Goal: Task Accomplishment & Management: Manage account settings

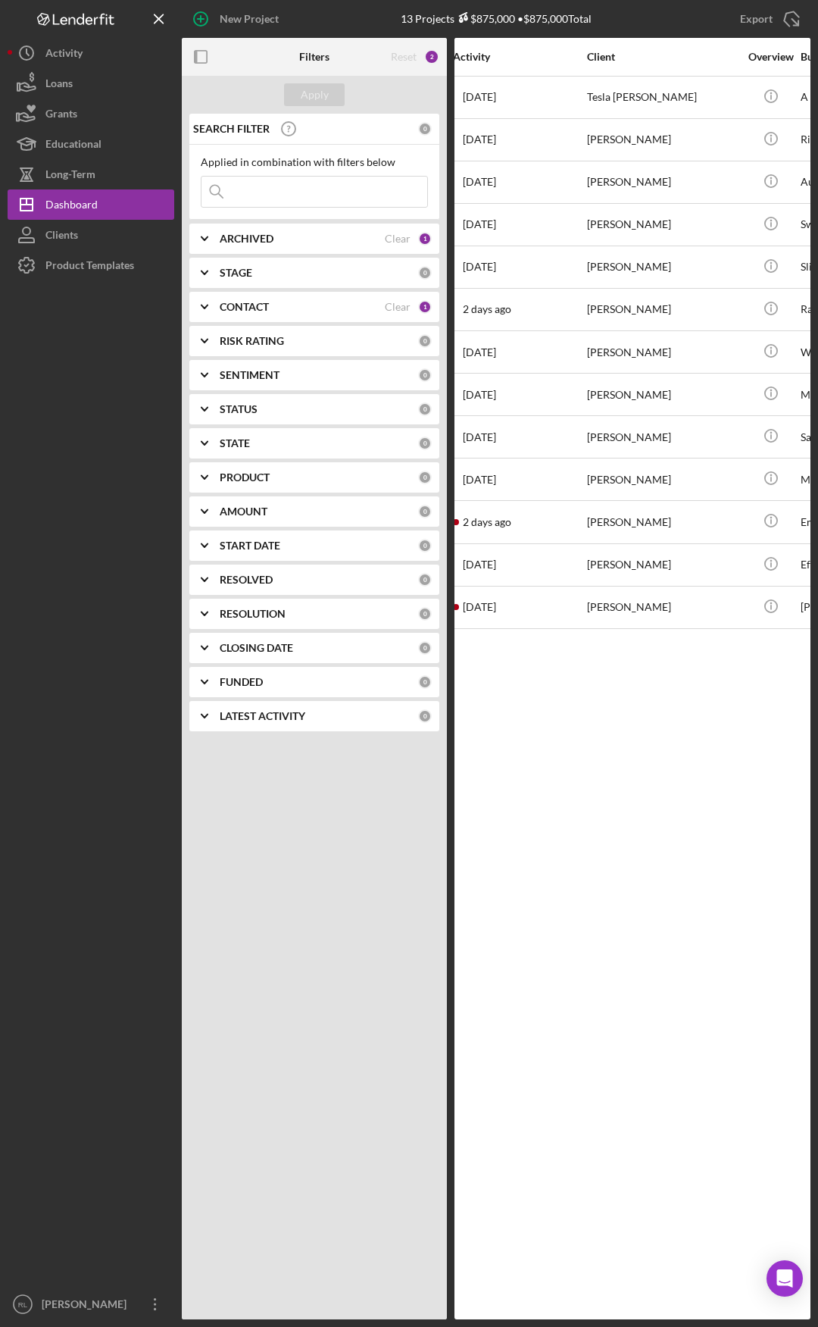
drag, startPoint x: 542, startPoint y: 722, endPoint x: 581, endPoint y: 717, distance: 39.8
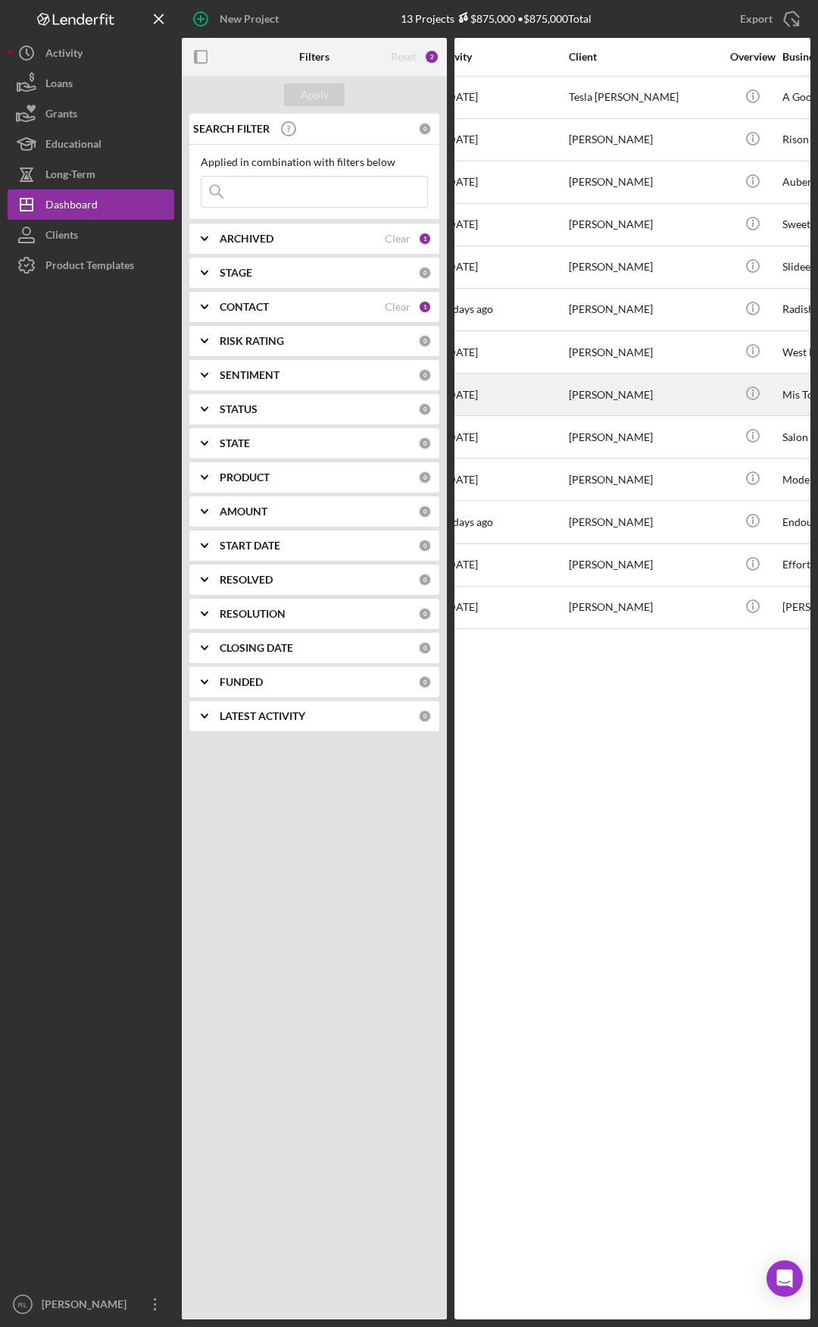
click at [599, 377] on div "[PERSON_NAME]" at bounding box center [645, 394] width 152 height 40
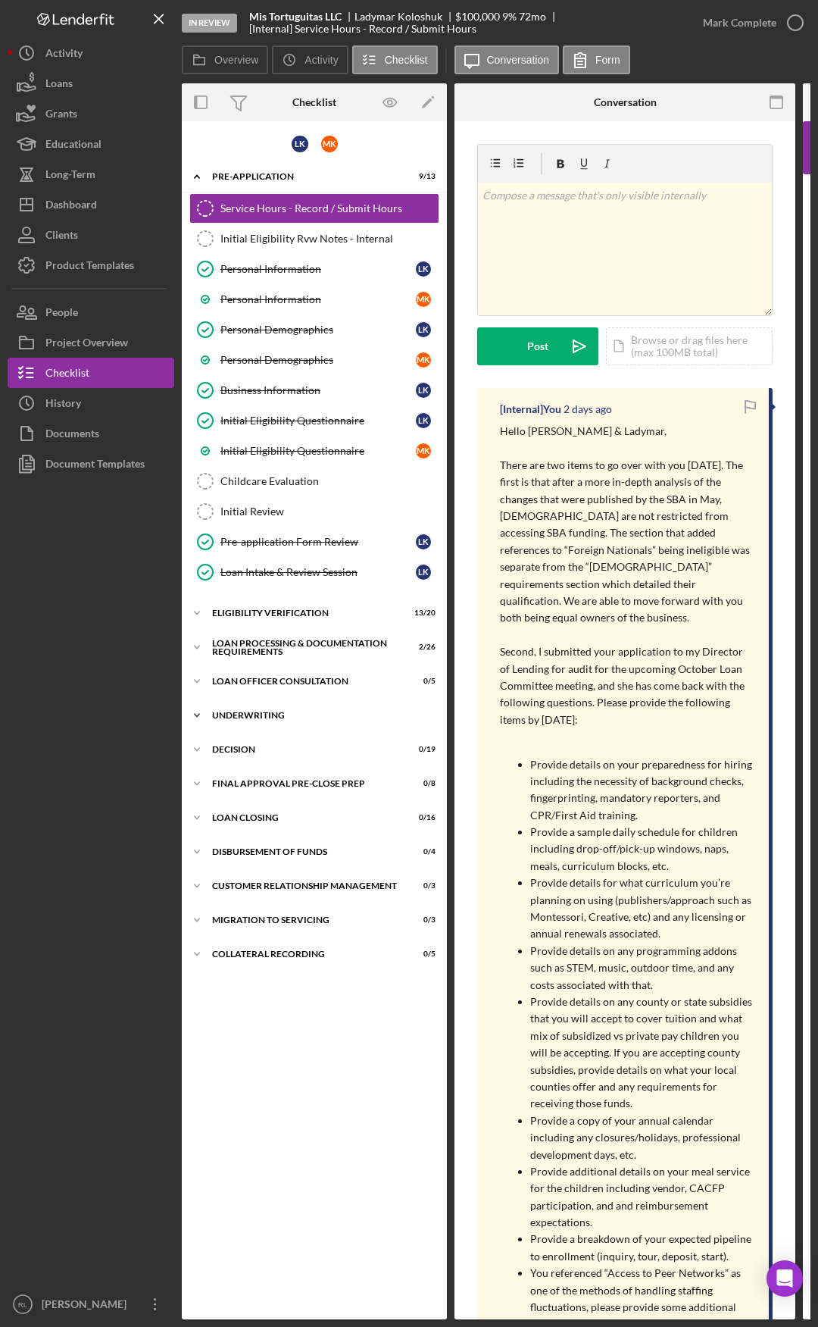
click at [270, 720] on div "Icon/Expander Underwriting 0 / 18" at bounding box center [314, 715] width 265 height 30
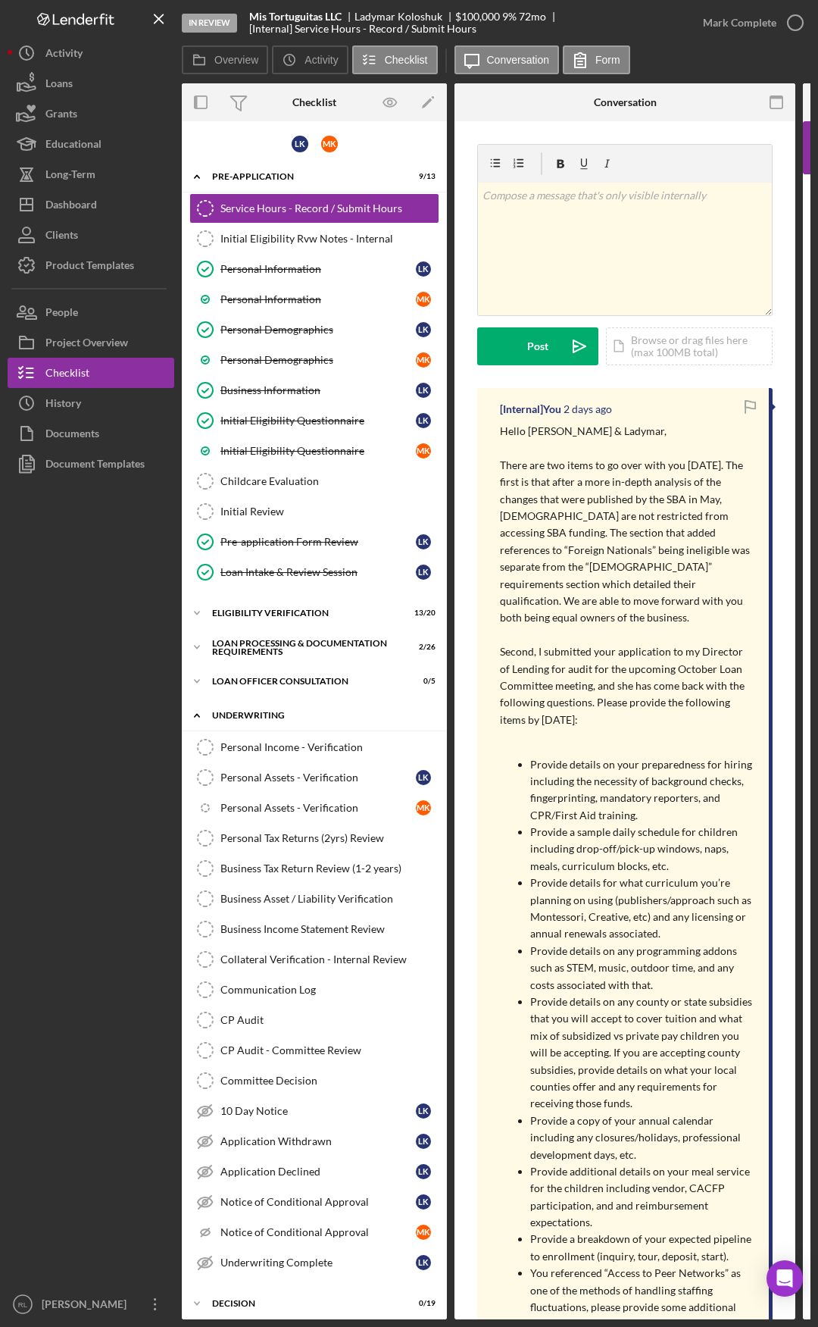
click at [253, 712] on div "Underwriting" at bounding box center [320, 715] width 216 height 9
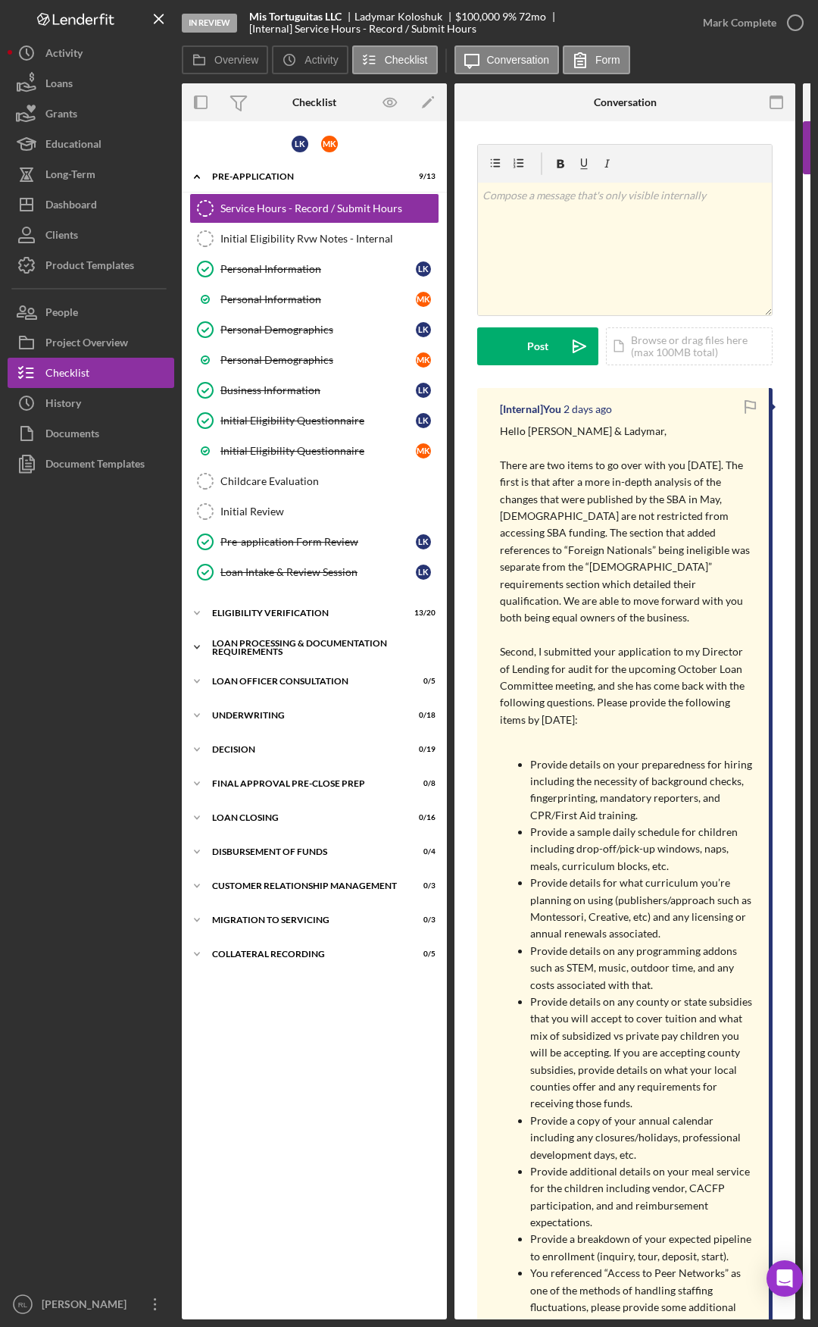
click at [250, 655] on div "Loan Processing & Documentation Requirements" at bounding box center [320, 647] width 216 height 17
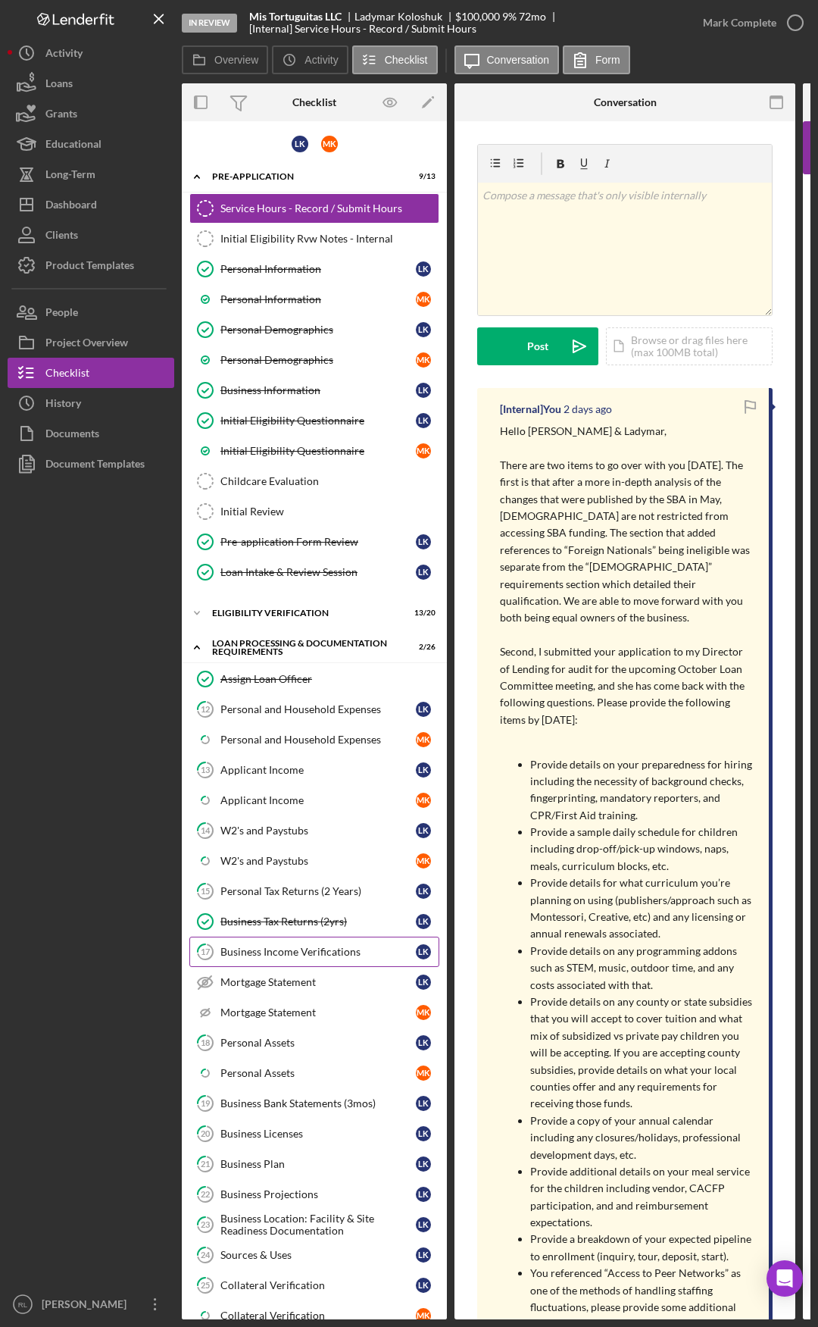
click at [305, 954] on div "Business Income Verifications" at bounding box center [317, 952] width 195 height 12
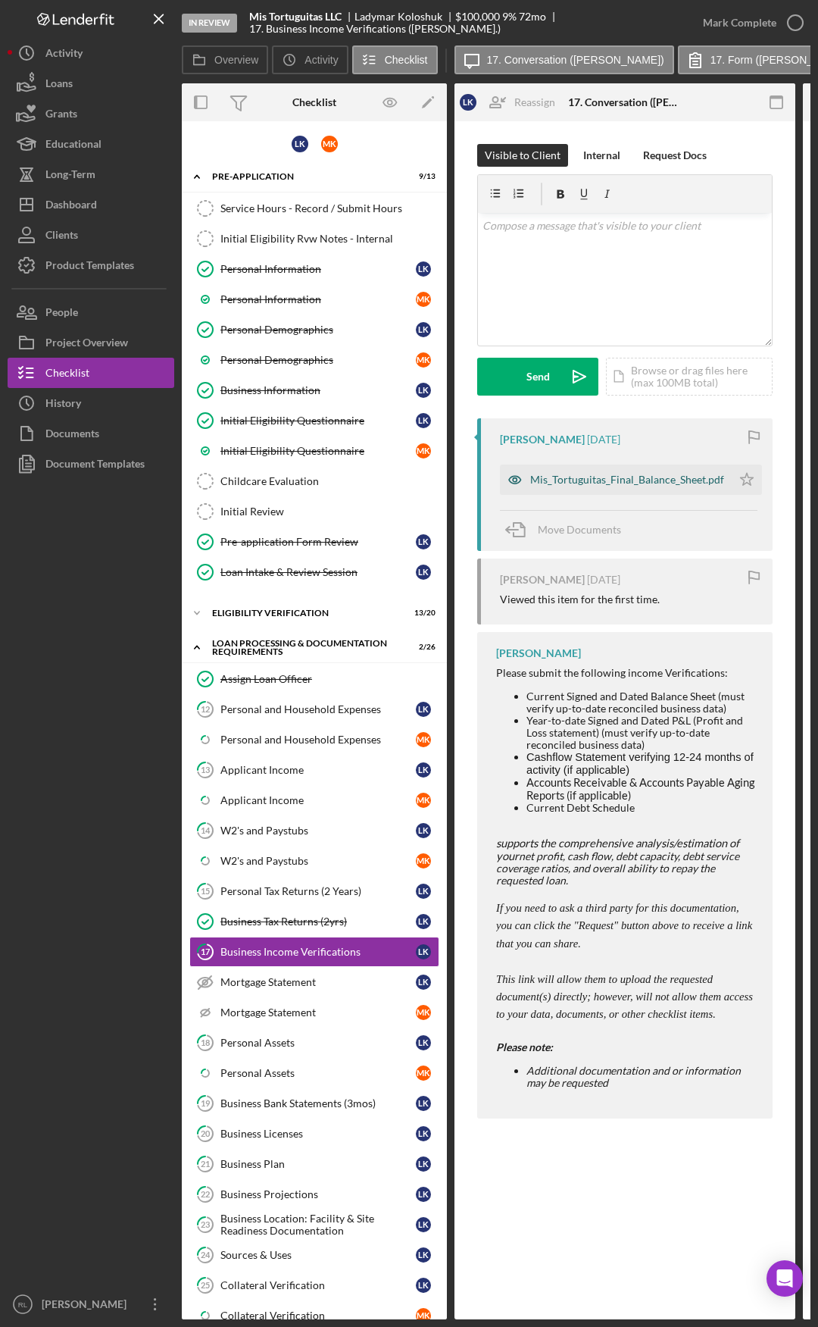
click at [594, 478] on div "Mis_Tortuguitas_Final_Balance_Sheet.pdf" at bounding box center [627, 480] width 194 height 12
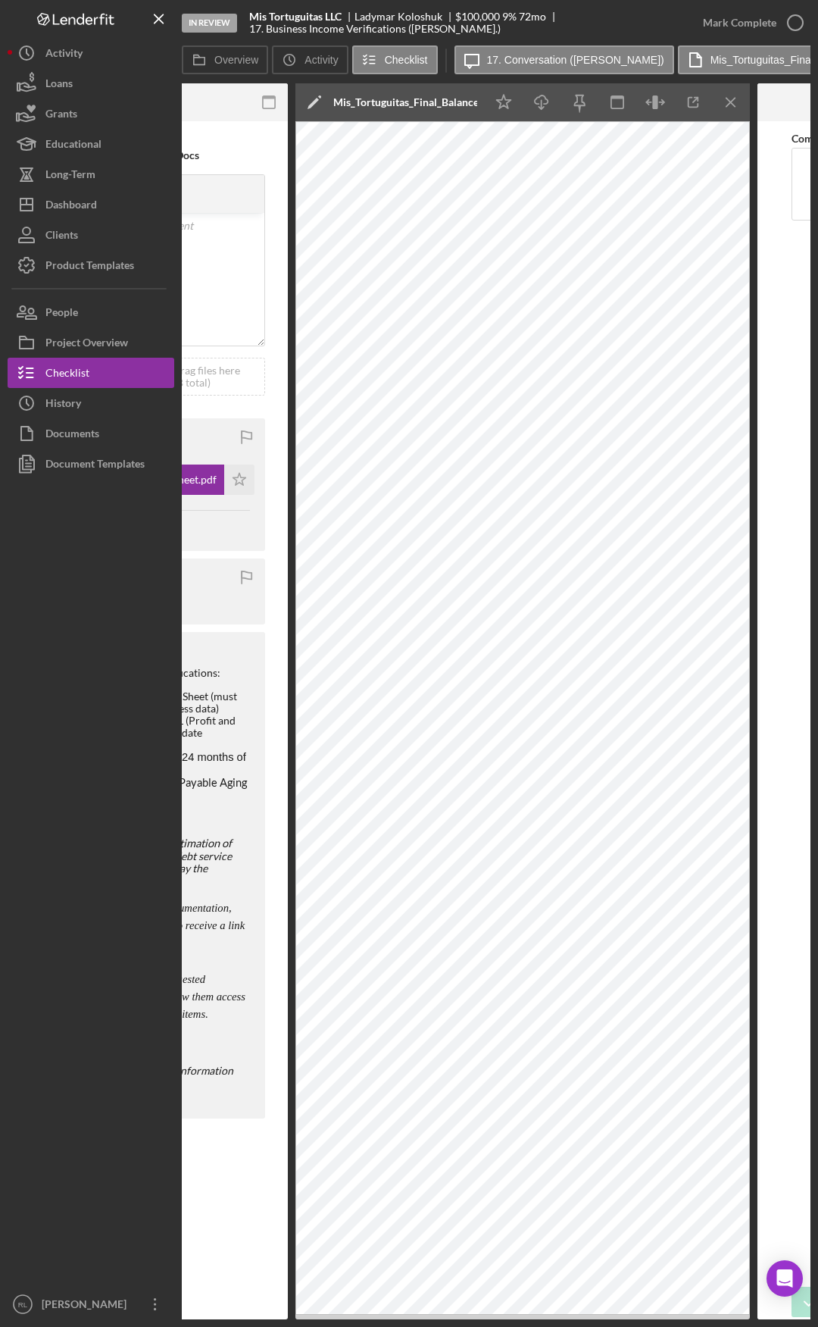
scroll to position [0, 599]
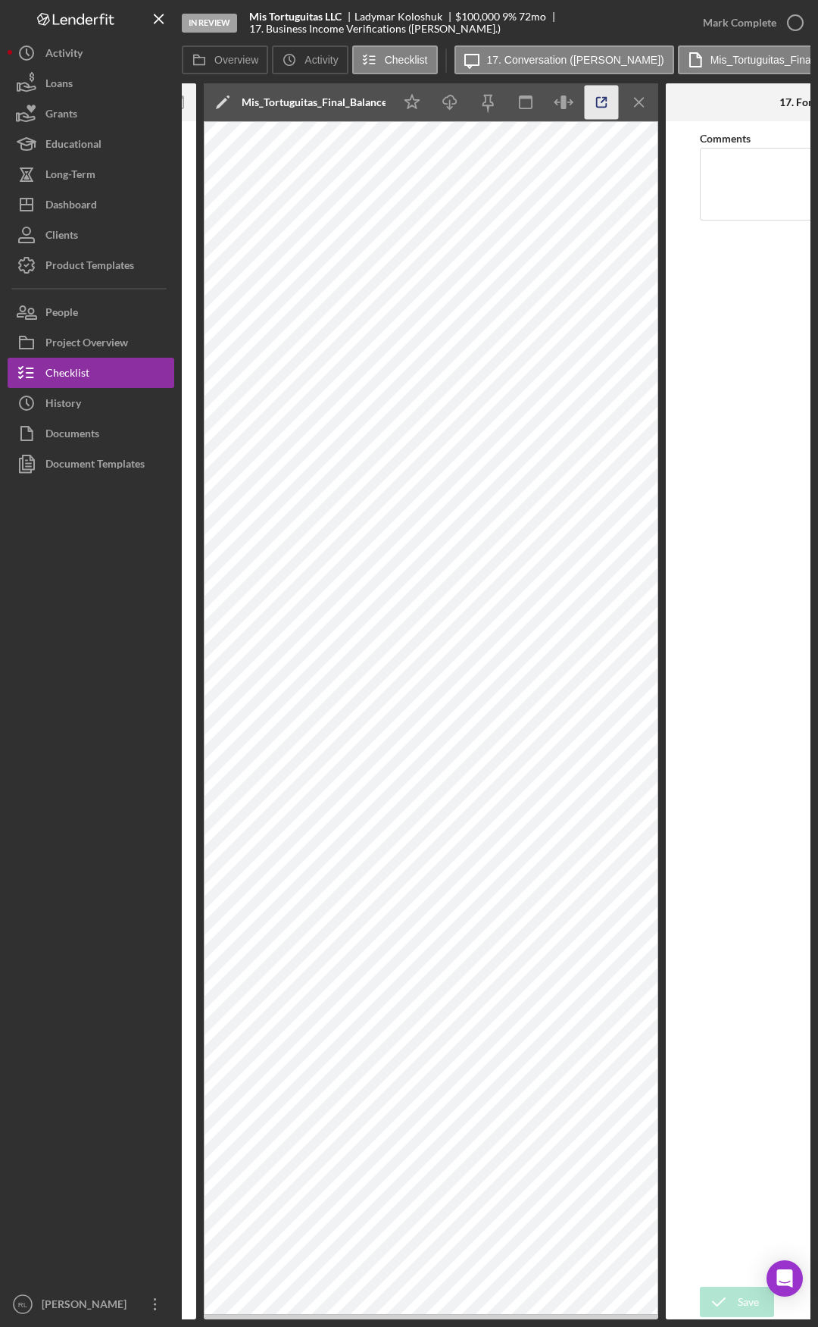
click at [593, 98] on icon "button" at bounding box center [602, 103] width 34 height 34
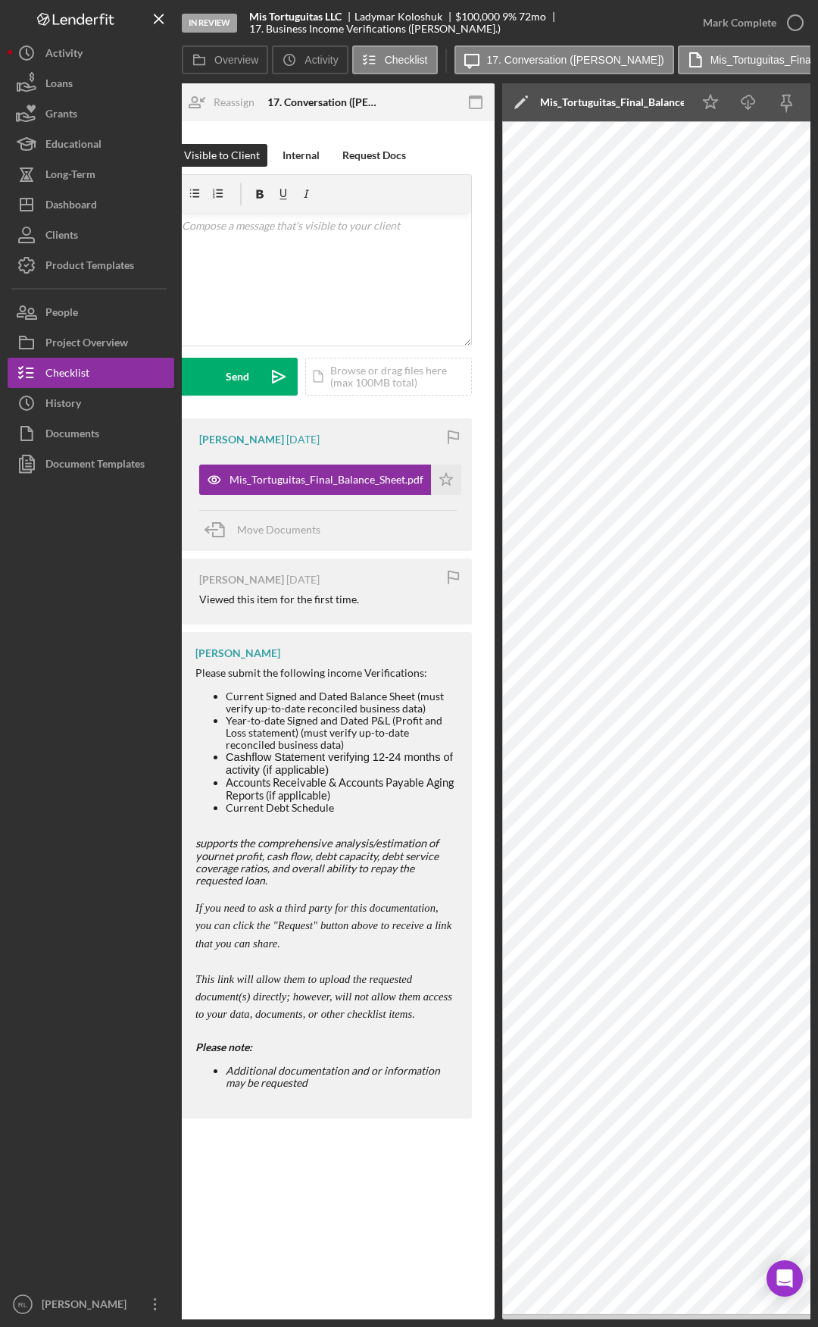
scroll to position [0, 0]
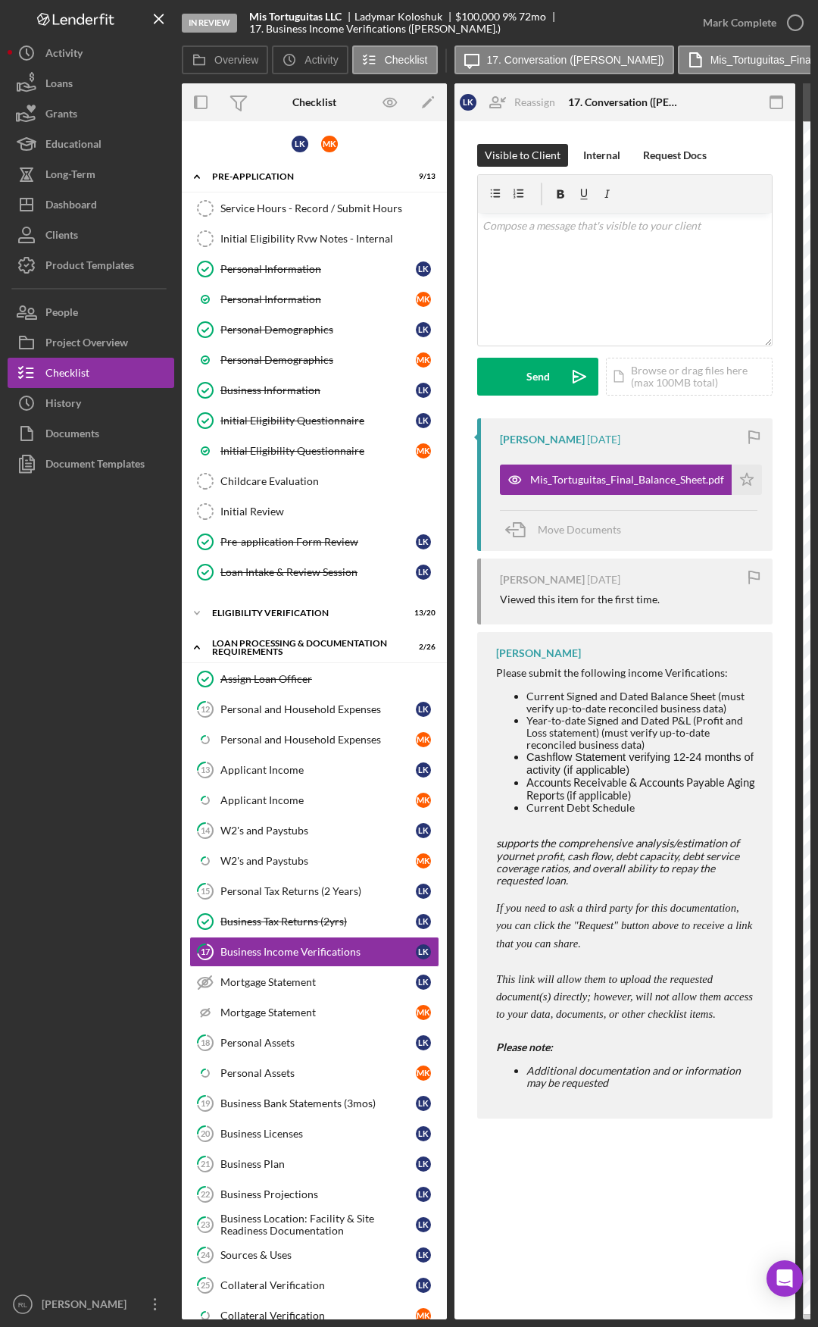
drag, startPoint x: 195, startPoint y: 752, endPoint x: 41, endPoint y: 752, distance: 153.8
click at [652, 998] on em "This link will allow them to upload the requested document(s) directly; however…" at bounding box center [624, 997] width 257 height 48
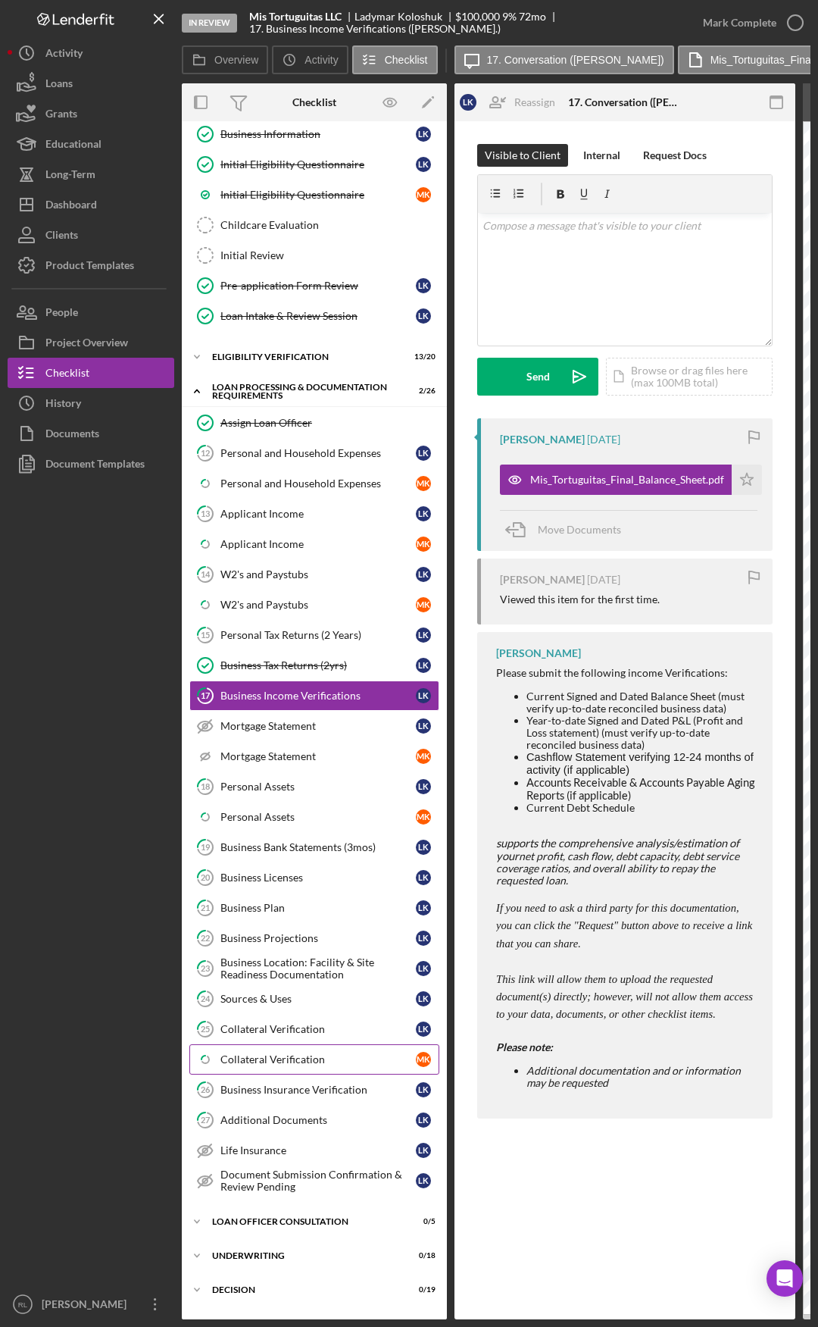
scroll to position [303, 0]
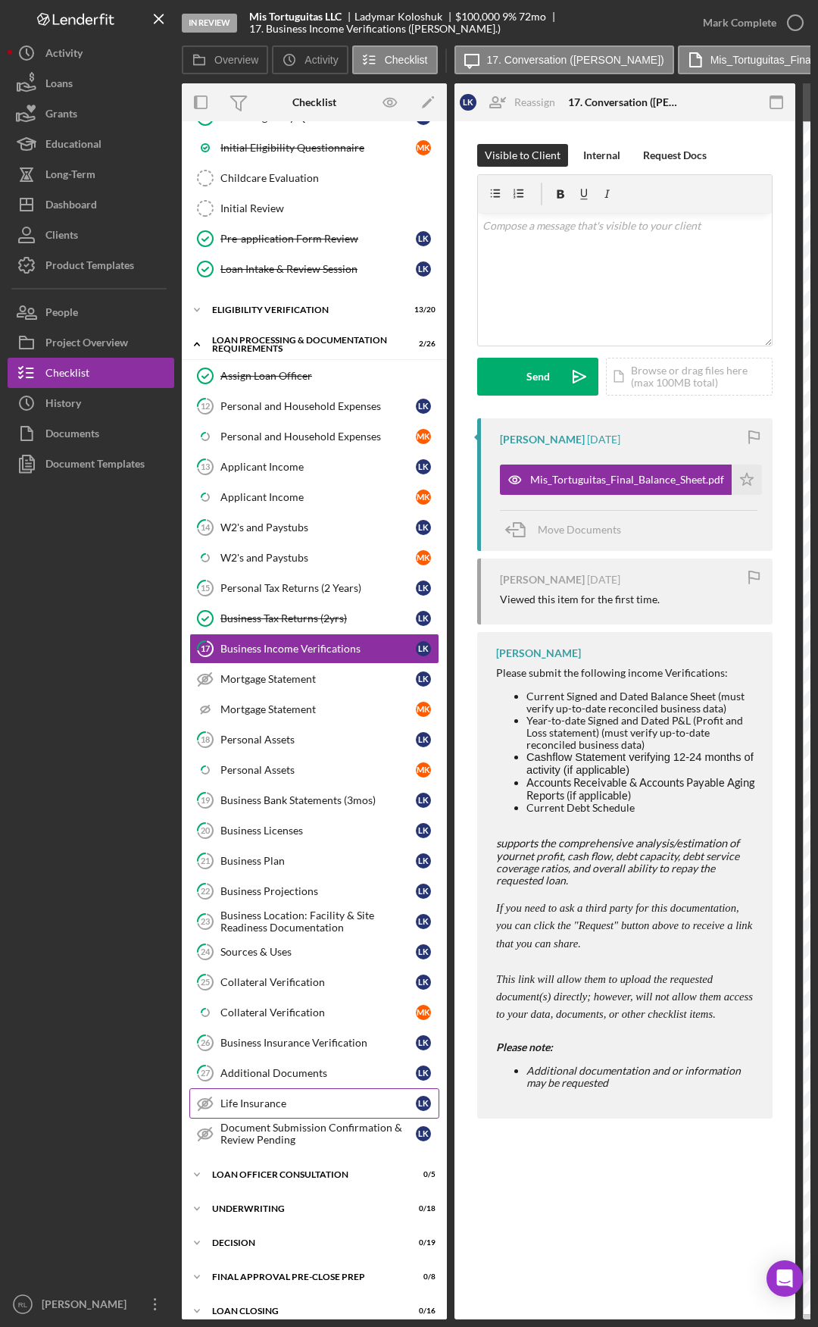
click at [298, 1083] on link "27 Additional Documents L K" at bounding box center [314, 1073] width 250 height 30
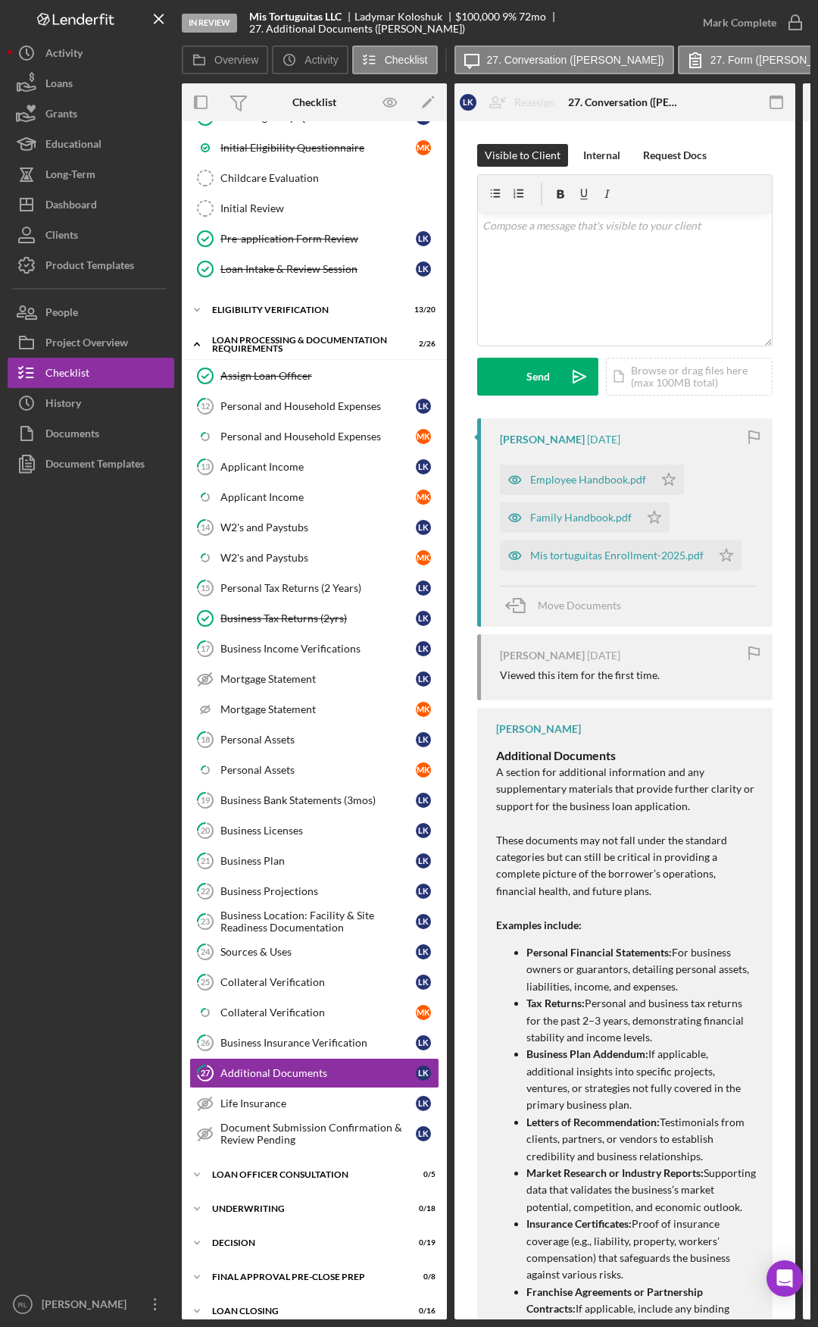
click at [540, 820] on p at bounding box center [626, 823] width 261 height 17
click at [299, 930] on div "Business Location: Facility & Site Readiness Documentation" at bounding box center [317, 921] width 195 height 24
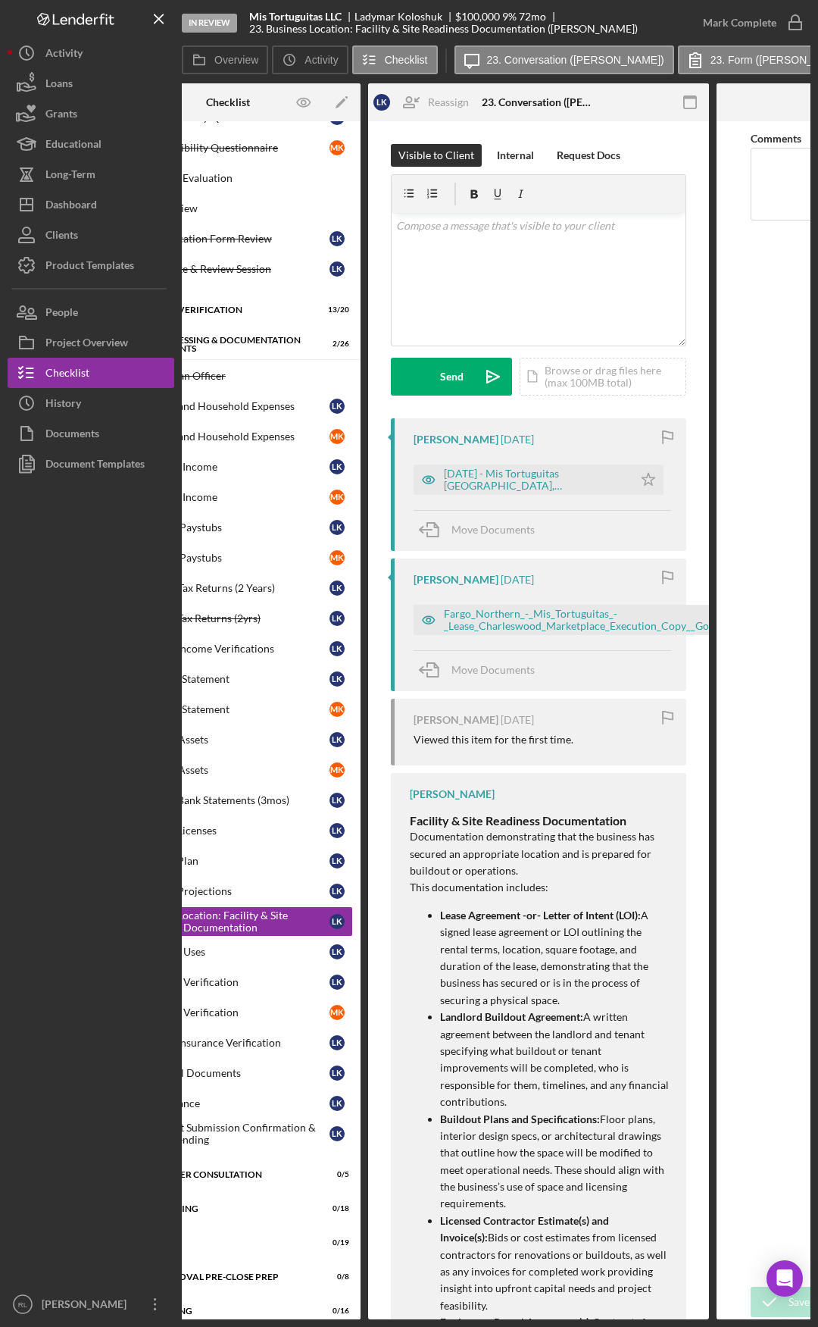
scroll to position [0, 333]
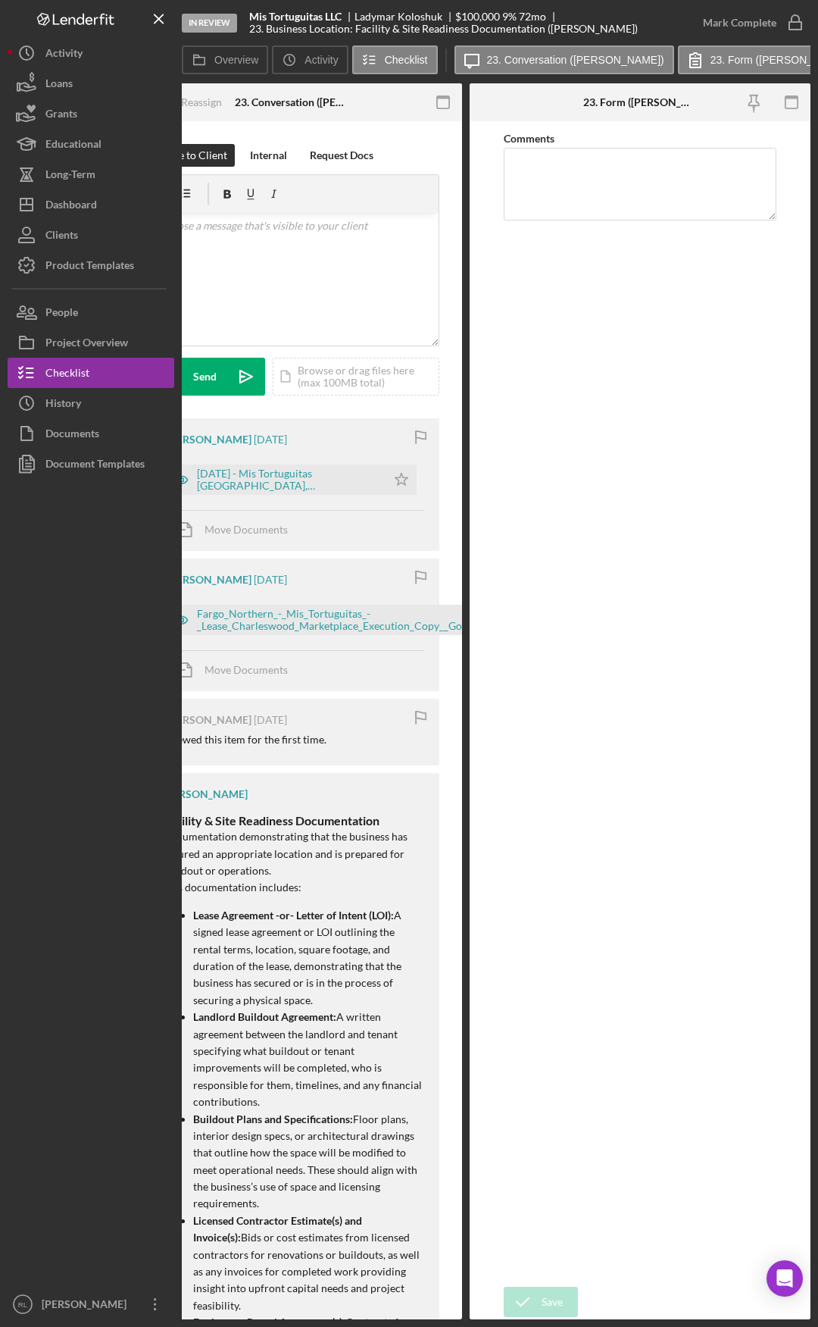
drag, startPoint x: 544, startPoint y: 783, endPoint x: 620, endPoint y: 777, distance: 76.1
click at [292, 624] on div "Fargo_Northern_-_Mis_Tortuguitas_-_Lease_Charleswood_Marketplace_Execution_Copy…" at bounding box center [366, 620] width 339 height 24
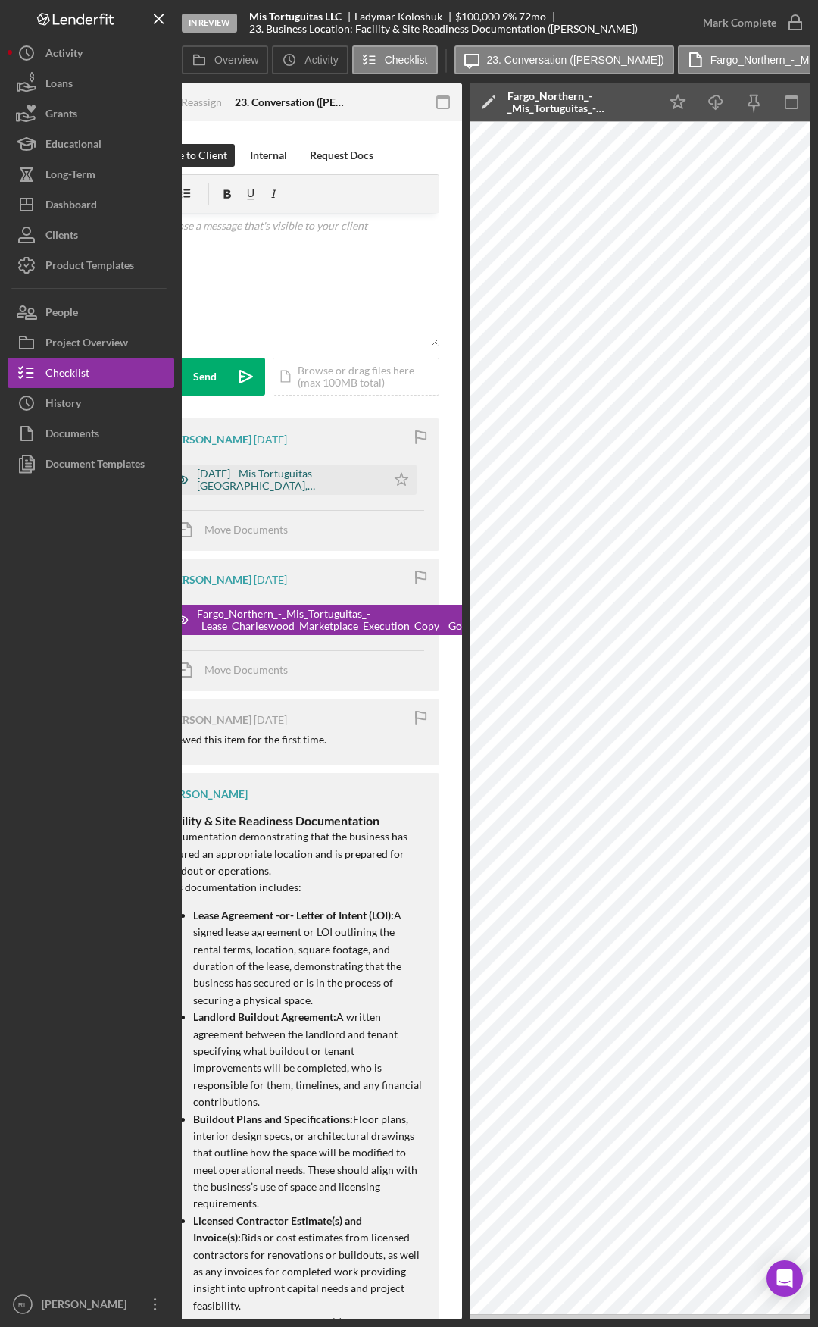
click at [289, 480] on div "2025.08.21 - Mis Tortuguitas Farmington, MN - Permit Set (2).pdf" at bounding box center [288, 479] width 182 height 24
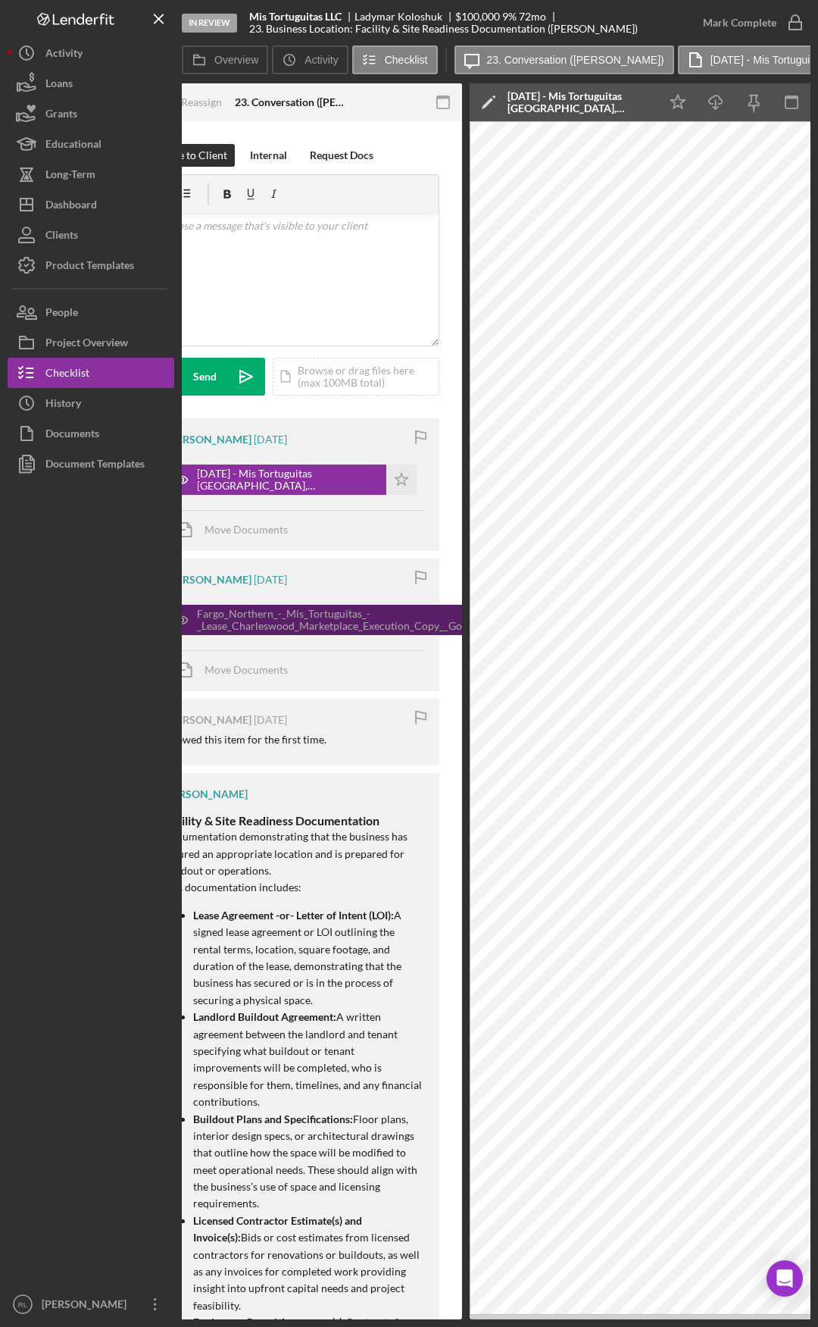
click at [274, 618] on div "Fargo_Northern_-_Mis_Tortuguitas_-_Lease_Charleswood_Marketplace_Execution_Copy…" at bounding box center [366, 620] width 339 height 24
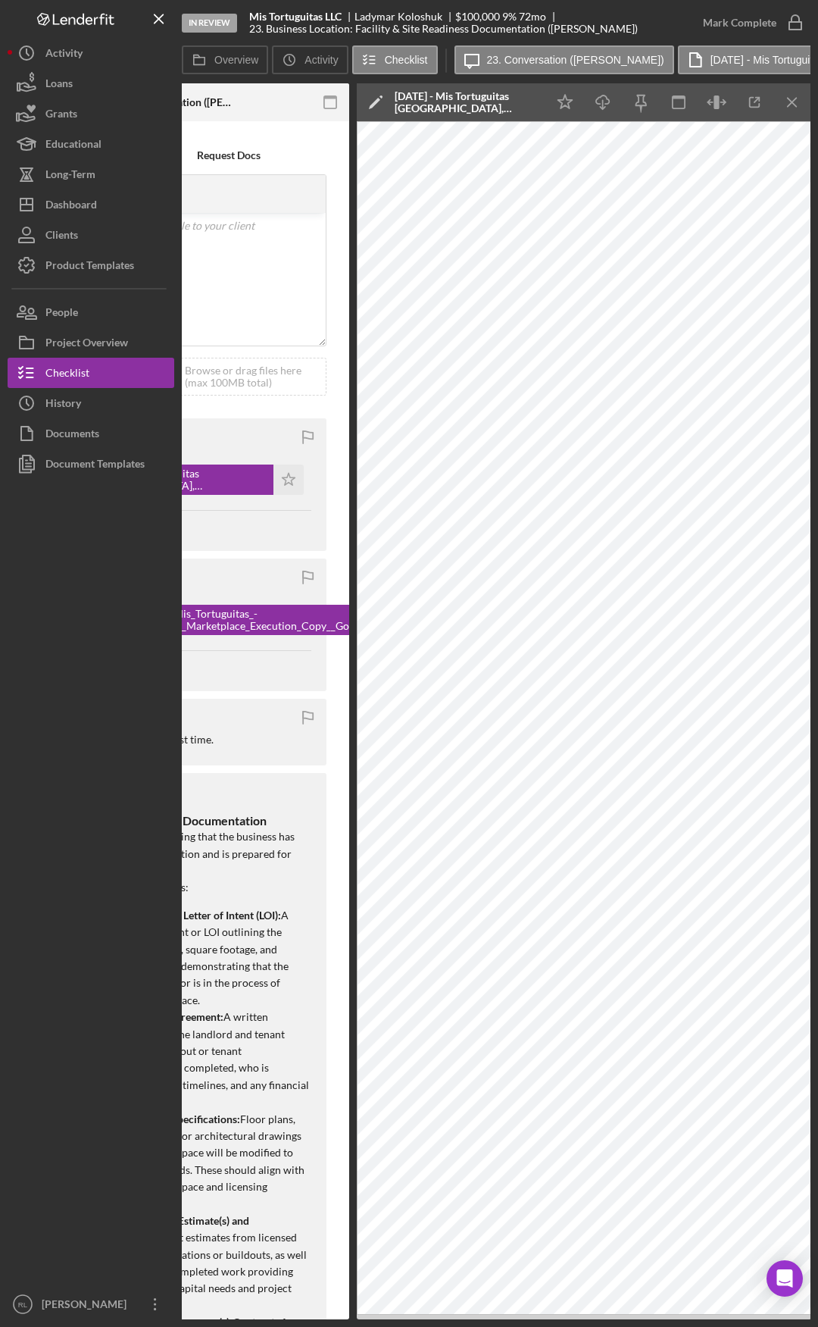
scroll to position [0, 475]
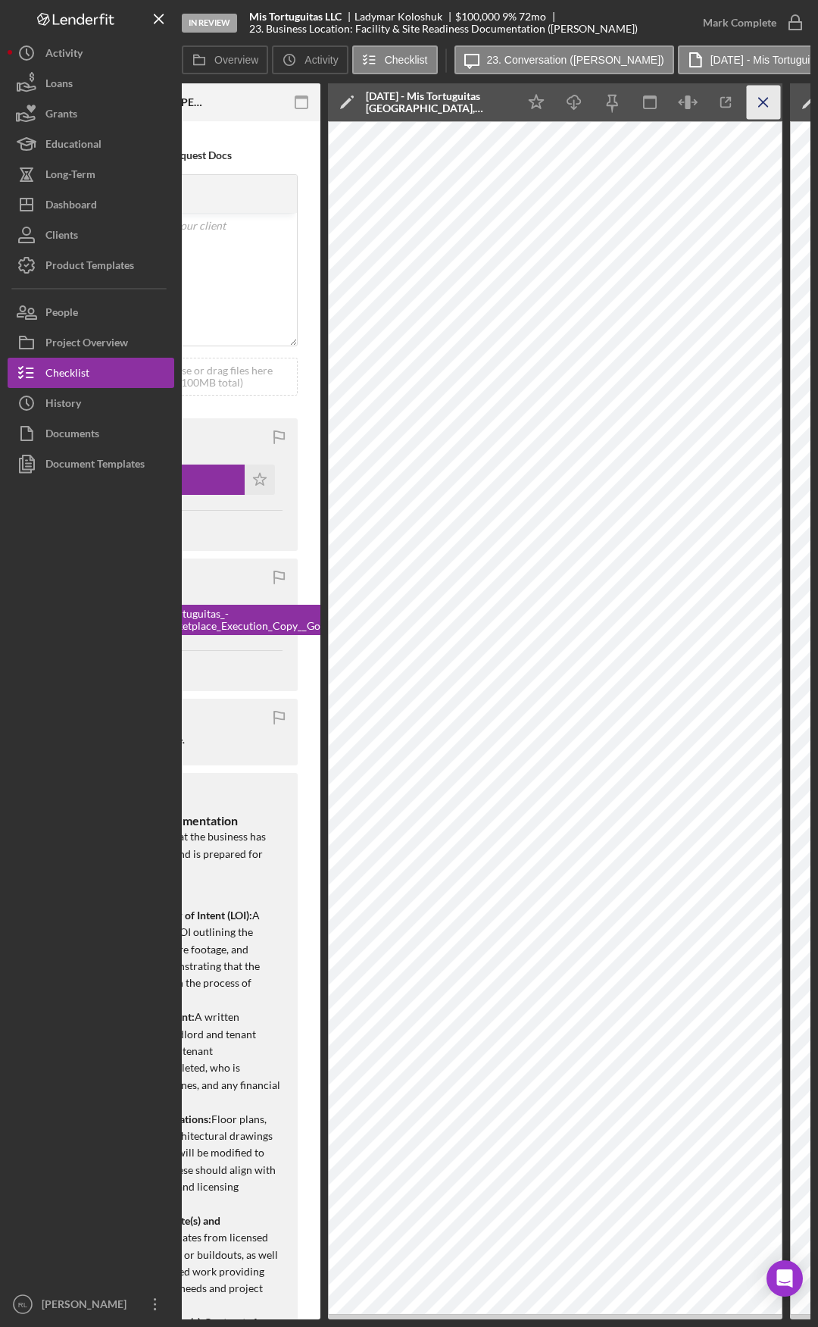
click at [765, 113] on icon "Icon/Menu Close" at bounding box center [764, 103] width 34 height 34
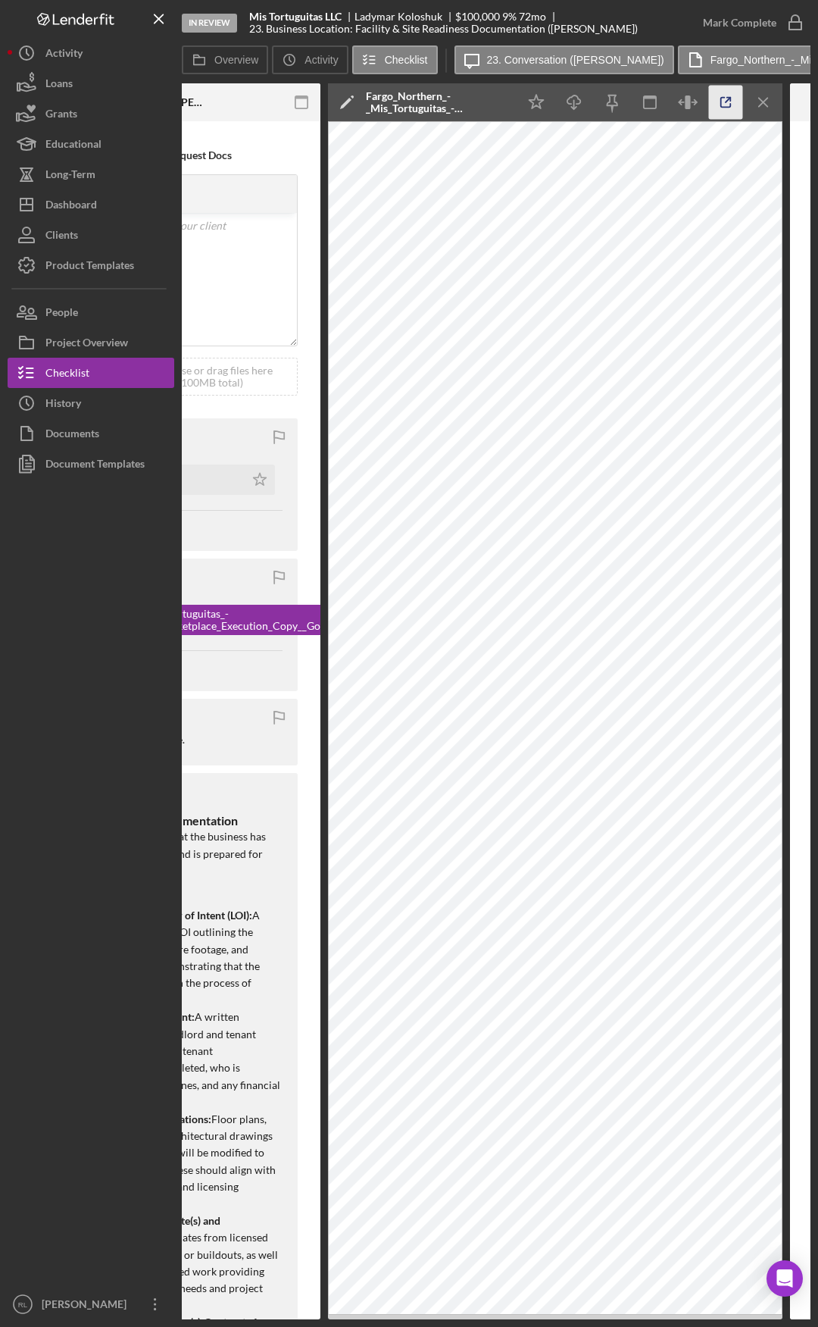
click at [728, 101] on line "button" at bounding box center [728, 100] width 5 height 5
click at [305, 752] on div "Visible to Client Internal Request Docs v Color teal Color pink Remove color Ad…" at bounding box center [150, 936] width 341 height 1631
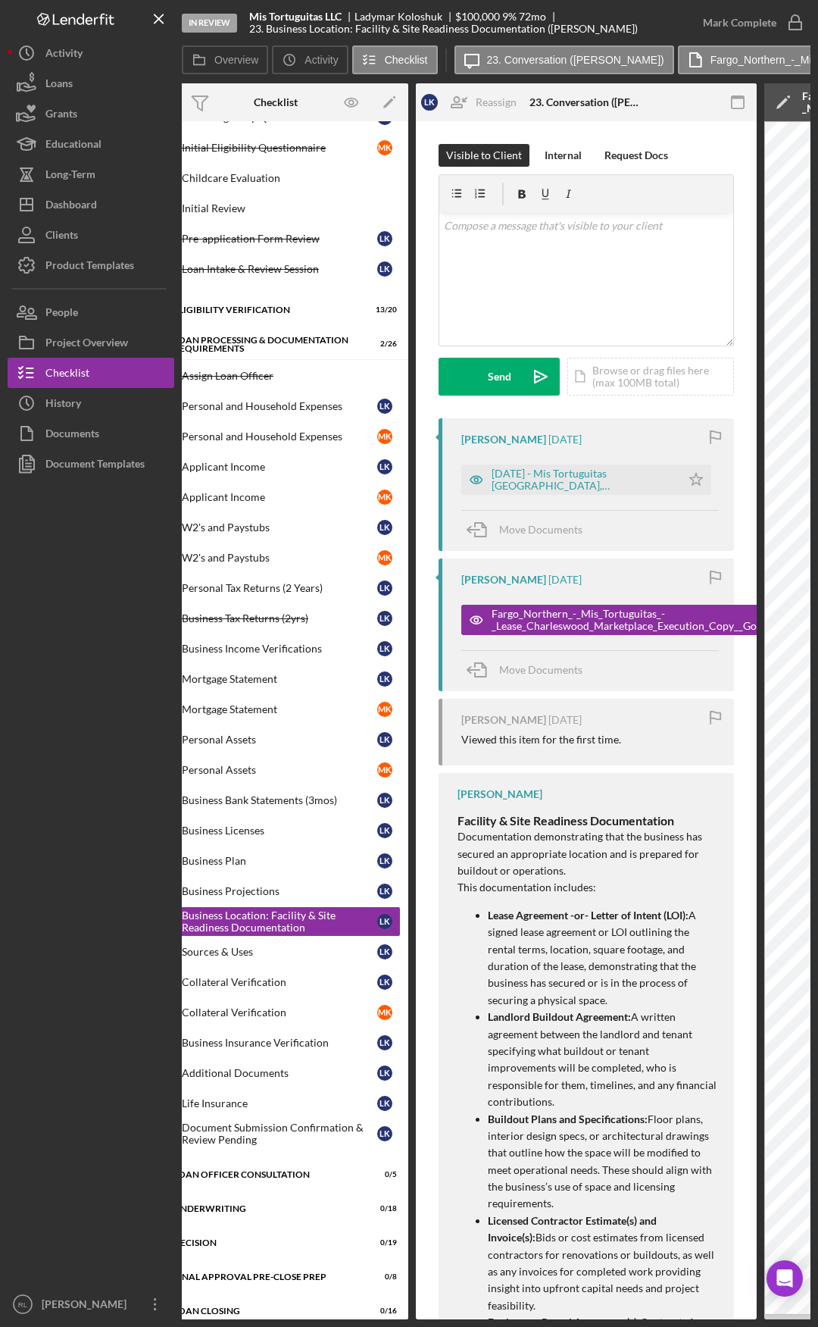
scroll to position [0, 0]
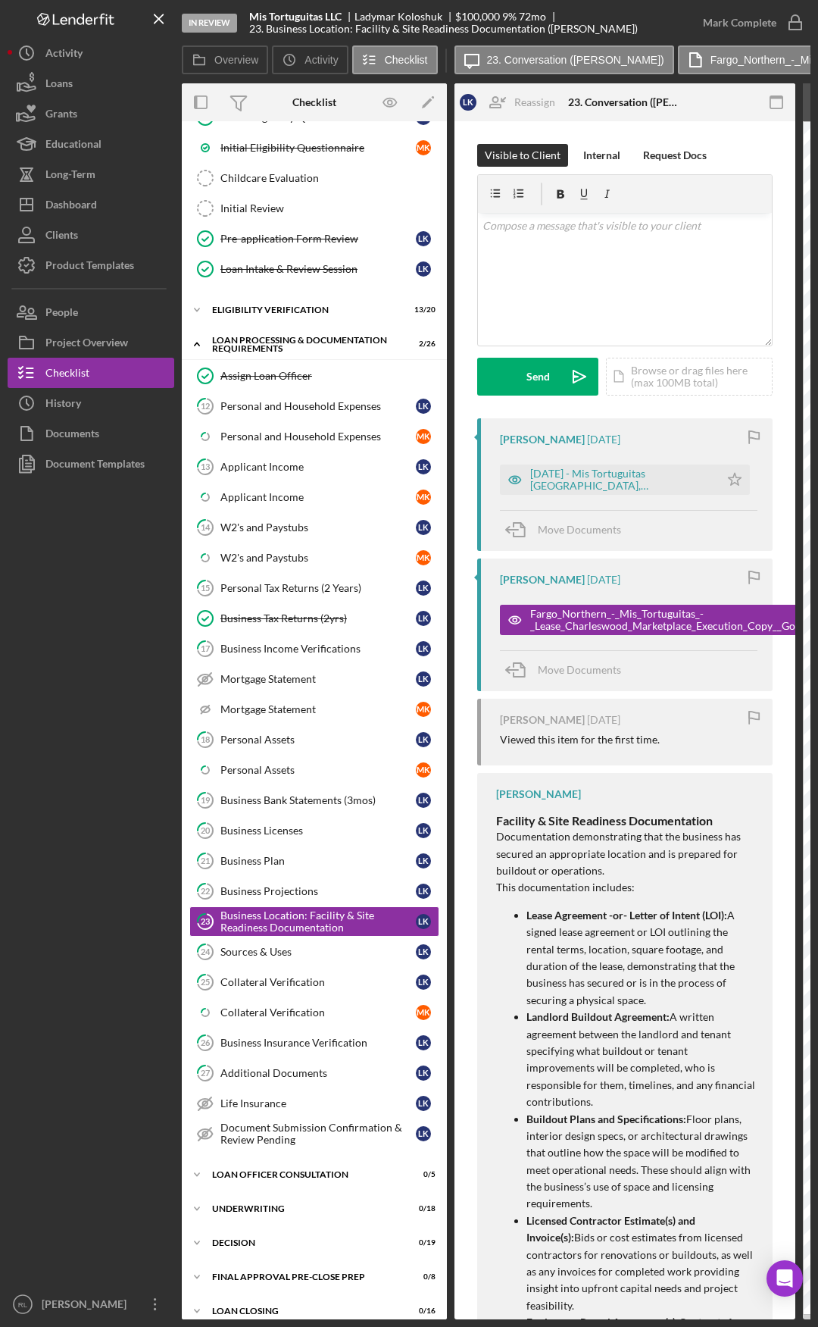
drag, startPoint x: 307, startPoint y: 854, endPoint x: 148, endPoint y: 807, distance: 165.9
drag, startPoint x: 313, startPoint y: 653, endPoint x: 448, endPoint y: 918, distance: 297.5
click at [313, 653] on div "Business Income Verifications" at bounding box center [317, 649] width 195 height 12
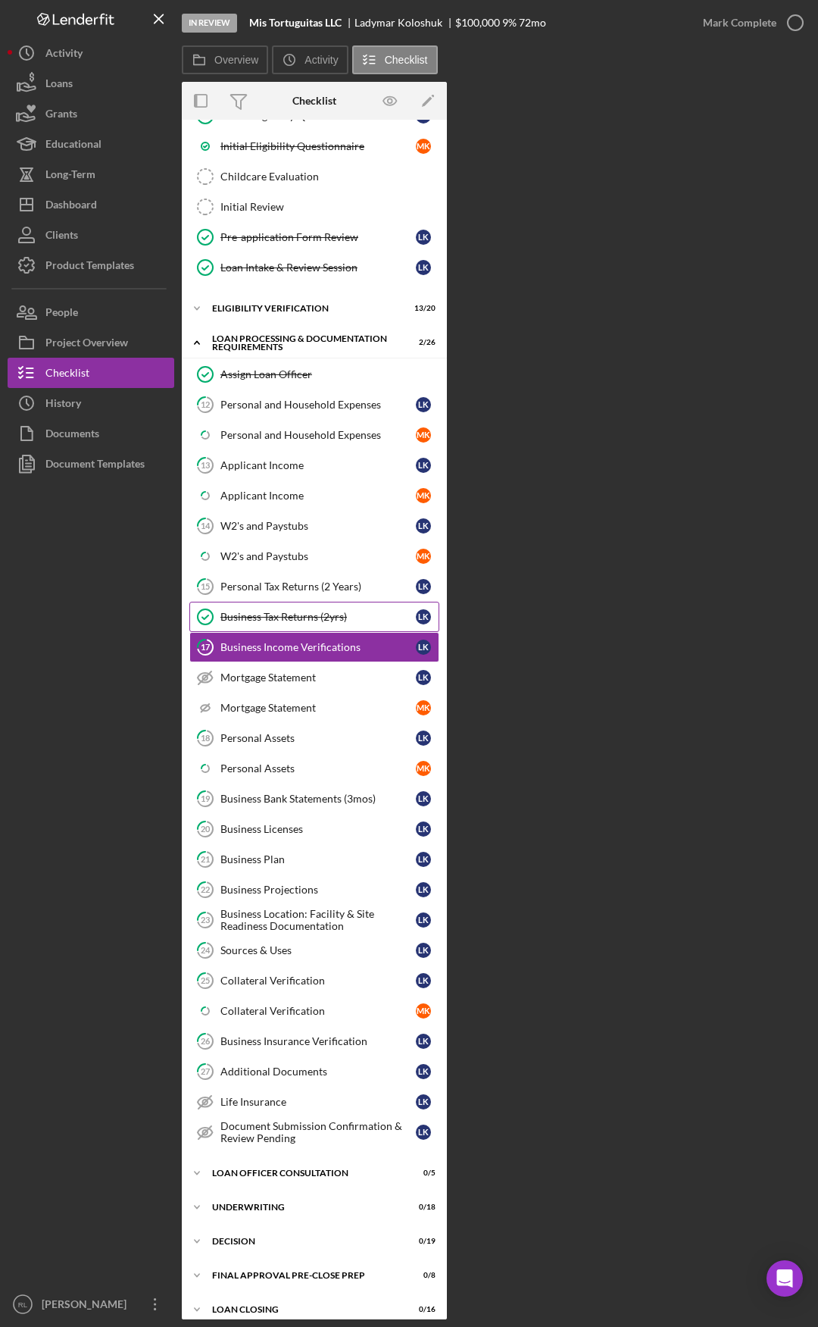
click at [252, 623] on link "Business Tax Returns (2yrs) Business Tax Returns (2yrs) L K" at bounding box center [314, 617] width 250 height 30
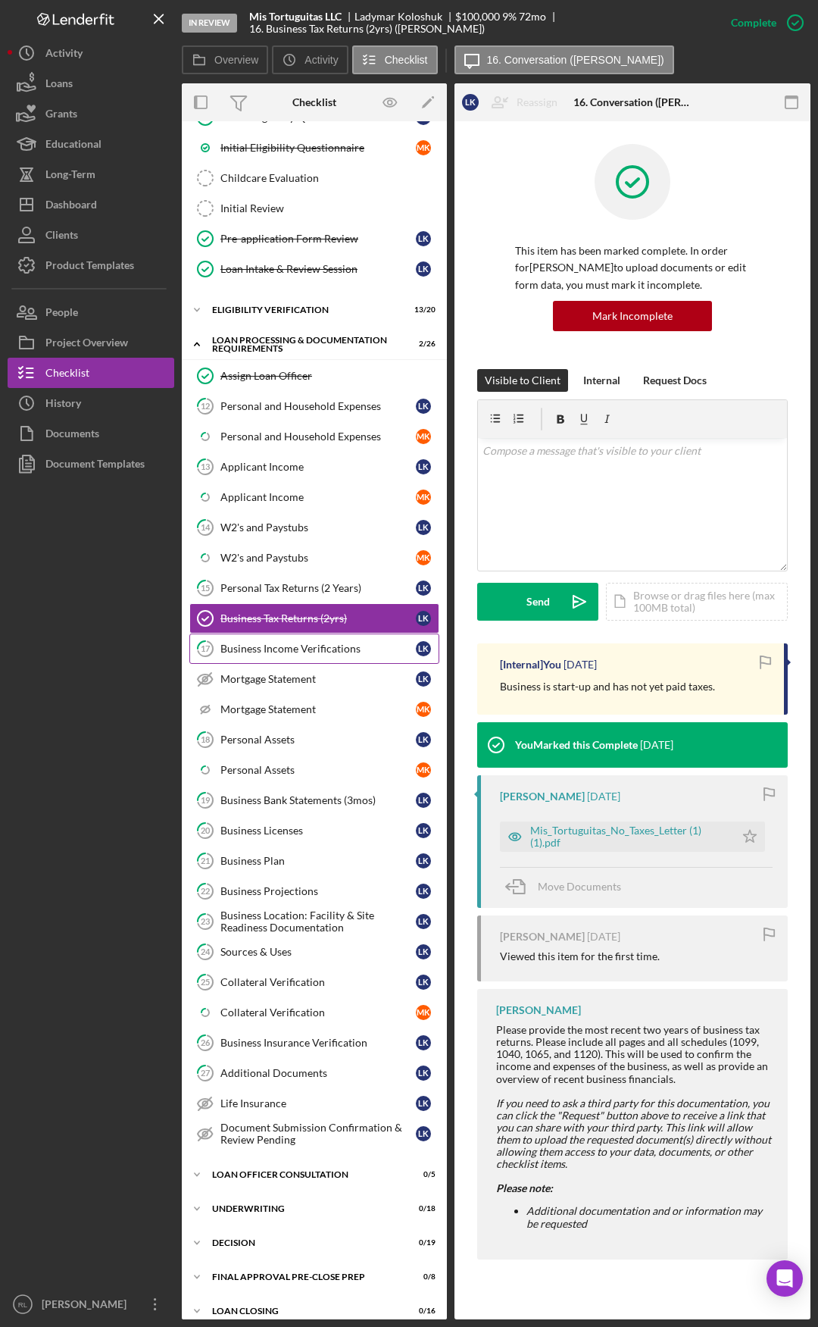
click at [296, 644] on div "Business Income Verifications" at bounding box center [317, 649] width 195 height 12
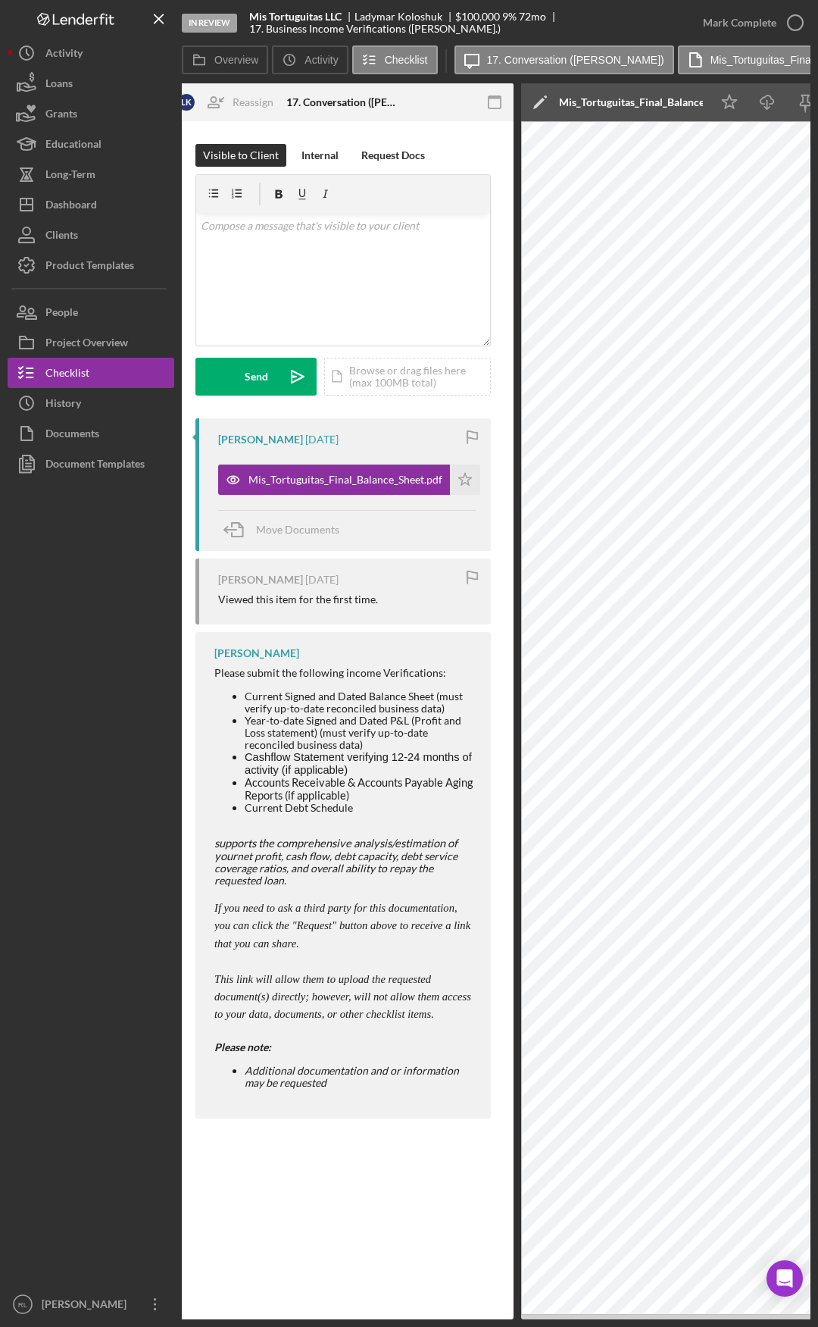
scroll to position [0, 46]
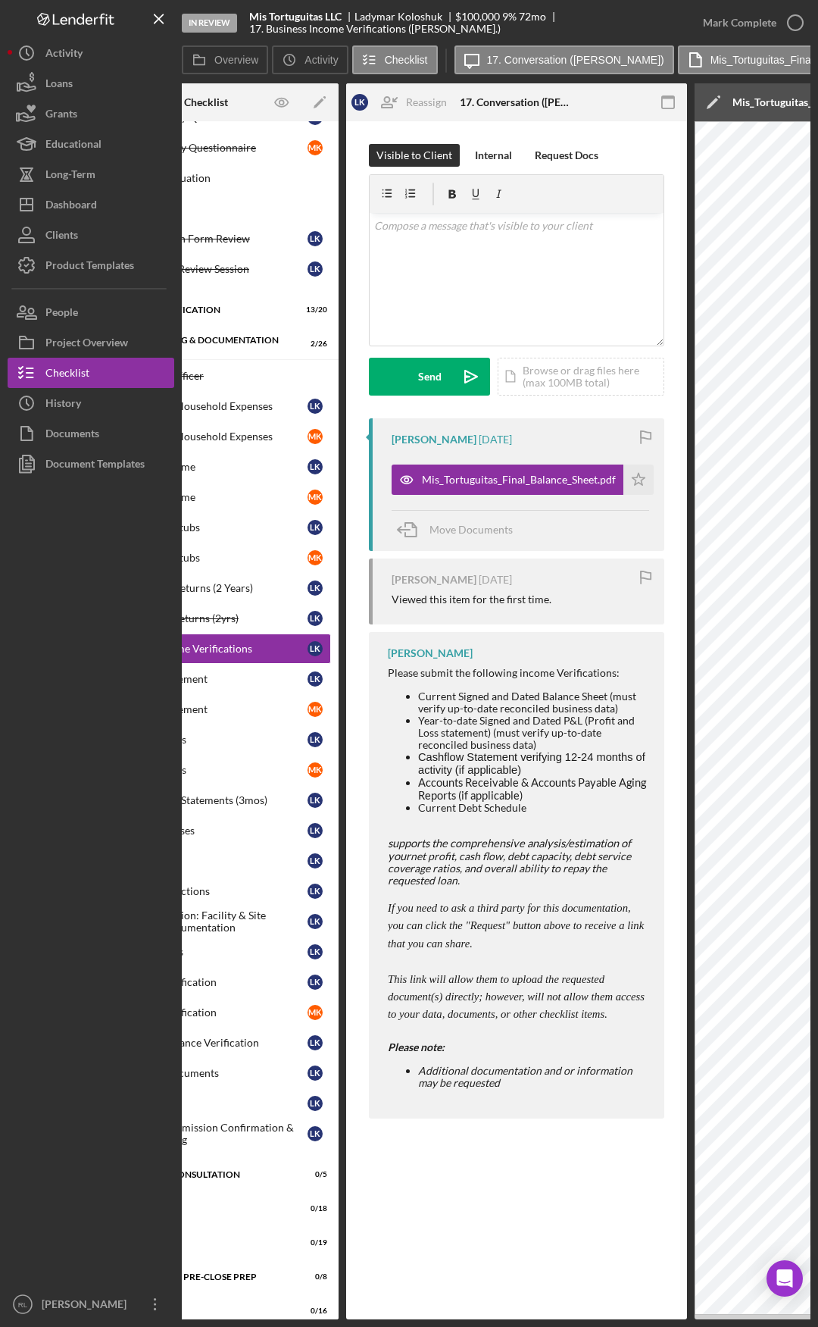
drag, startPoint x: 551, startPoint y: 719, endPoint x: 625, endPoint y: 718, distance: 74.3
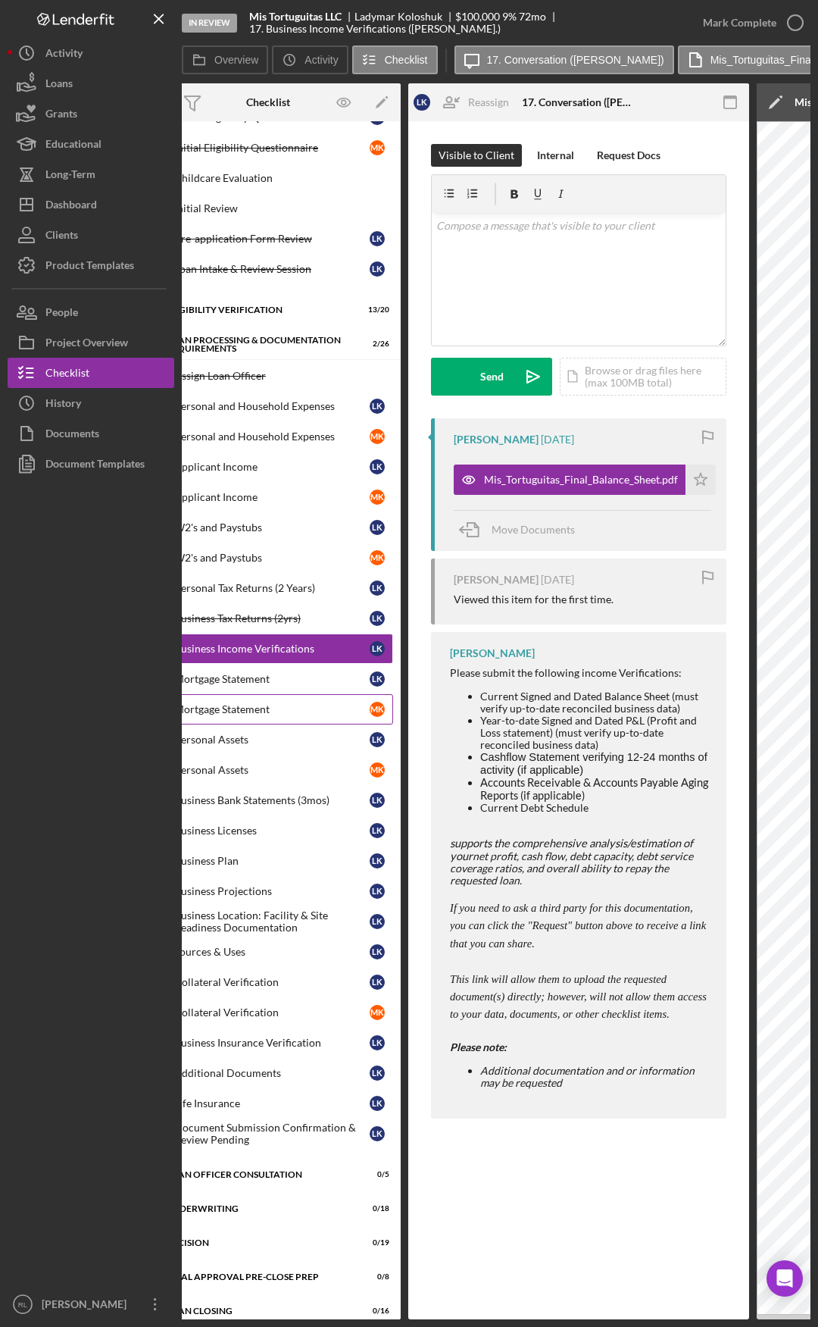
scroll to position [0, 0]
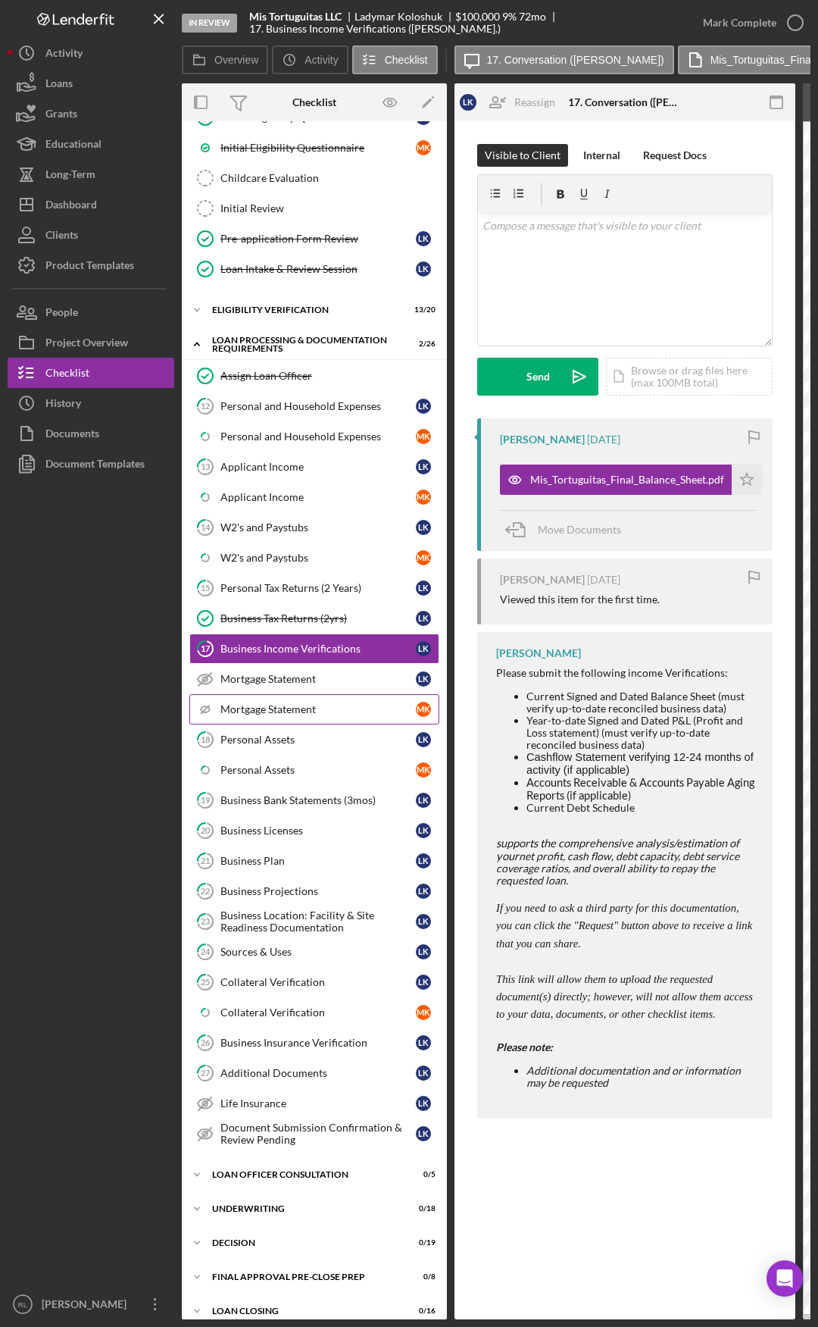
drag, startPoint x: 602, startPoint y: 742, endPoint x: 417, endPoint y: 722, distance: 185.9
click at [597, 704] on li "Current Signed and Dated Balance Sheet (must verify up-to-date reconciled busin…" at bounding box center [642, 702] width 231 height 24
click at [304, 806] on div "Business Bank Statements (3mos)" at bounding box center [317, 800] width 195 height 12
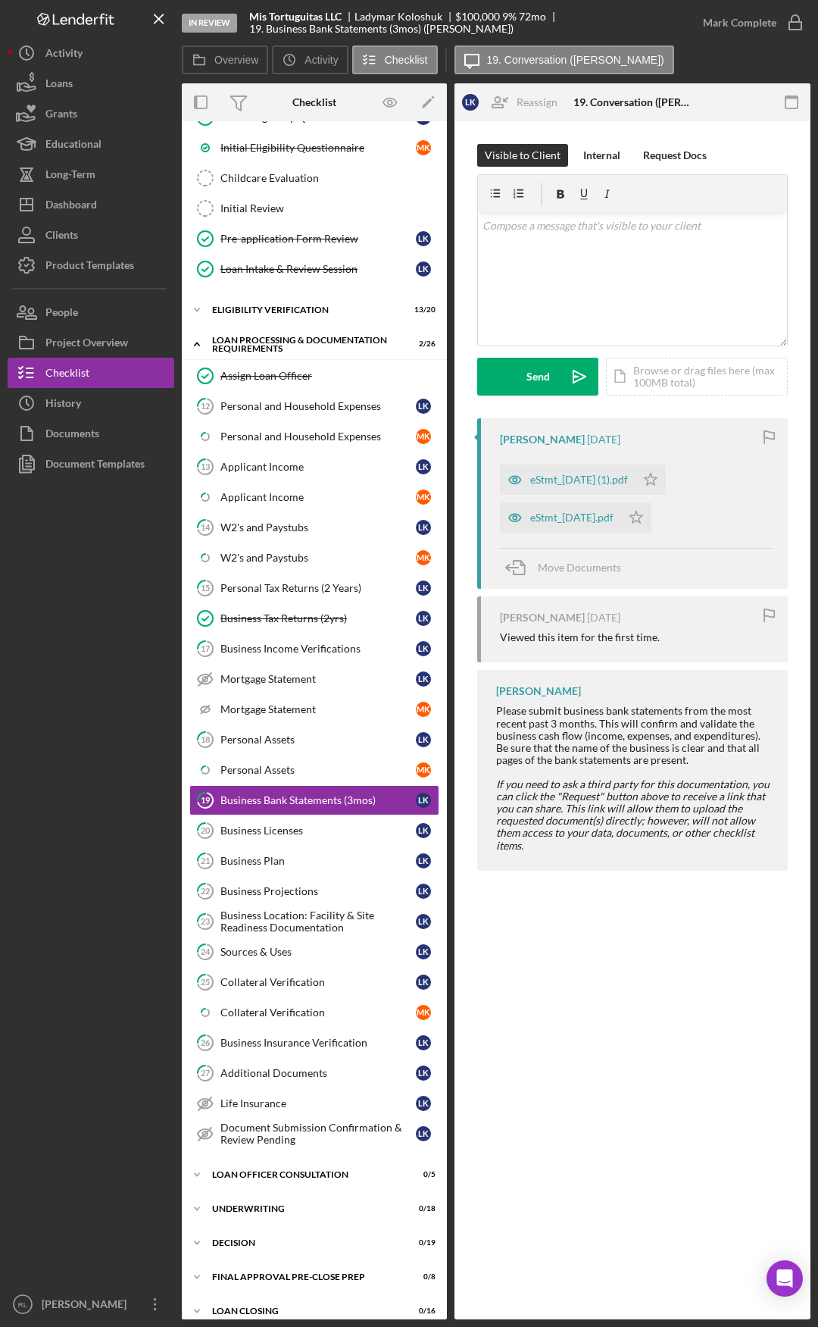
drag, startPoint x: 508, startPoint y: 741, endPoint x: 610, endPoint y: 740, distance: 101.5
click at [573, 515] on div "eStmt_2025-08-29.pdf" at bounding box center [571, 517] width 83 height 12
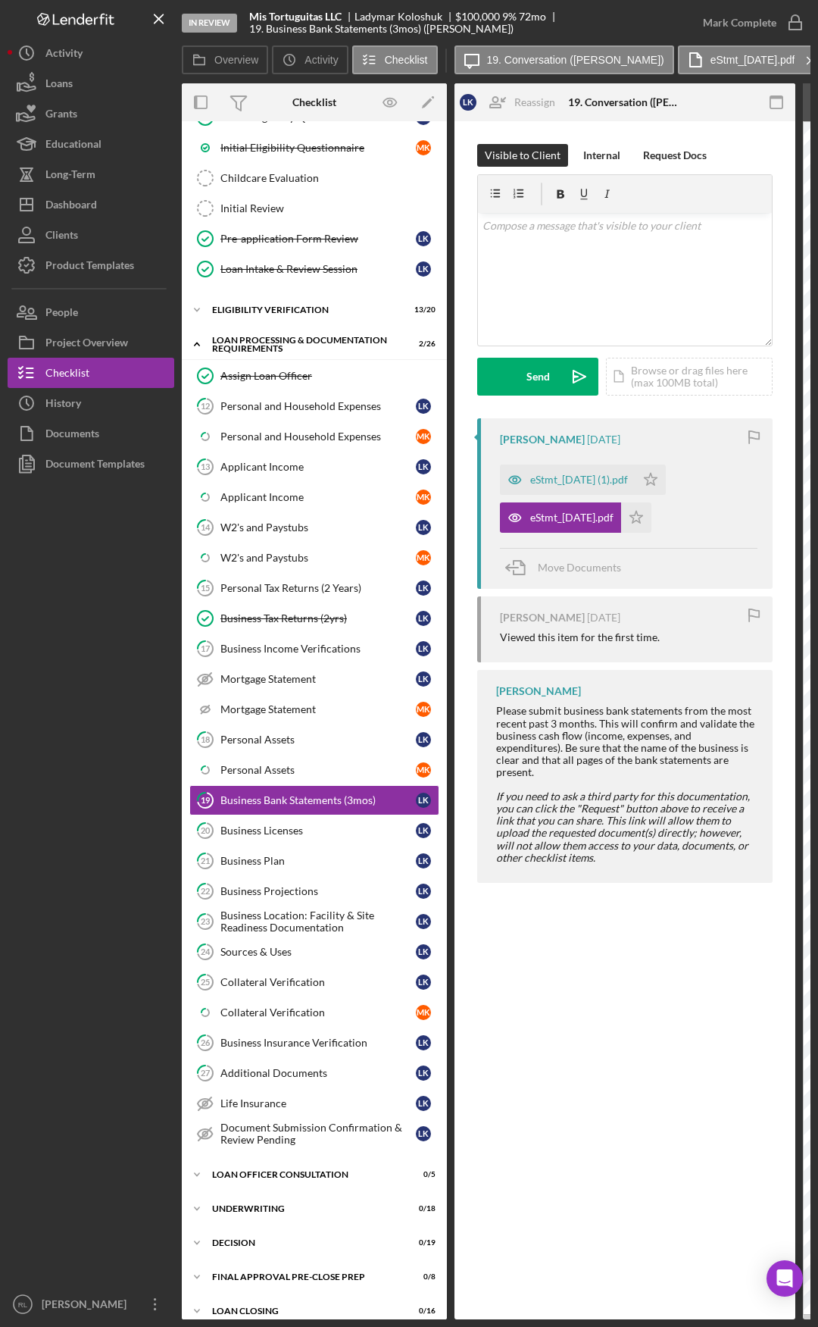
drag, startPoint x: 314, startPoint y: 987, endPoint x: 142, endPoint y: 978, distance: 173.0
click at [291, 984] on div "Collateral Verification" at bounding box center [317, 982] width 195 height 12
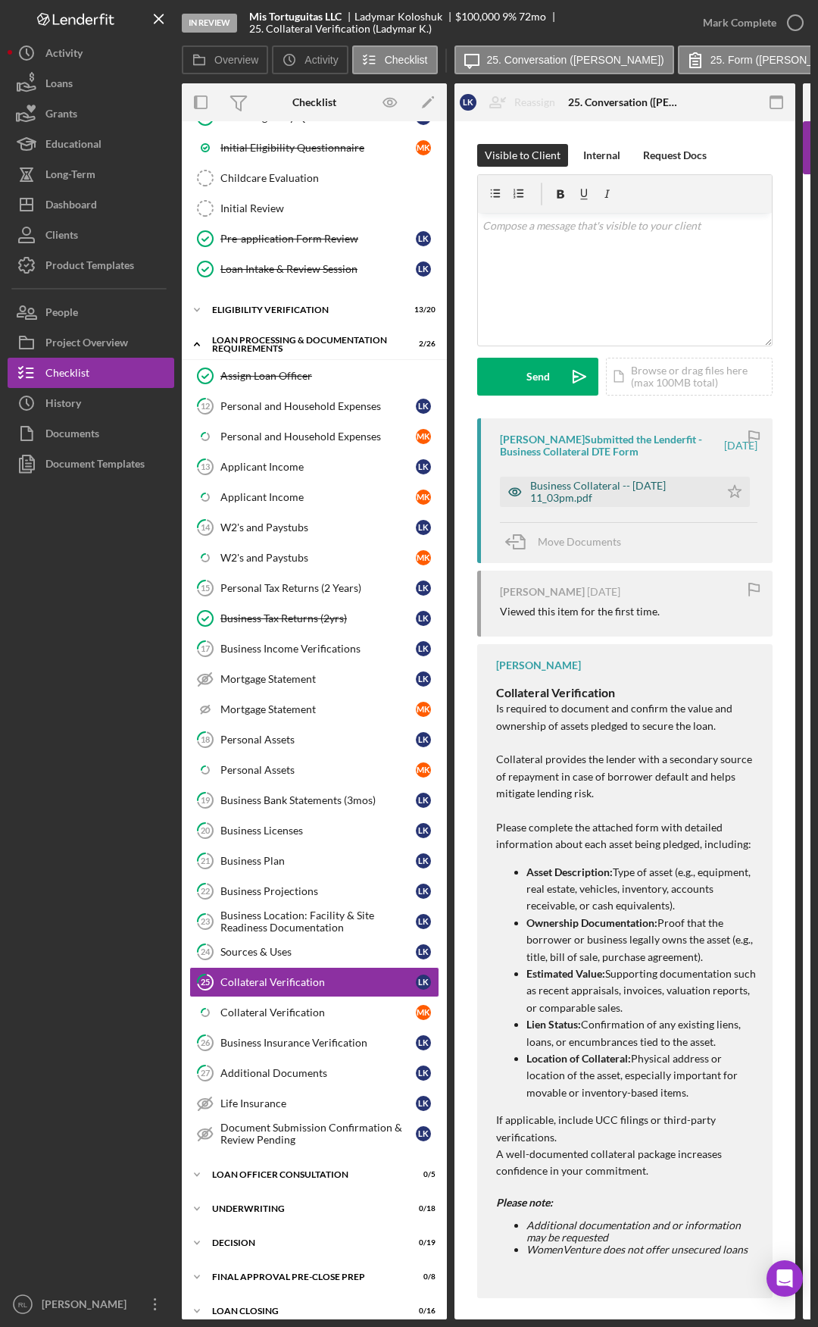
click at [586, 489] on div "Business Collateral -- 2025-09-11 11_03pm.pdf" at bounding box center [621, 492] width 182 height 24
drag, startPoint x: 508, startPoint y: 856, endPoint x: 417, endPoint y: 840, distance: 93.2
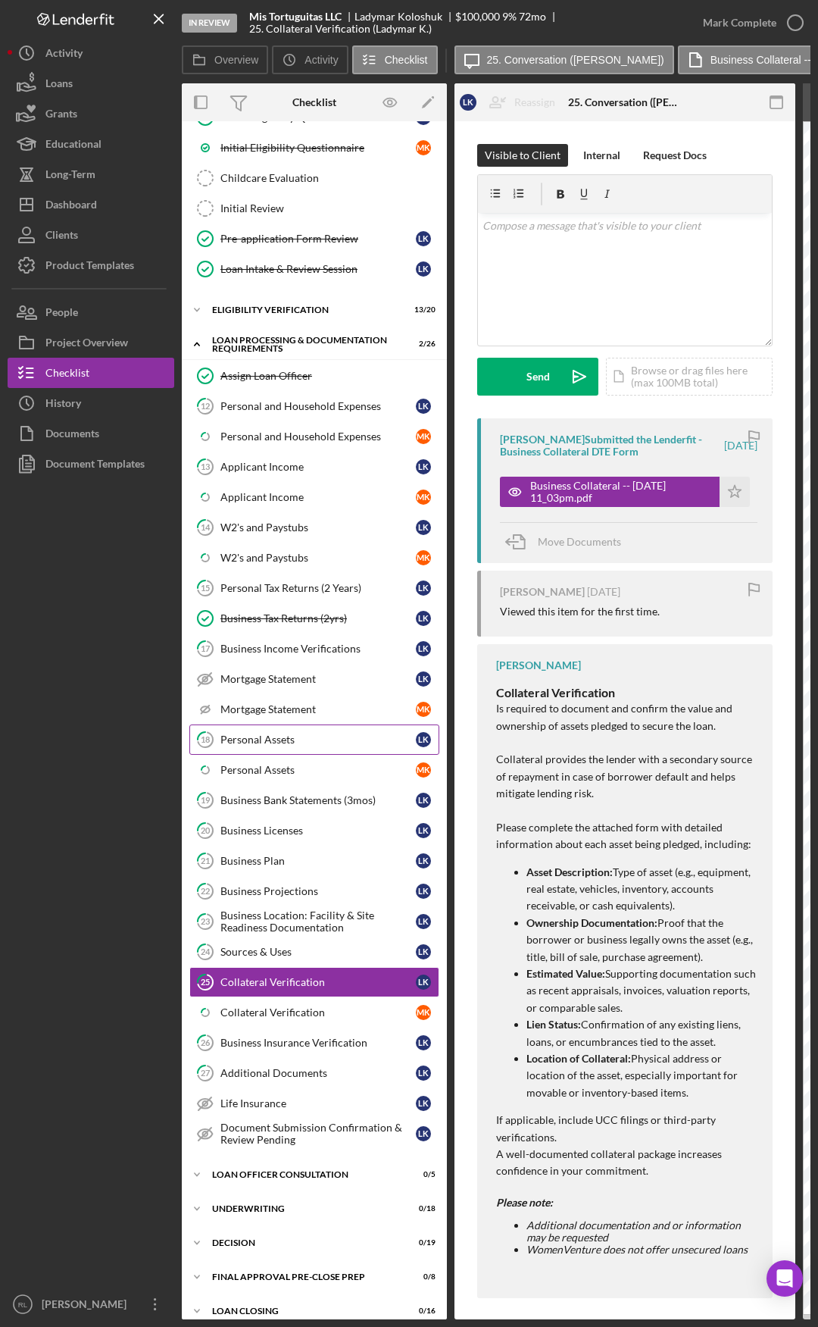
click at [274, 730] on link "18 Personal Assets L K" at bounding box center [314, 739] width 250 height 30
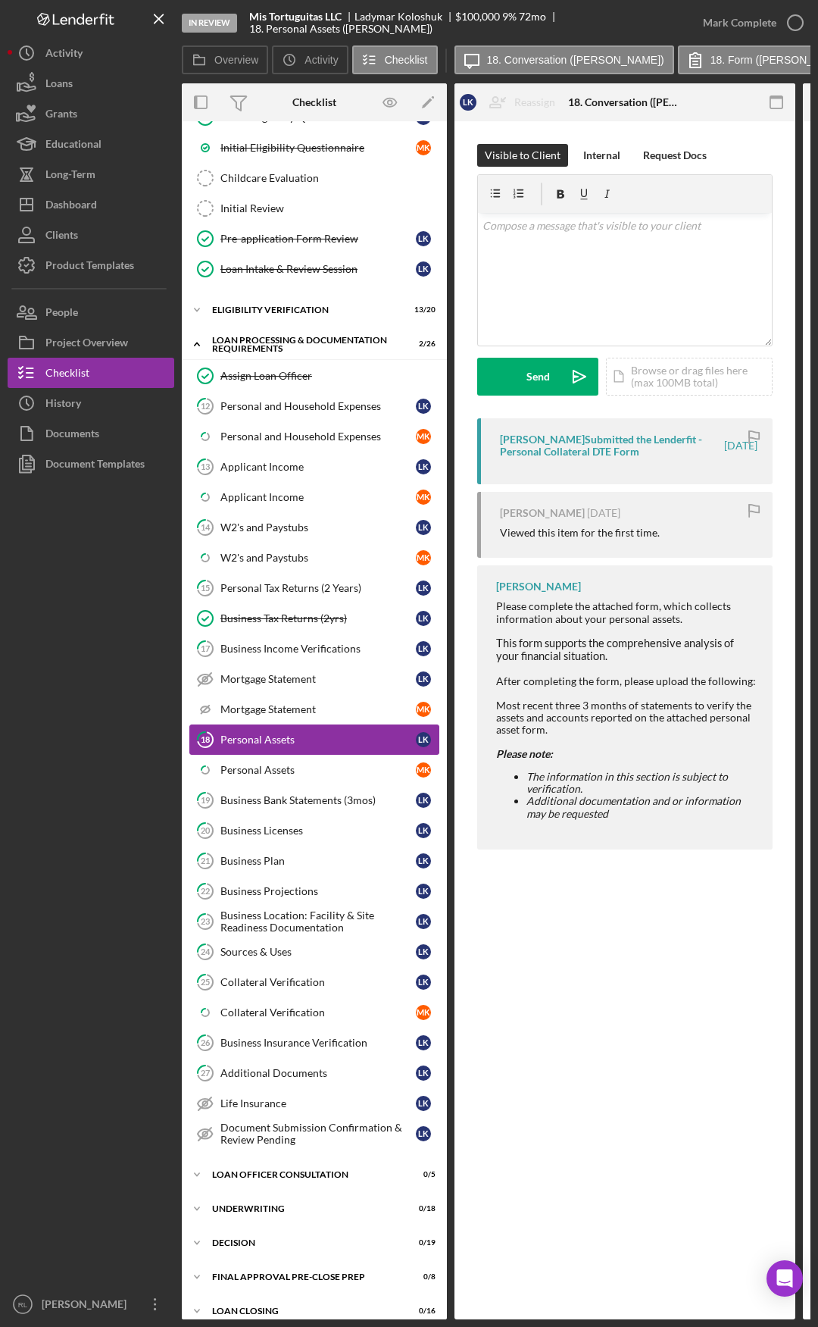
drag, startPoint x: 563, startPoint y: 783, endPoint x: 355, endPoint y: 749, distance: 211.1
click at [296, 774] on div "Personal Assets" at bounding box center [317, 770] width 195 height 12
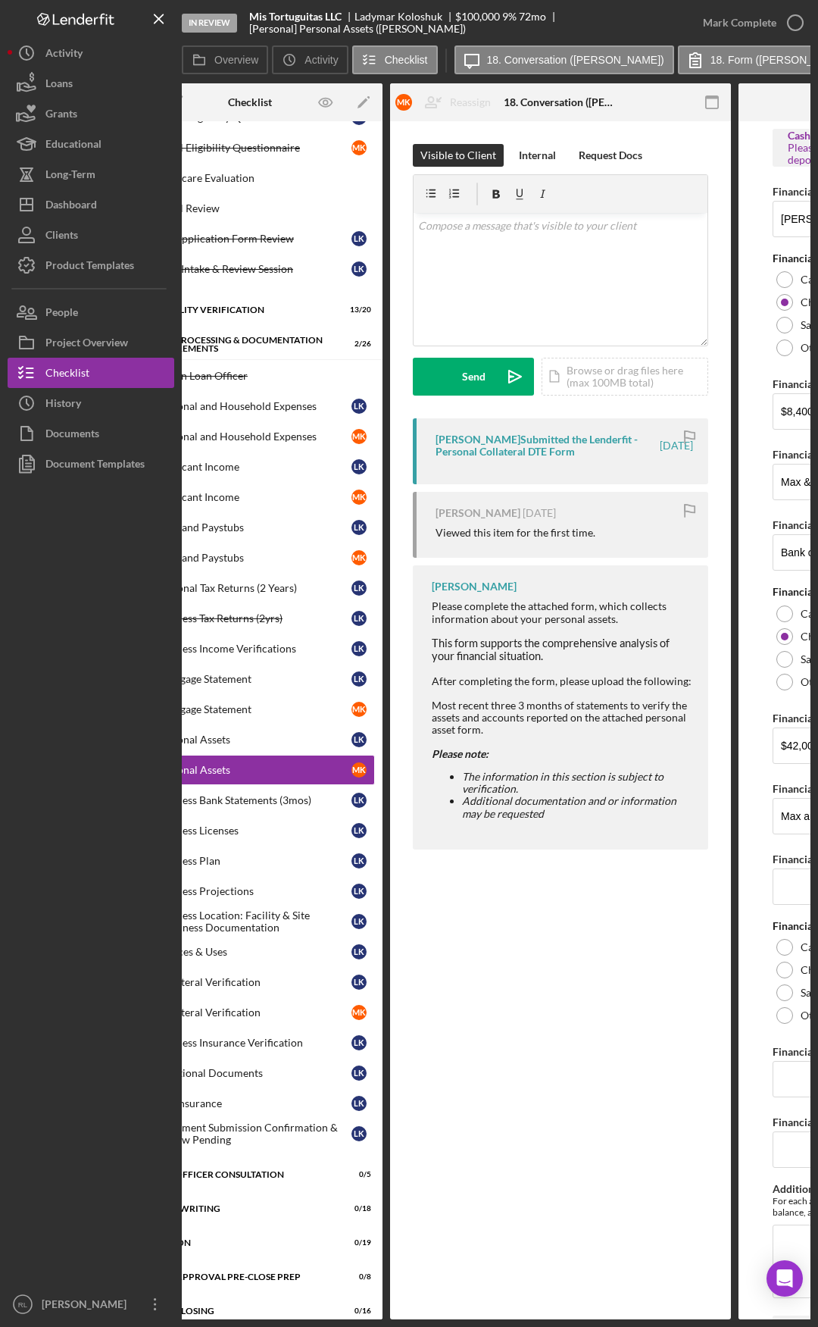
scroll to position [0, 333]
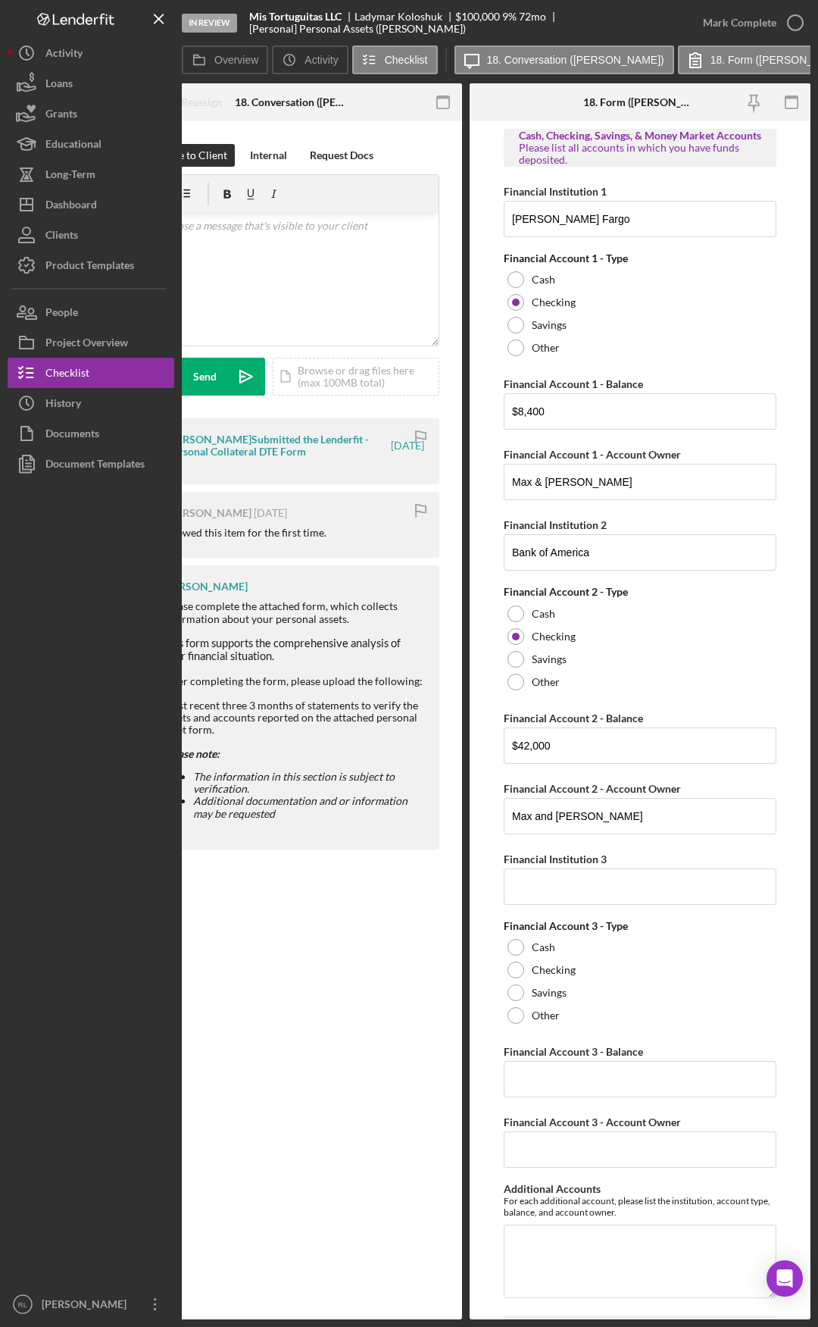
drag, startPoint x: 544, startPoint y: 790, endPoint x: 651, endPoint y: 791, distance: 106.8
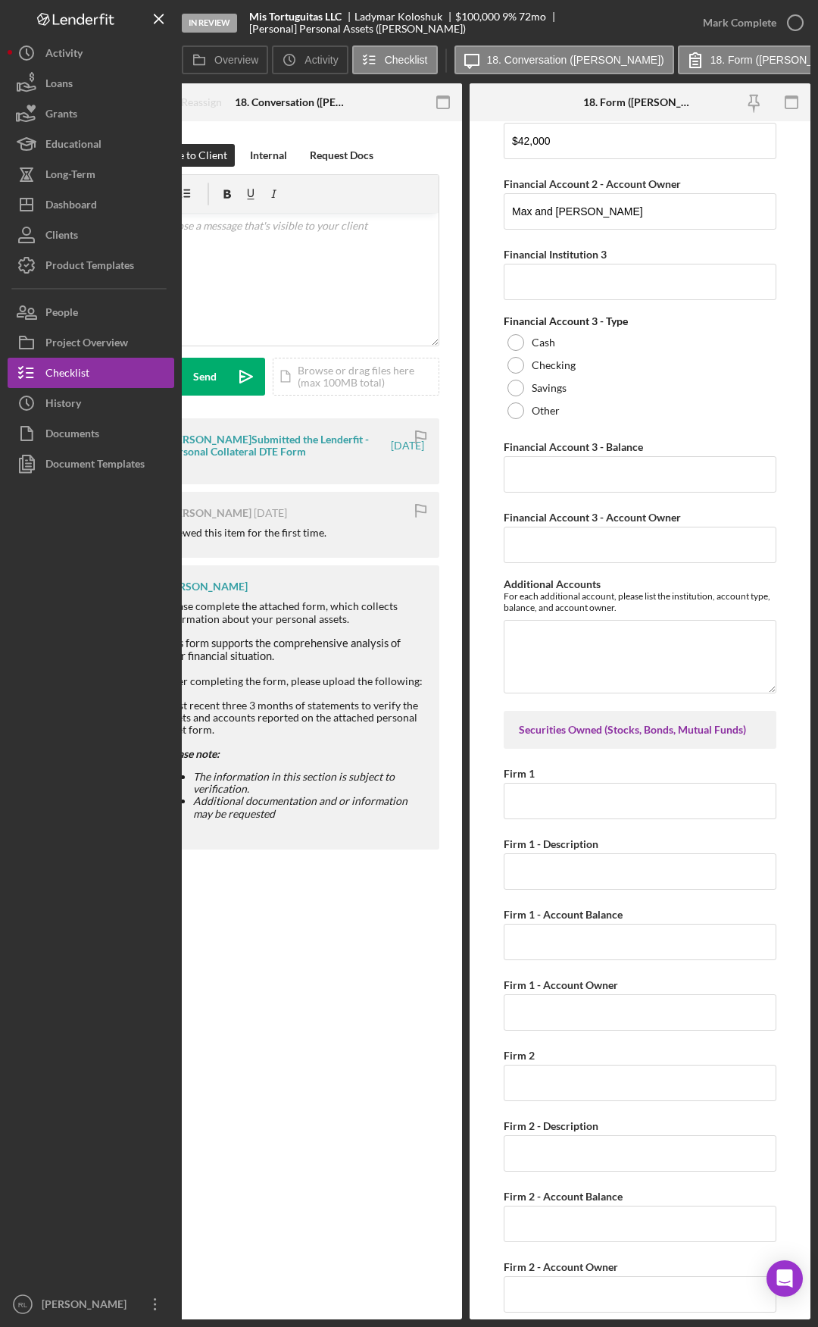
scroll to position [0, 0]
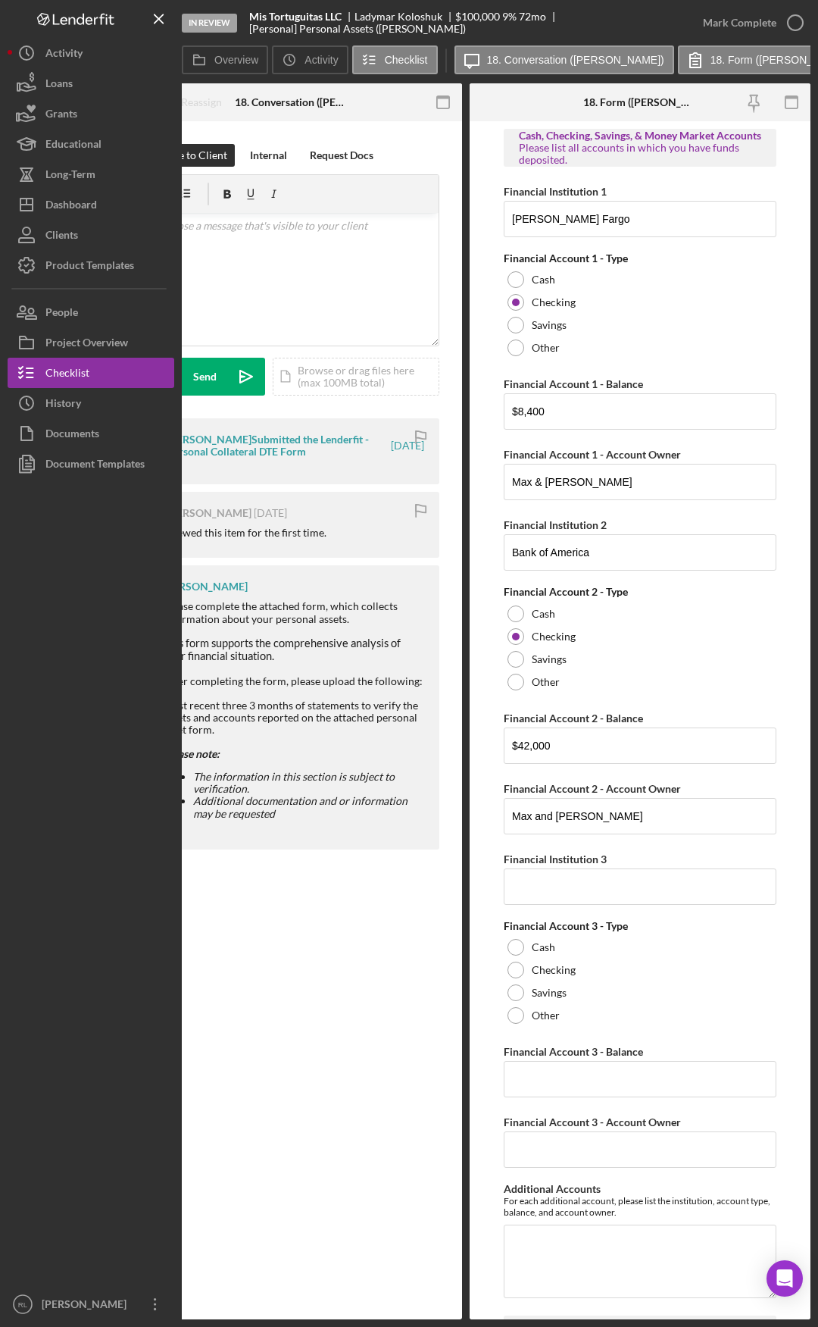
drag, startPoint x: 477, startPoint y: 856, endPoint x: 481, endPoint y: 672, distance: 184.2
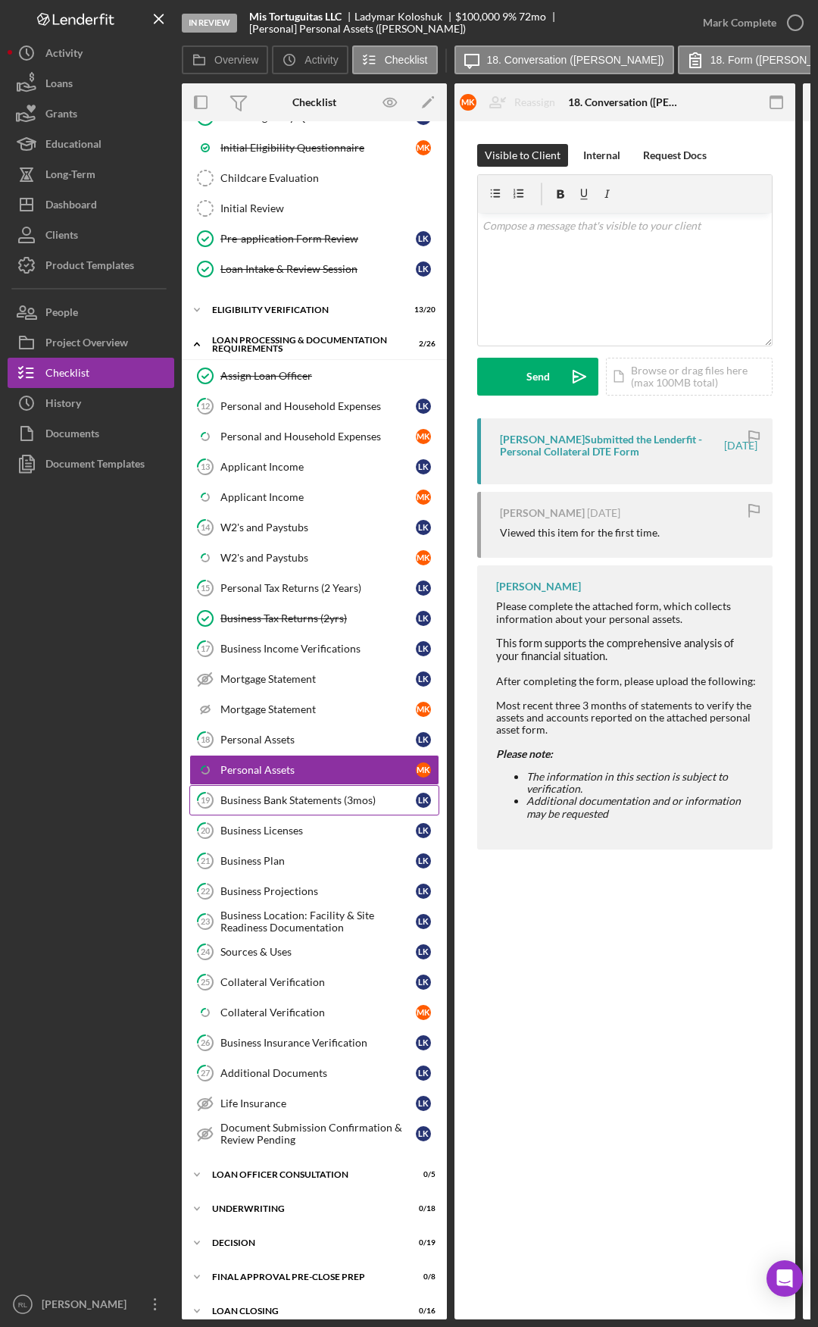
drag, startPoint x: 364, startPoint y: 828, endPoint x: 193, endPoint y: 795, distance: 173.7
drag, startPoint x: 465, startPoint y: 639, endPoint x: 241, endPoint y: 614, distance: 225.6
click at [248, 745] on div "Personal Assets" at bounding box center [317, 739] width 195 height 12
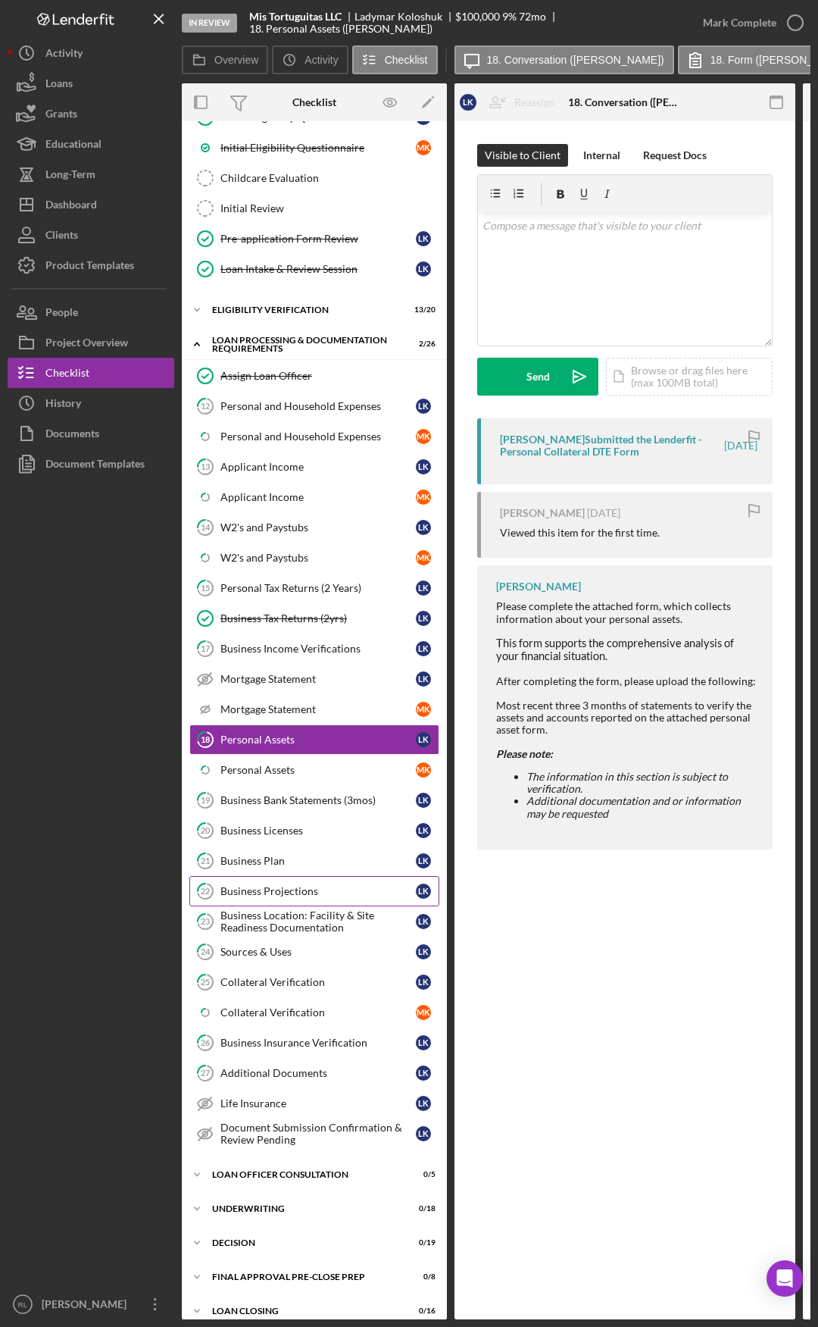
click at [273, 894] on div "Business Projections" at bounding box center [317, 891] width 195 height 12
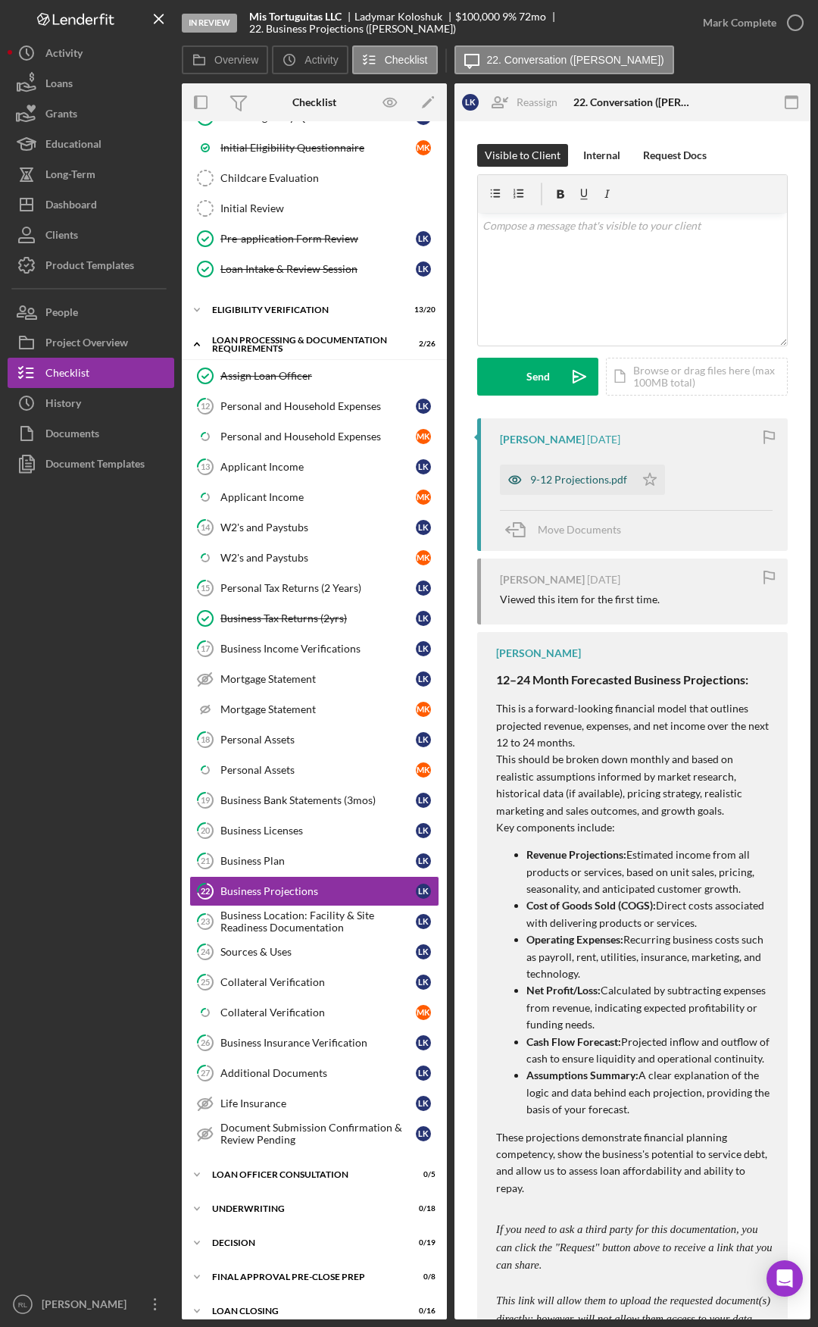
click at [540, 476] on div "9-12 Projections.pdf" at bounding box center [578, 480] width 97 height 12
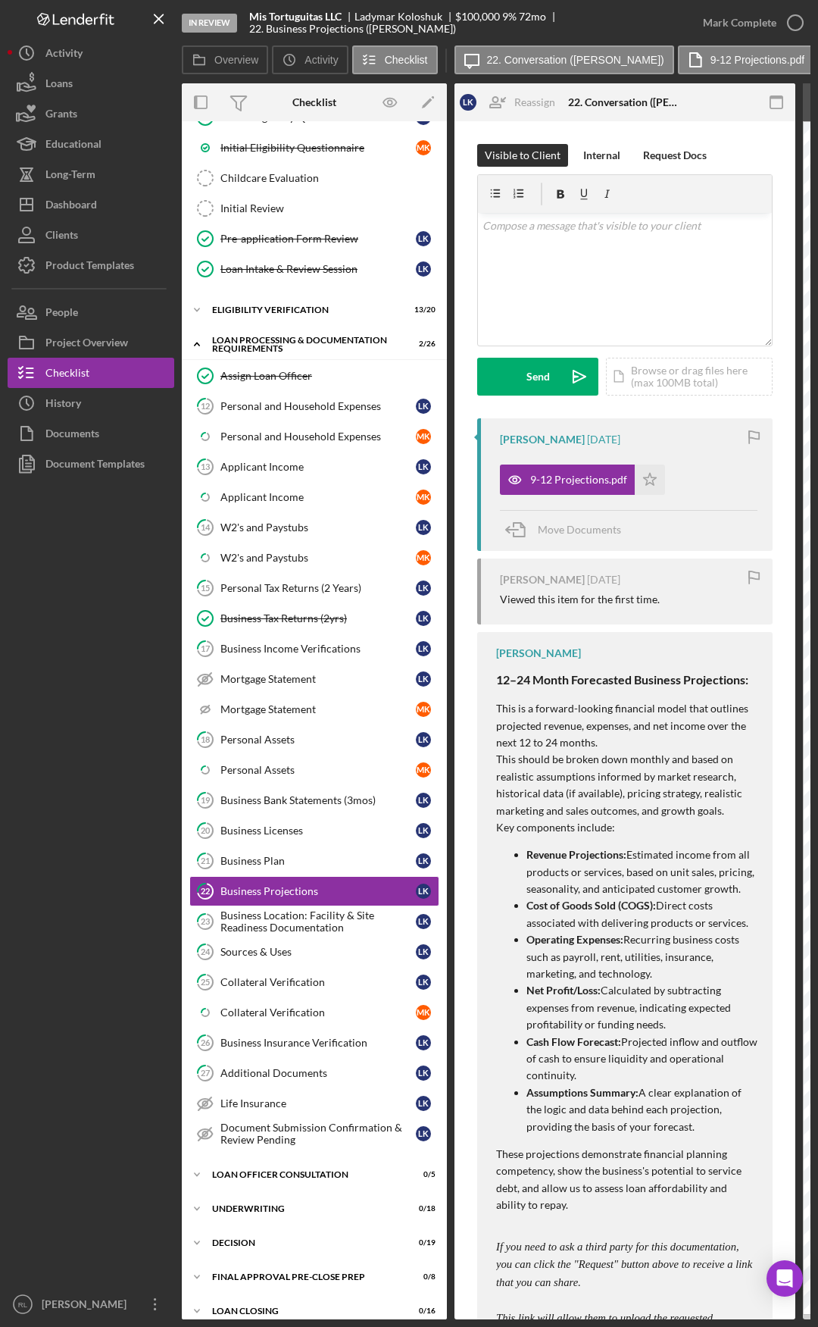
drag, startPoint x: 288, startPoint y: 908, endPoint x: 111, endPoint y: 893, distance: 177.9
click at [333, 861] on div "Business Plan" at bounding box center [317, 861] width 195 height 12
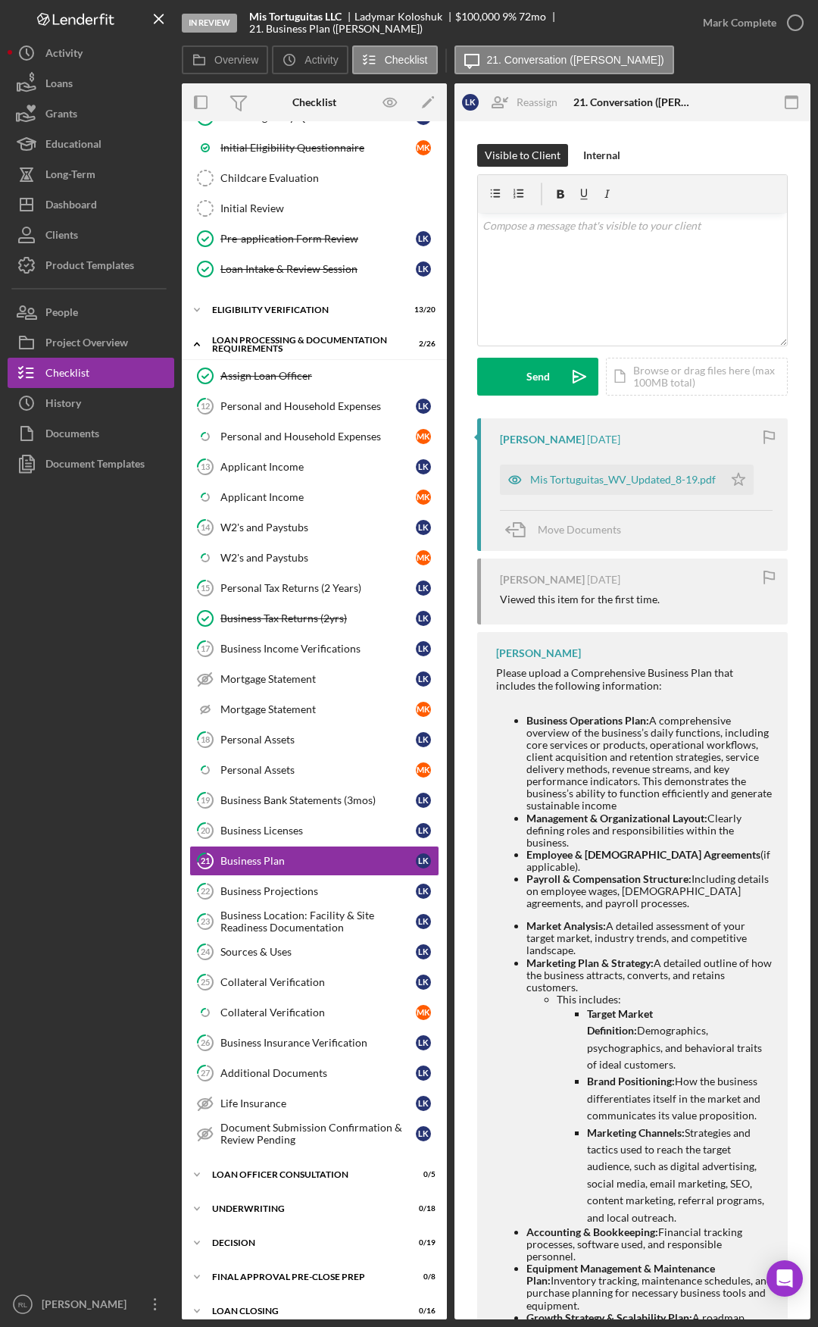
drag, startPoint x: 553, startPoint y: 764, endPoint x: 696, endPoint y: 755, distance: 142.7
drag, startPoint x: 490, startPoint y: 758, endPoint x: 680, endPoint y: 726, distance: 192.1
click at [593, 480] on div "Mis Tortuguitas_WV_Updated_8-19.pdf" at bounding box center [623, 480] width 186 height 12
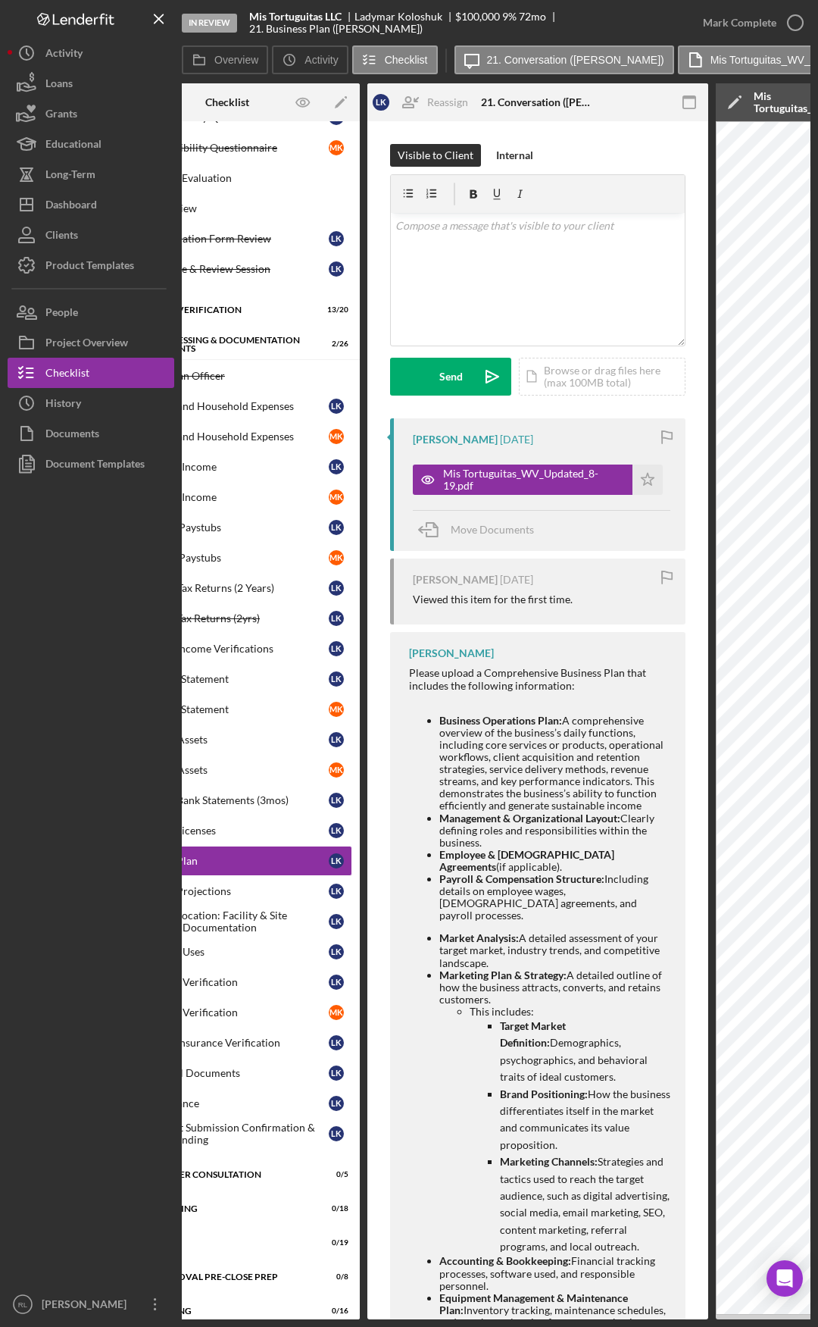
scroll to position [0, 447]
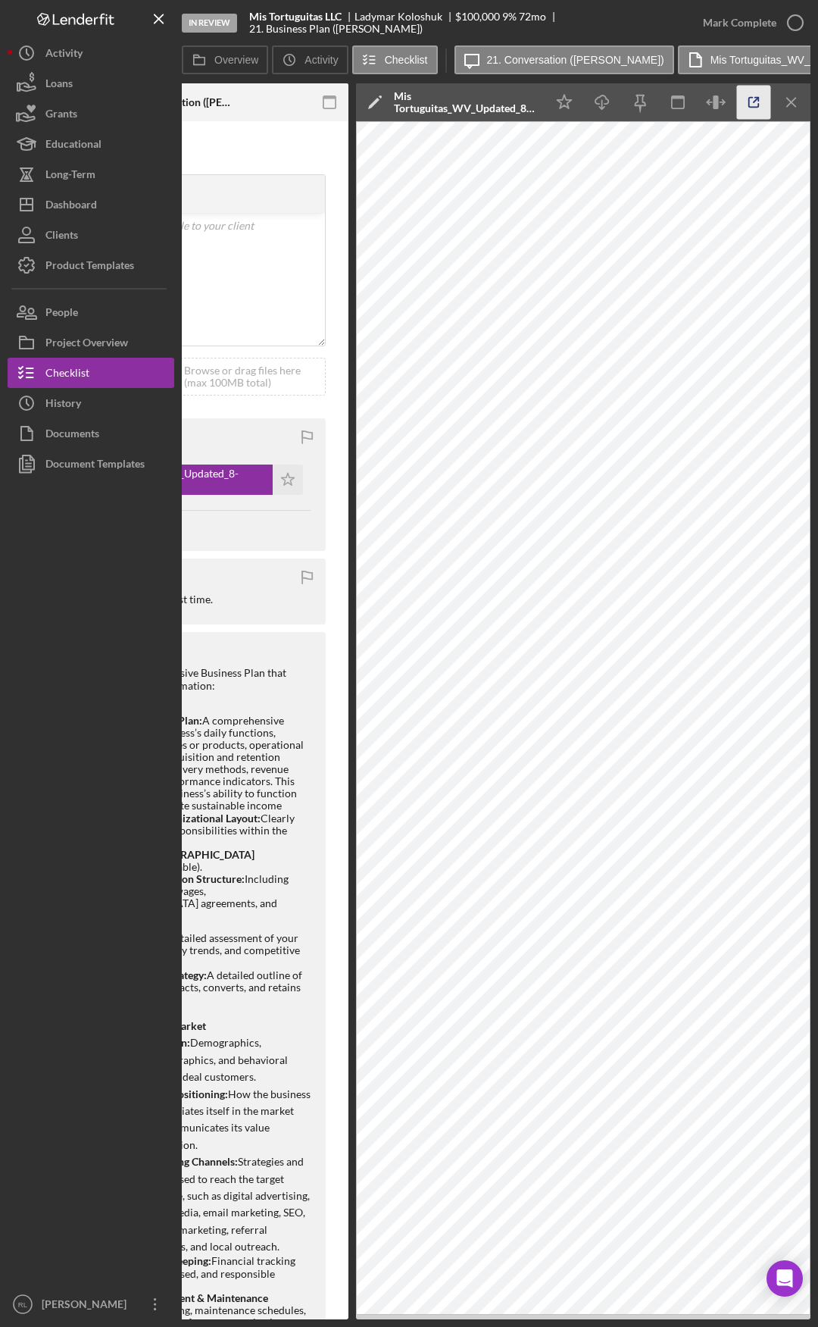
click at [746, 97] on icon "button" at bounding box center [754, 103] width 34 height 34
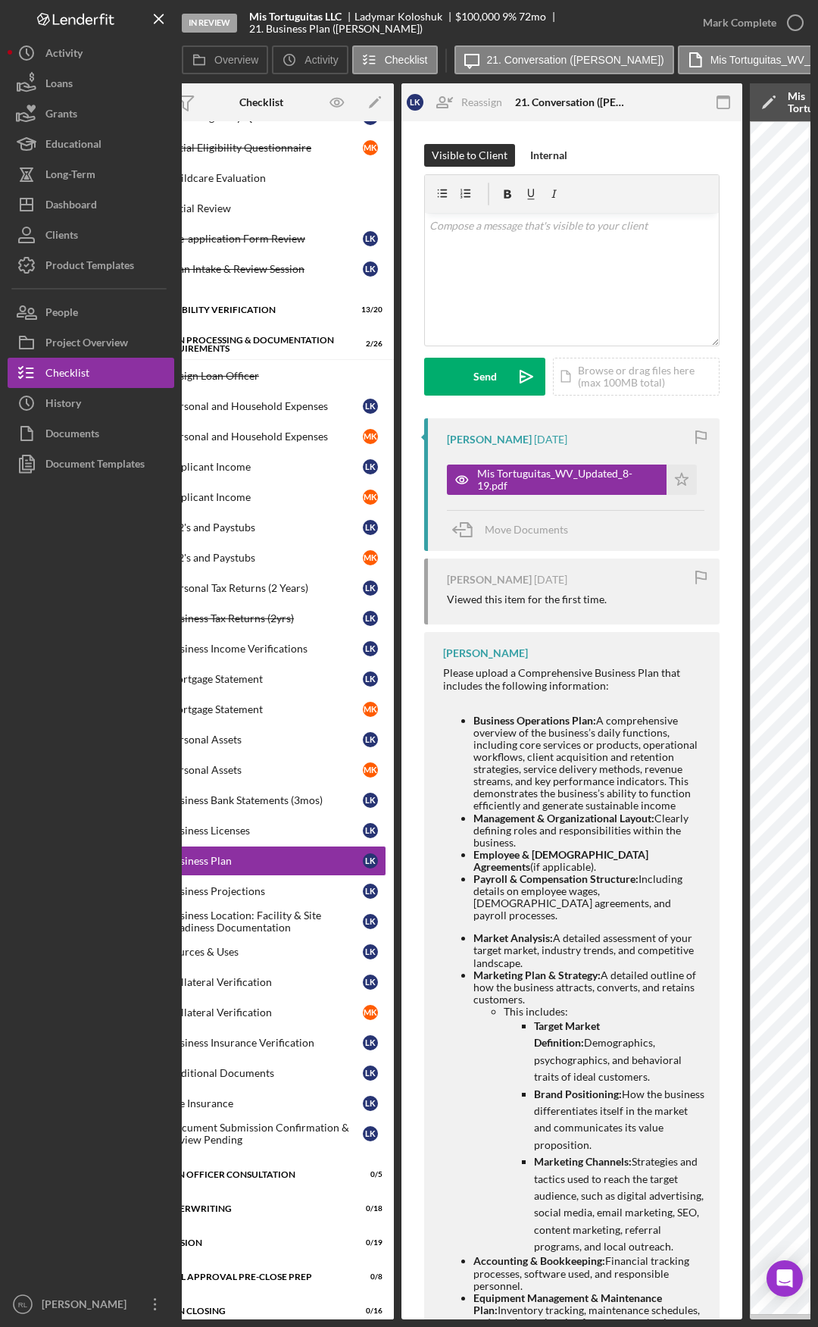
scroll to position [0, 0]
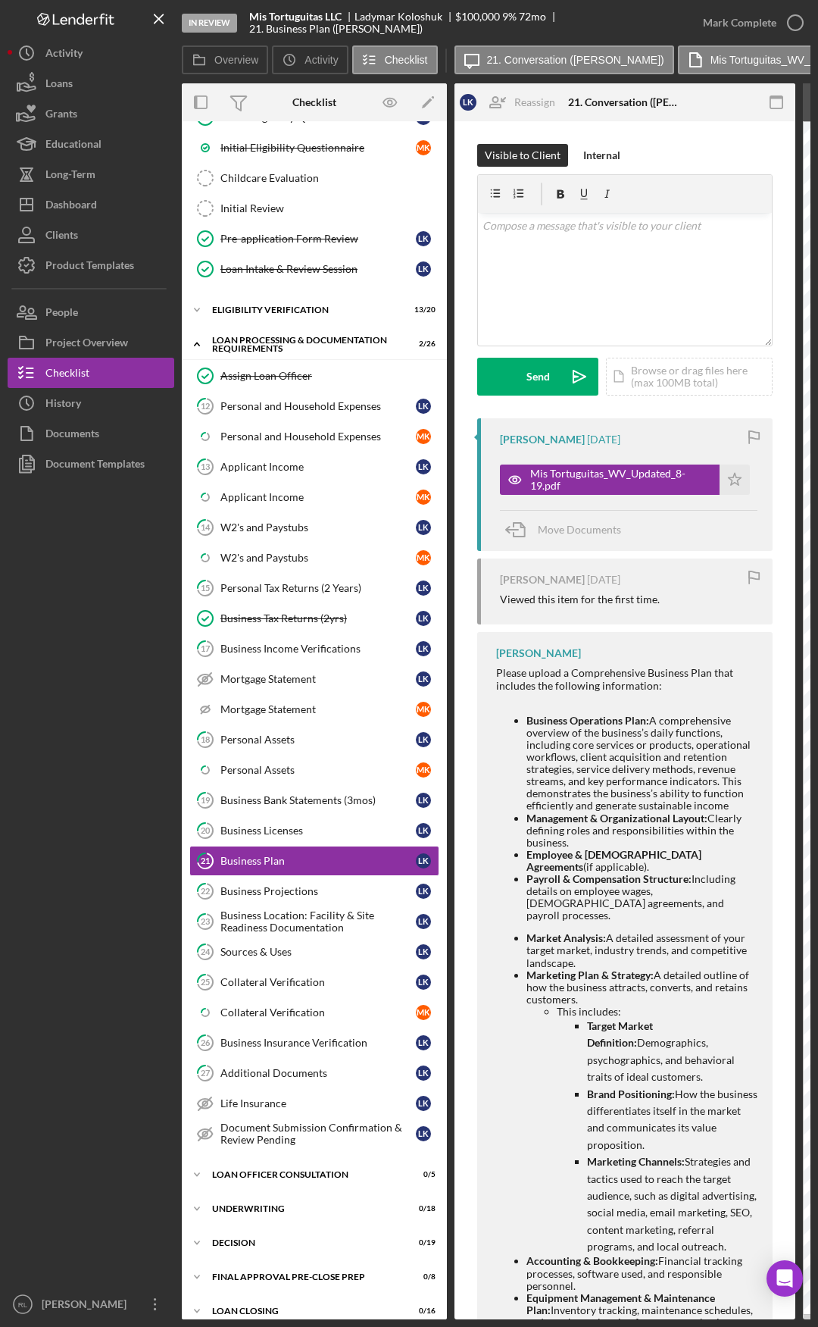
drag, startPoint x: 303, startPoint y: 771, endPoint x: 59, endPoint y: 731, distance: 247.3
click at [323, 962] on link "24 Sources & Uses L K" at bounding box center [314, 951] width 250 height 30
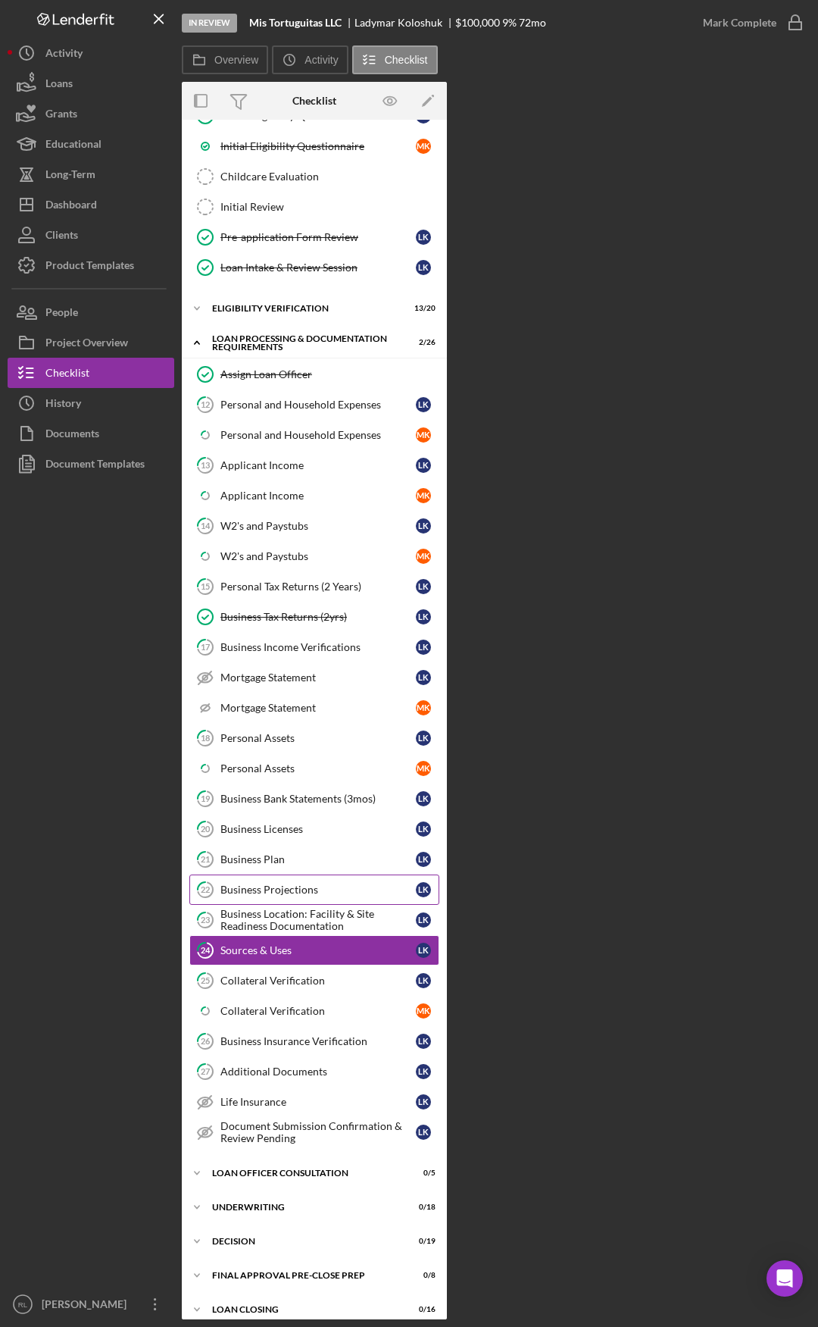
click at [311, 898] on link "22 Business Projections L K" at bounding box center [314, 889] width 250 height 30
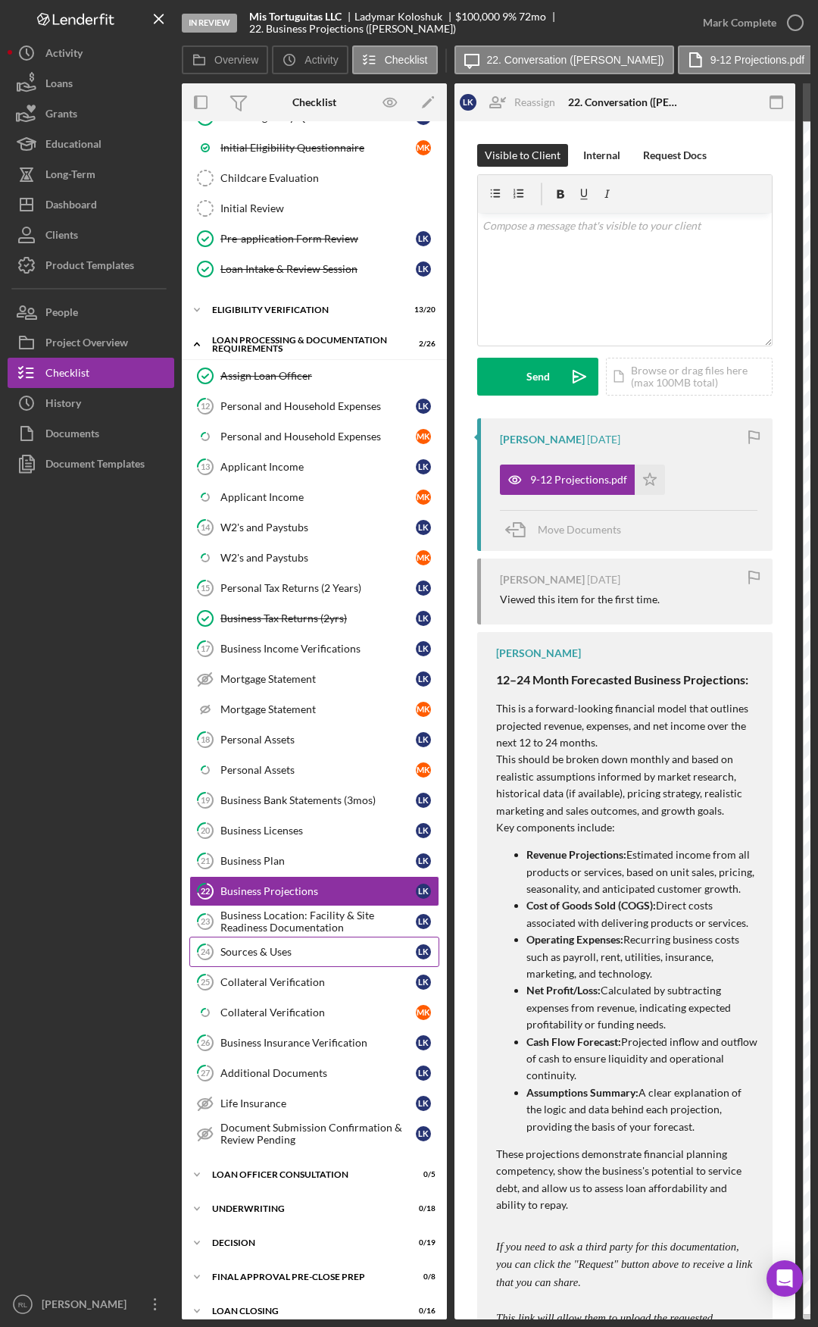
click at [284, 955] on div "Sources & Uses" at bounding box center [317, 952] width 195 height 12
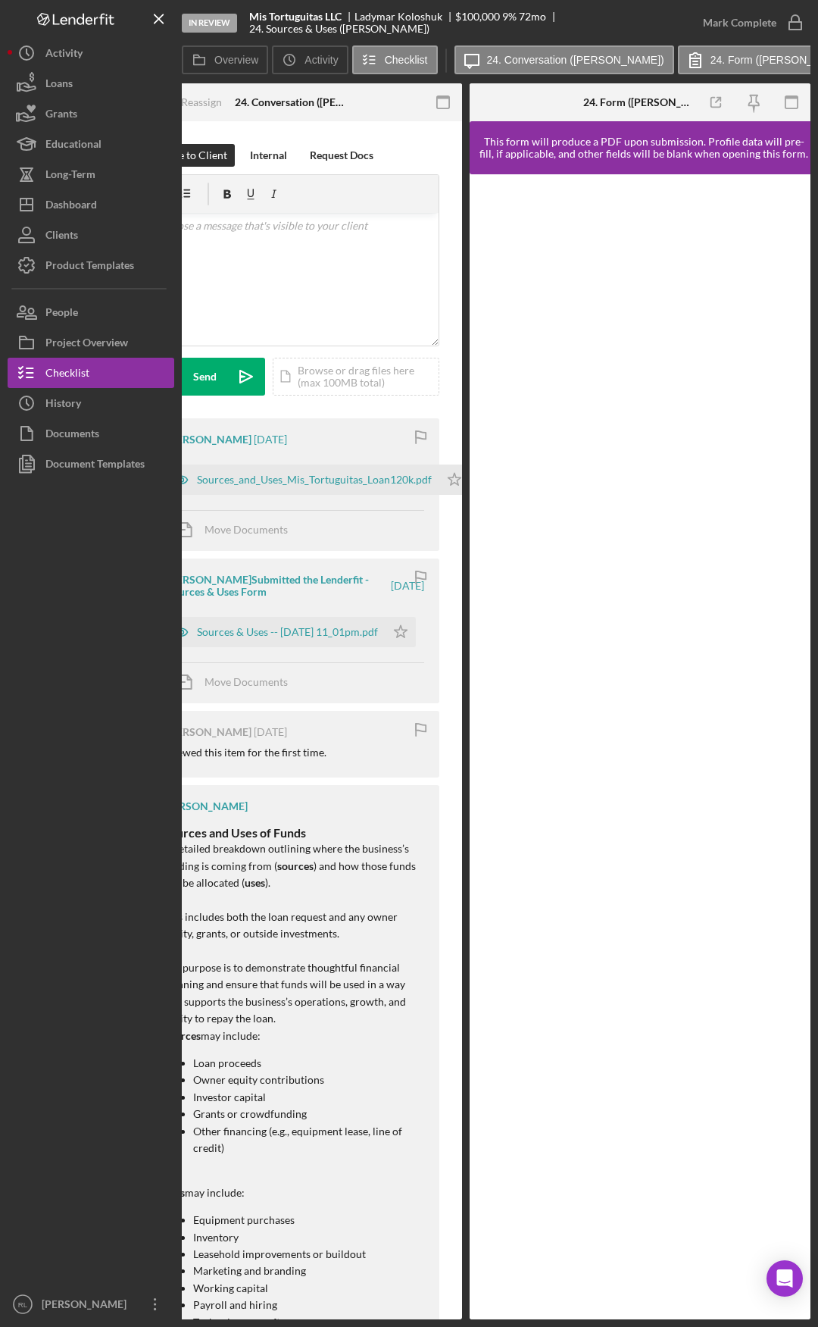
drag, startPoint x: 546, startPoint y: 844, endPoint x: 668, endPoint y: 834, distance: 121.6
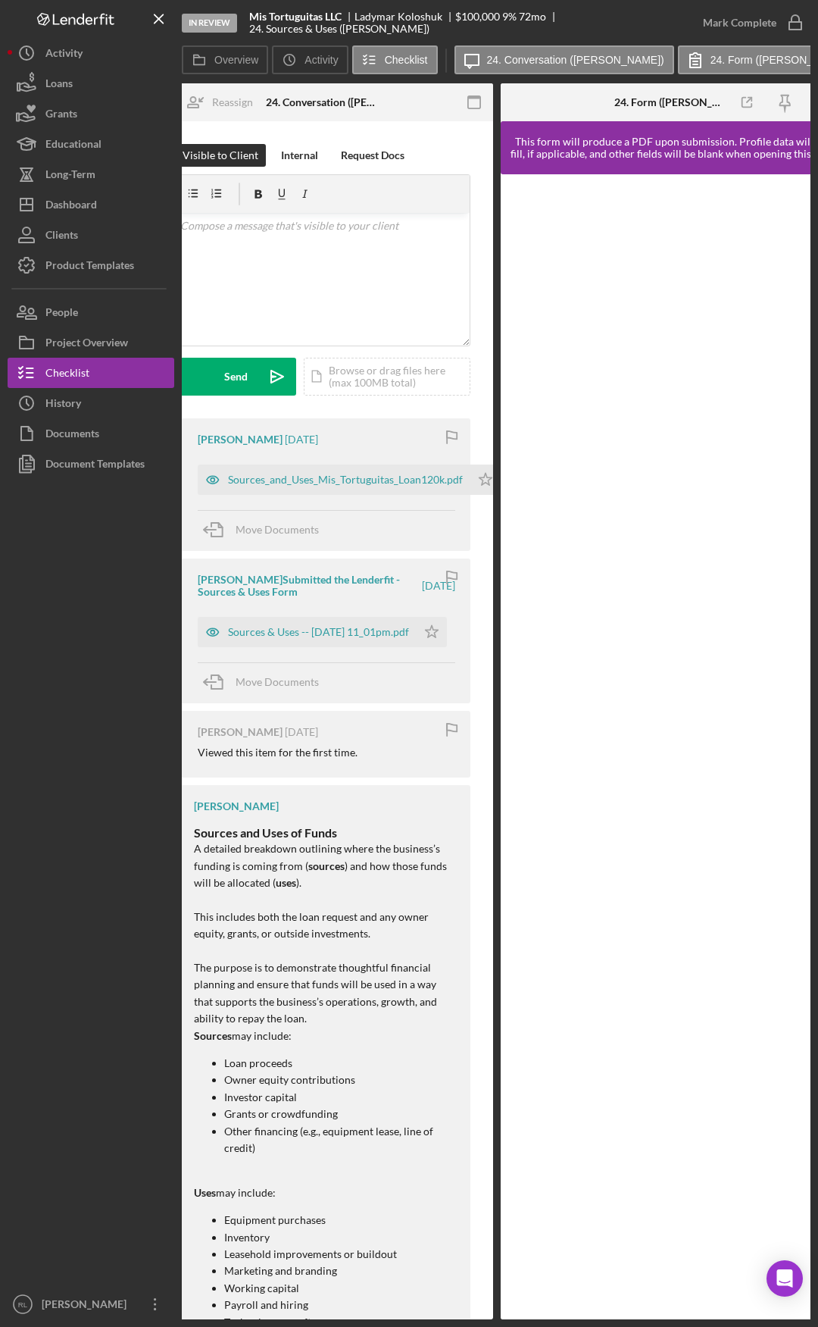
scroll to position [0, 140]
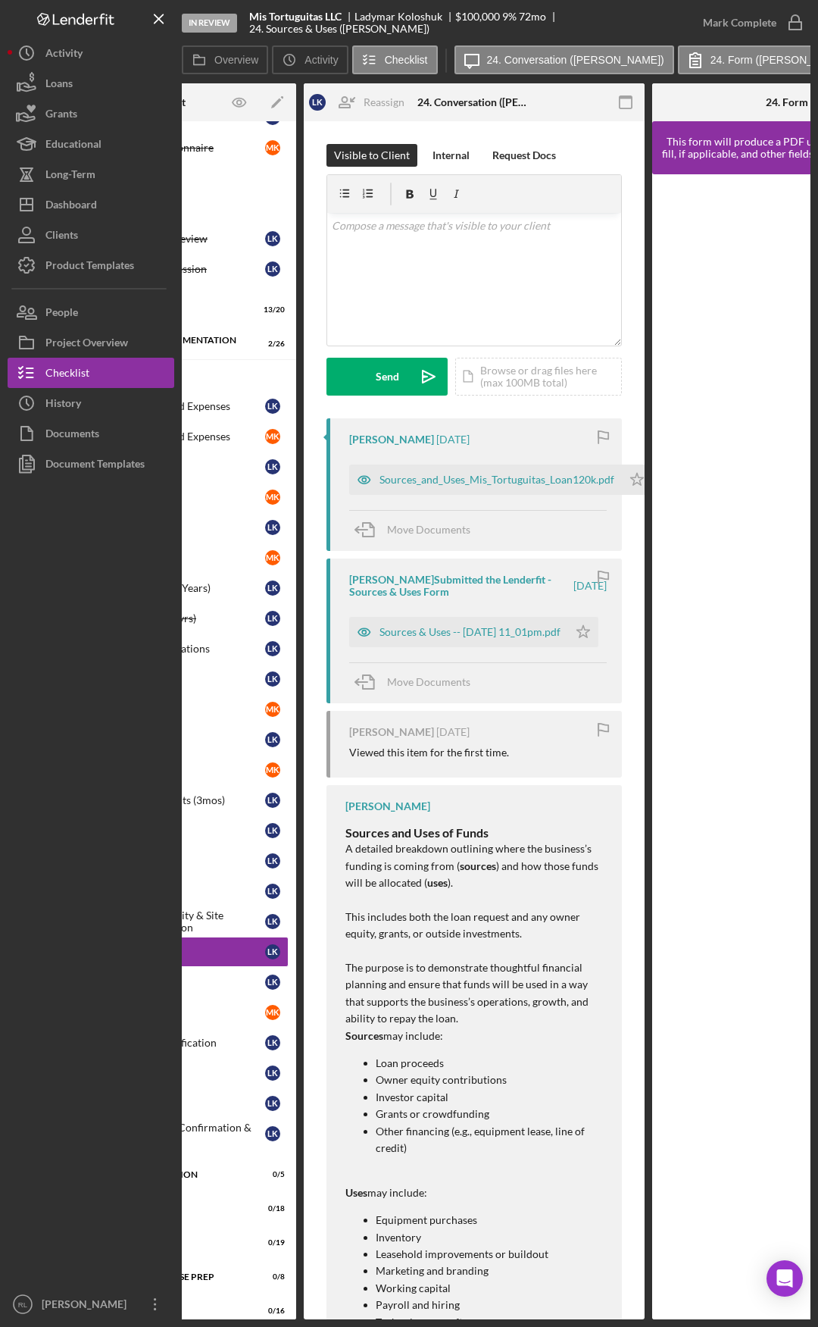
drag, startPoint x: 321, startPoint y: 871, endPoint x: 280, endPoint y: 865, distance: 41.5
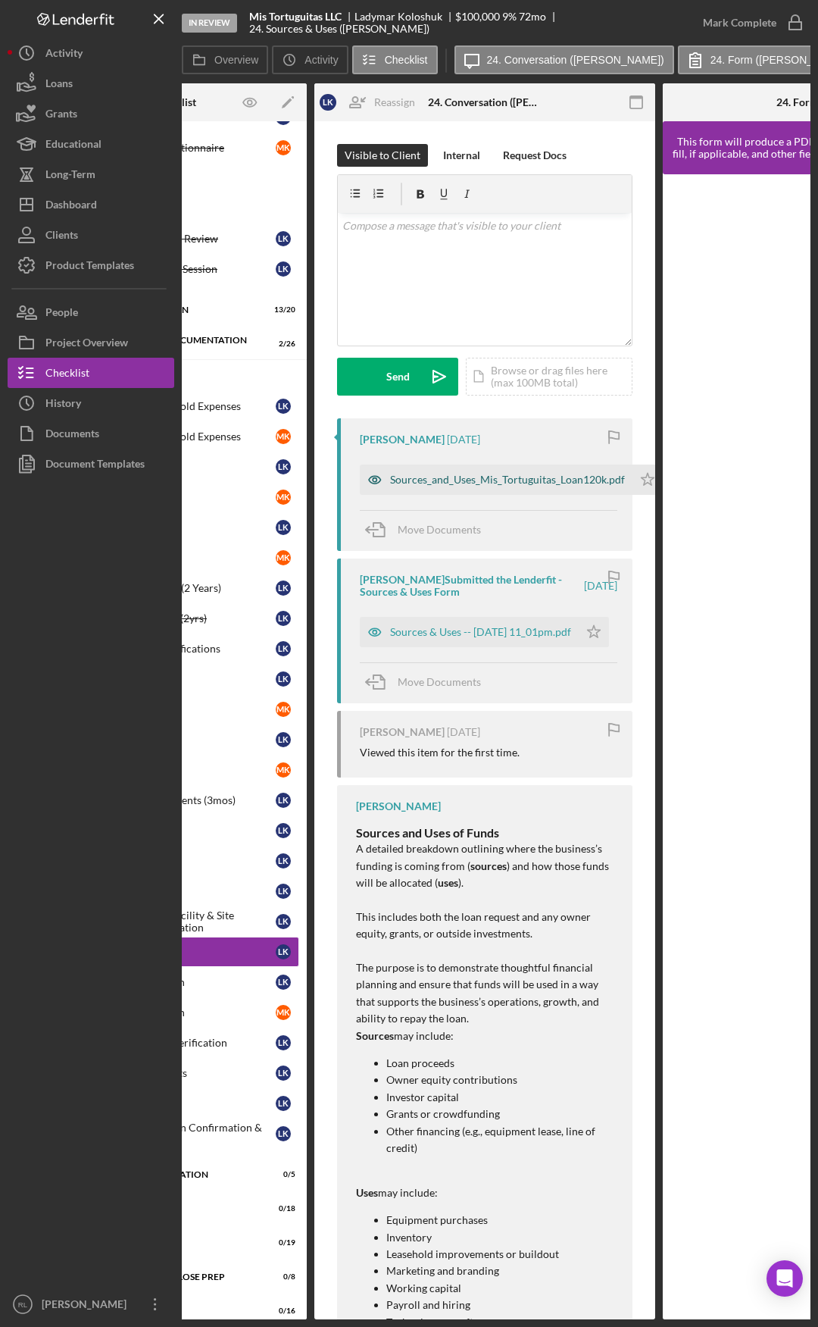
click at [461, 477] on div "Sources_and_Uses_Mis_Tortuguitas_Loan120k.pdf" at bounding box center [507, 480] width 235 height 12
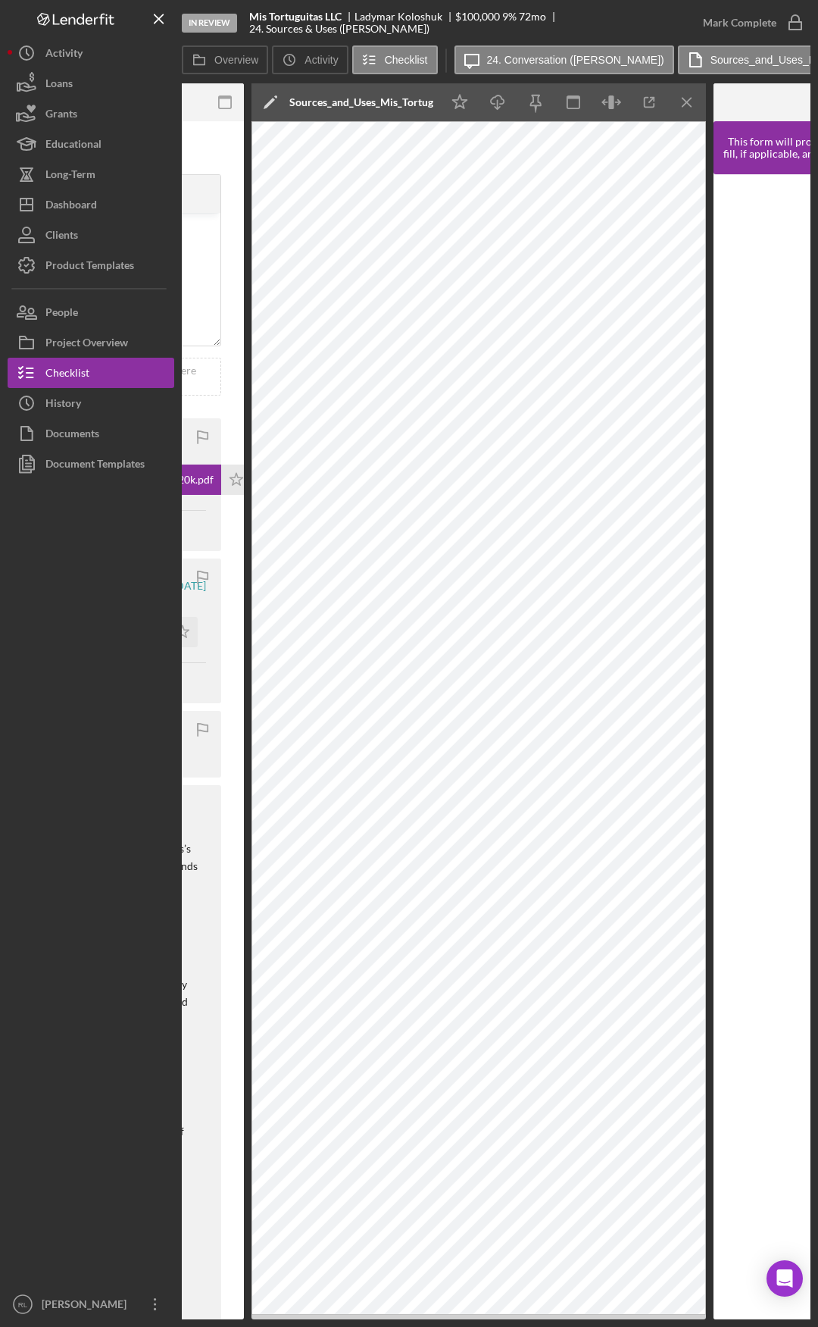
scroll to position [0, 558]
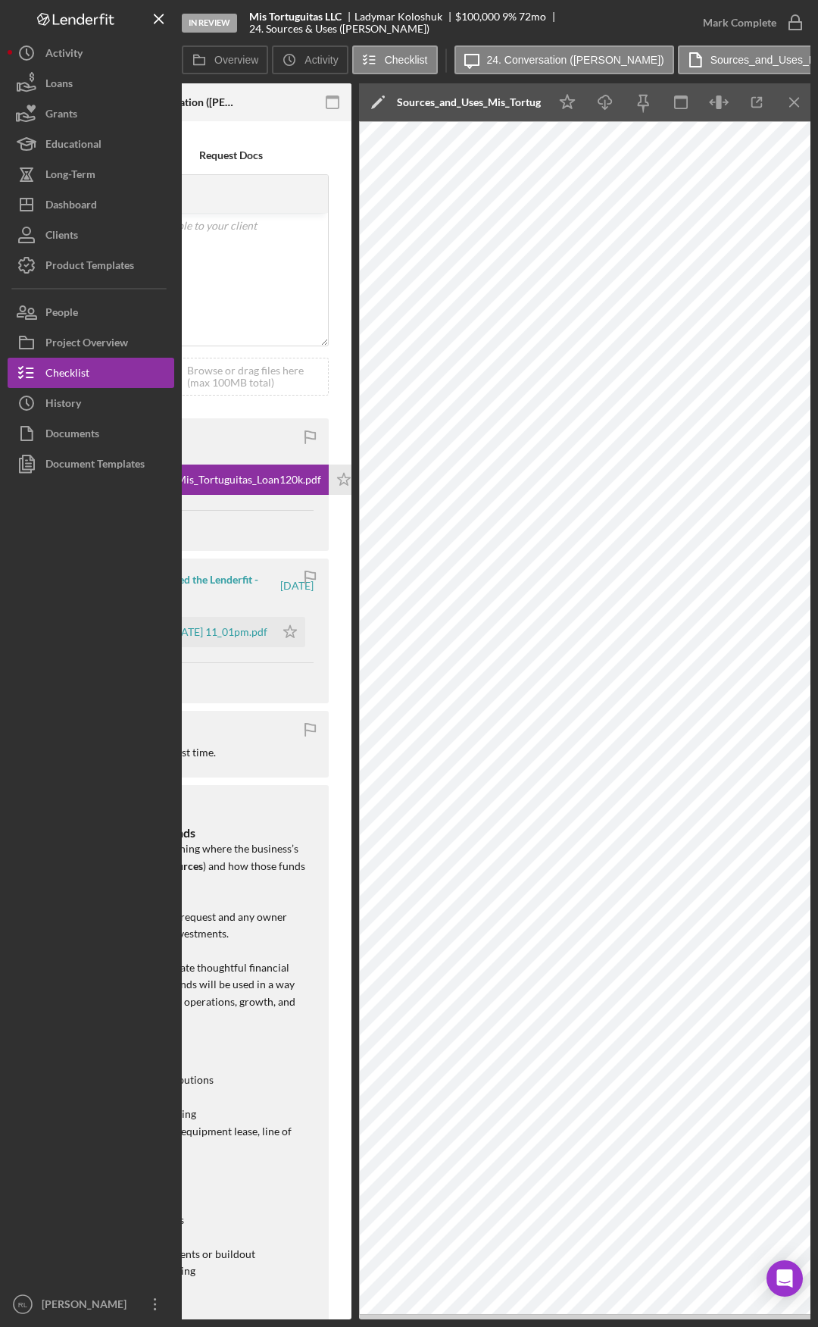
drag, startPoint x: 218, startPoint y: 718, endPoint x: 162, endPoint y: 721, distance: 56.2
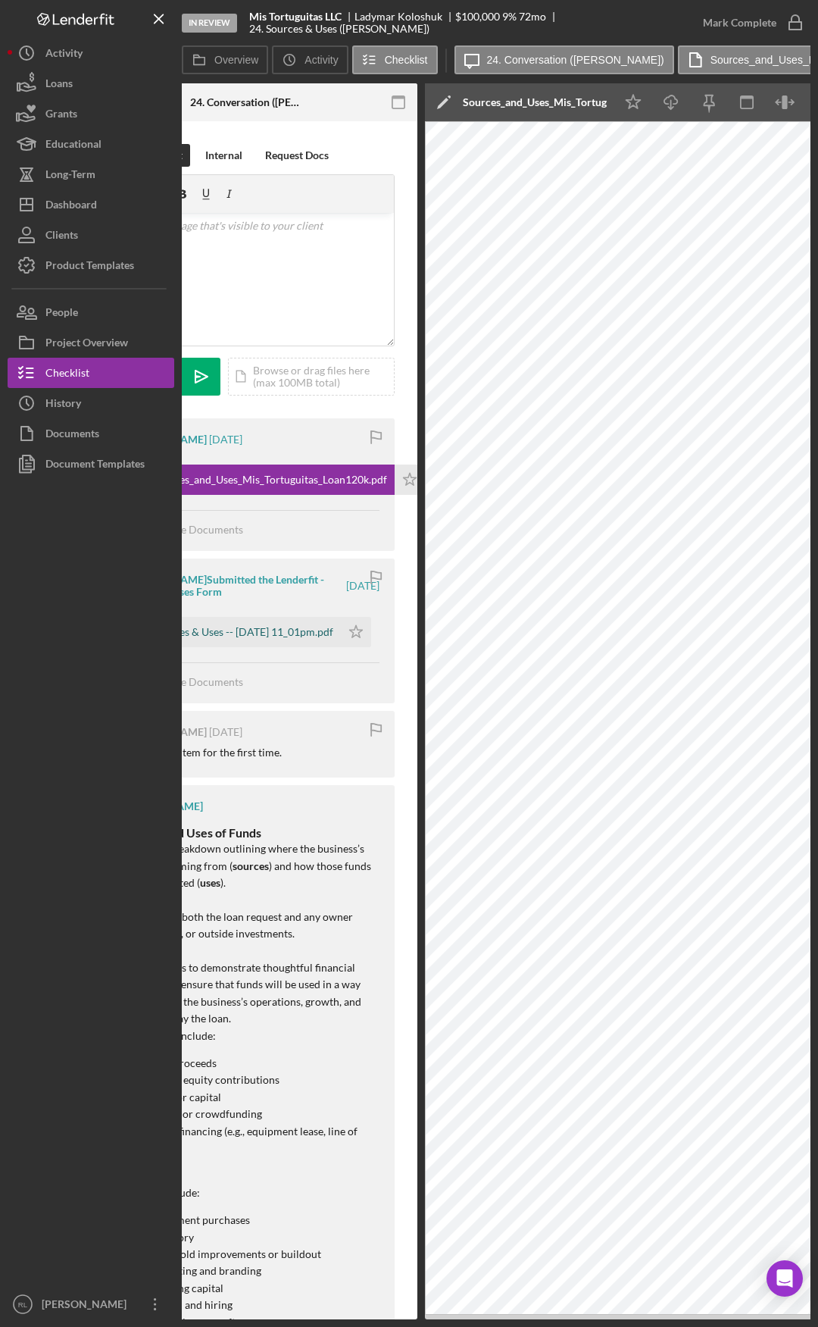
click at [252, 629] on div "Sources & Uses -- 2025-09-11 11_01pm.pdf" at bounding box center [242, 632] width 181 height 12
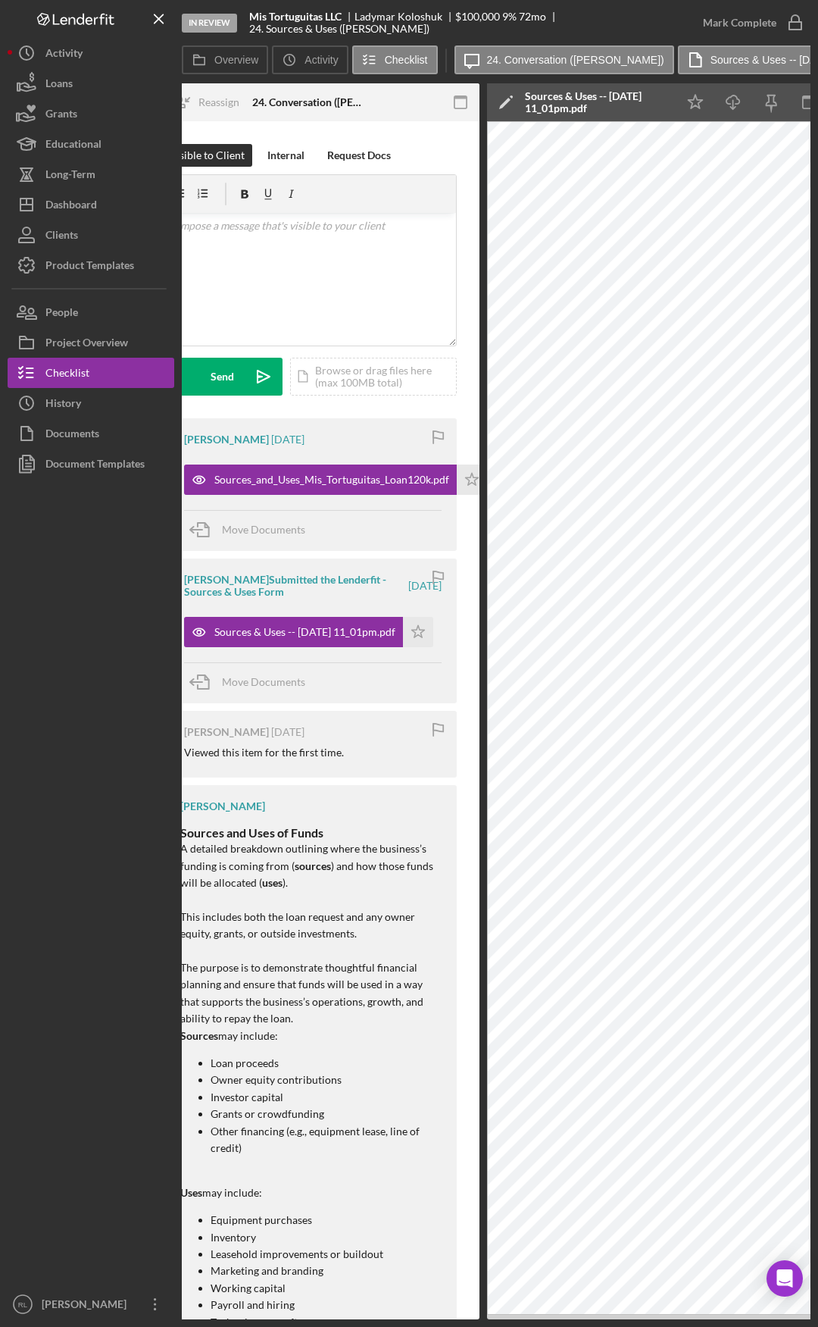
scroll to position [0, 55]
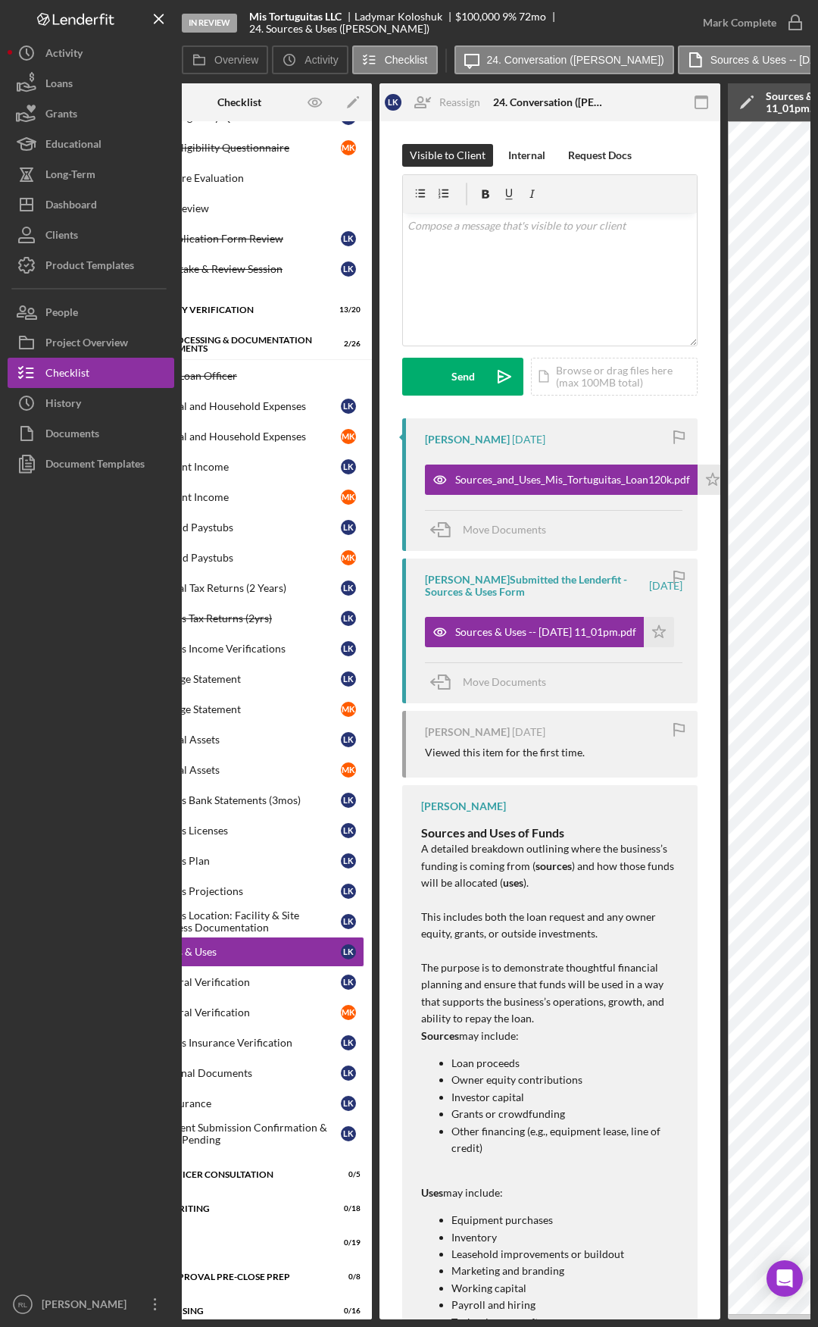
drag, startPoint x: 214, startPoint y: 943, endPoint x: 129, endPoint y: 943, distance: 84.9
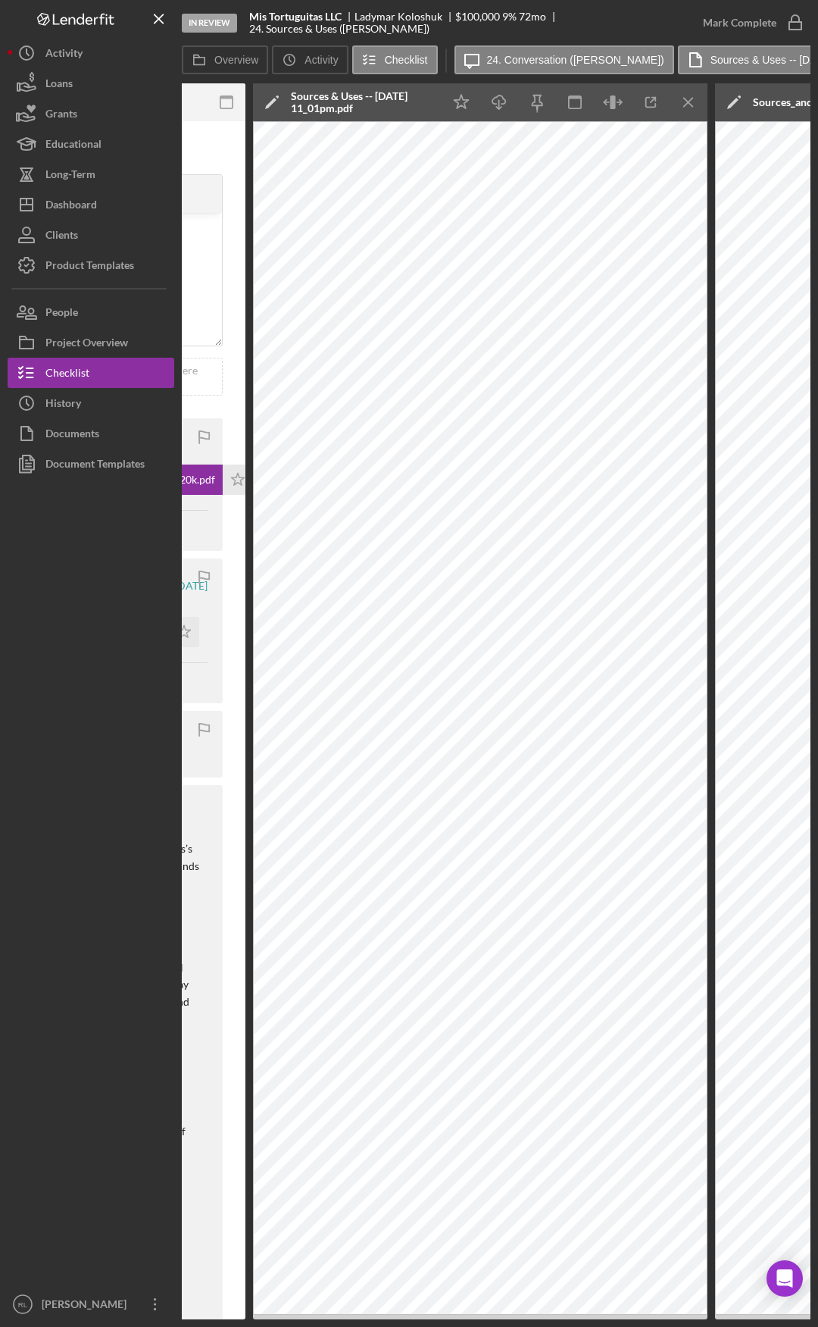
scroll to position [0, 541]
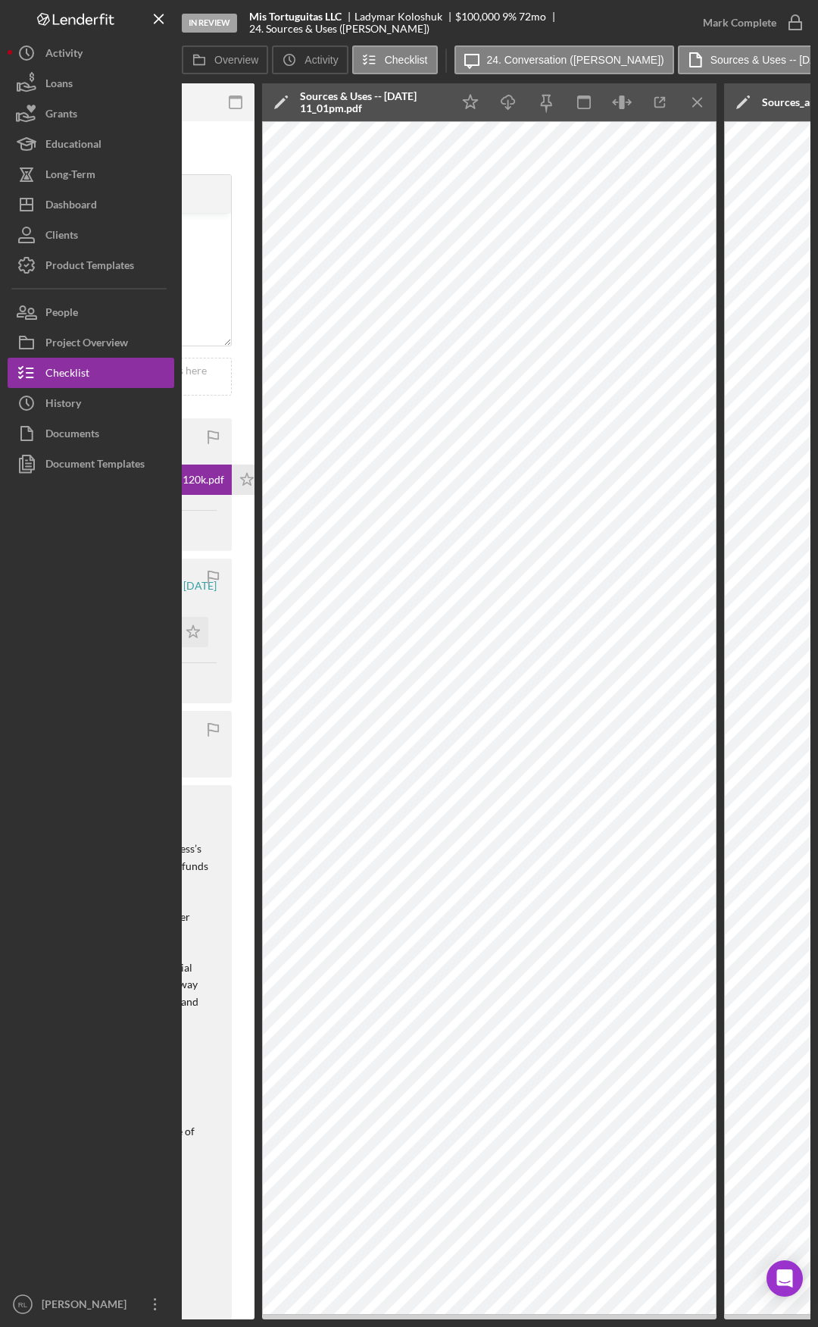
drag, startPoint x: 209, startPoint y: 786, endPoint x: 189, endPoint y: 785, distance: 20.5
click at [94, 213] on div "Dashboard" at bounding box center [71, 206] width 52 height 34
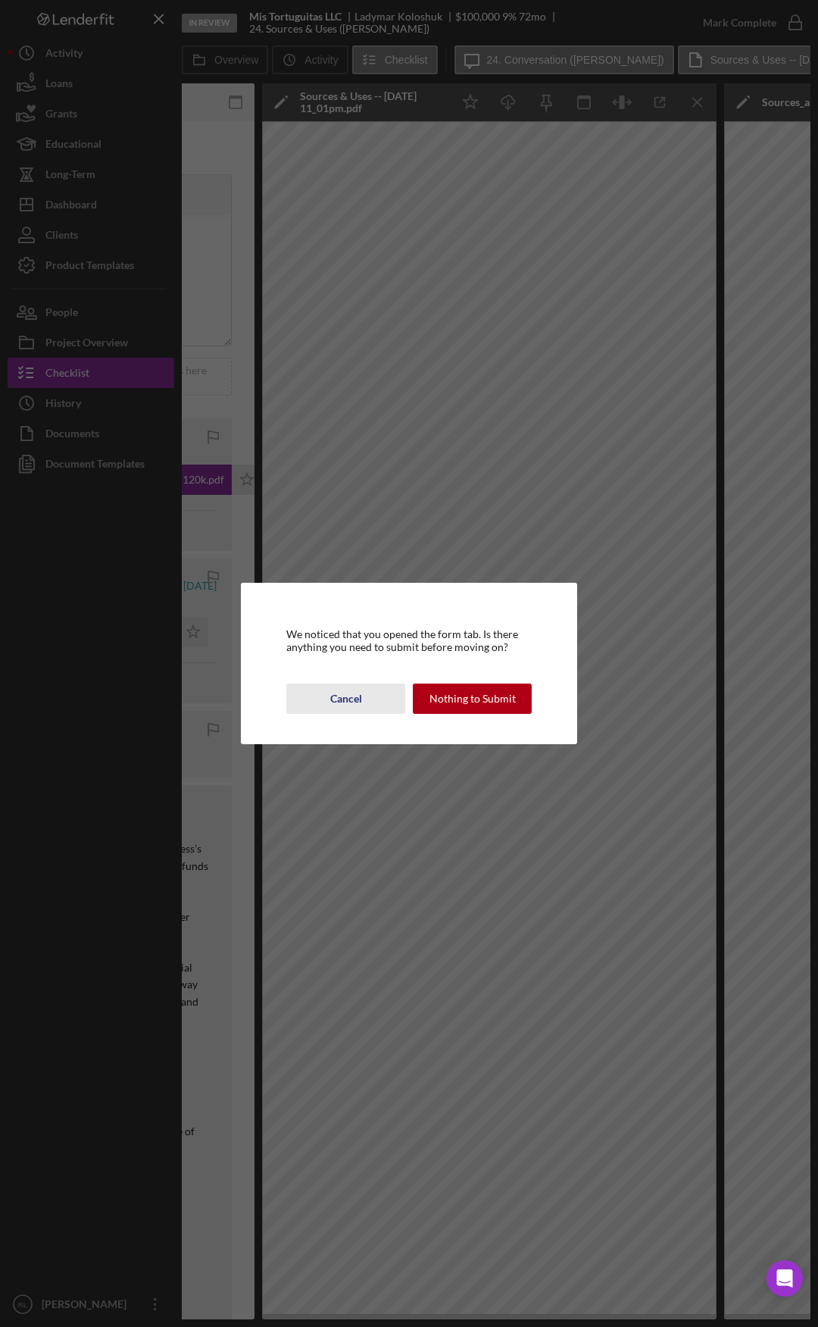
click at [354, 706] on div "Cancel" at bounding box center [346, 698] width 32 height 30
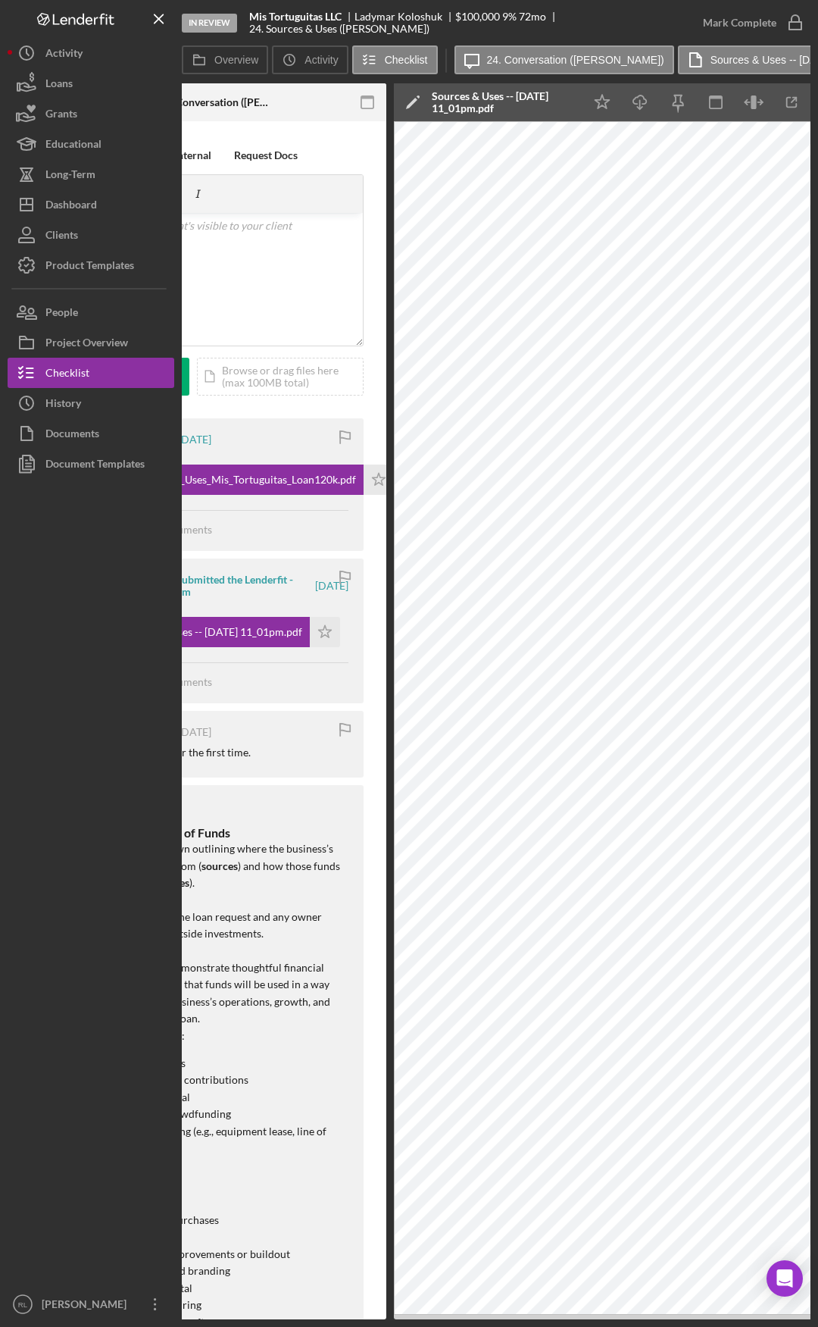
scroll to position [0, 0]
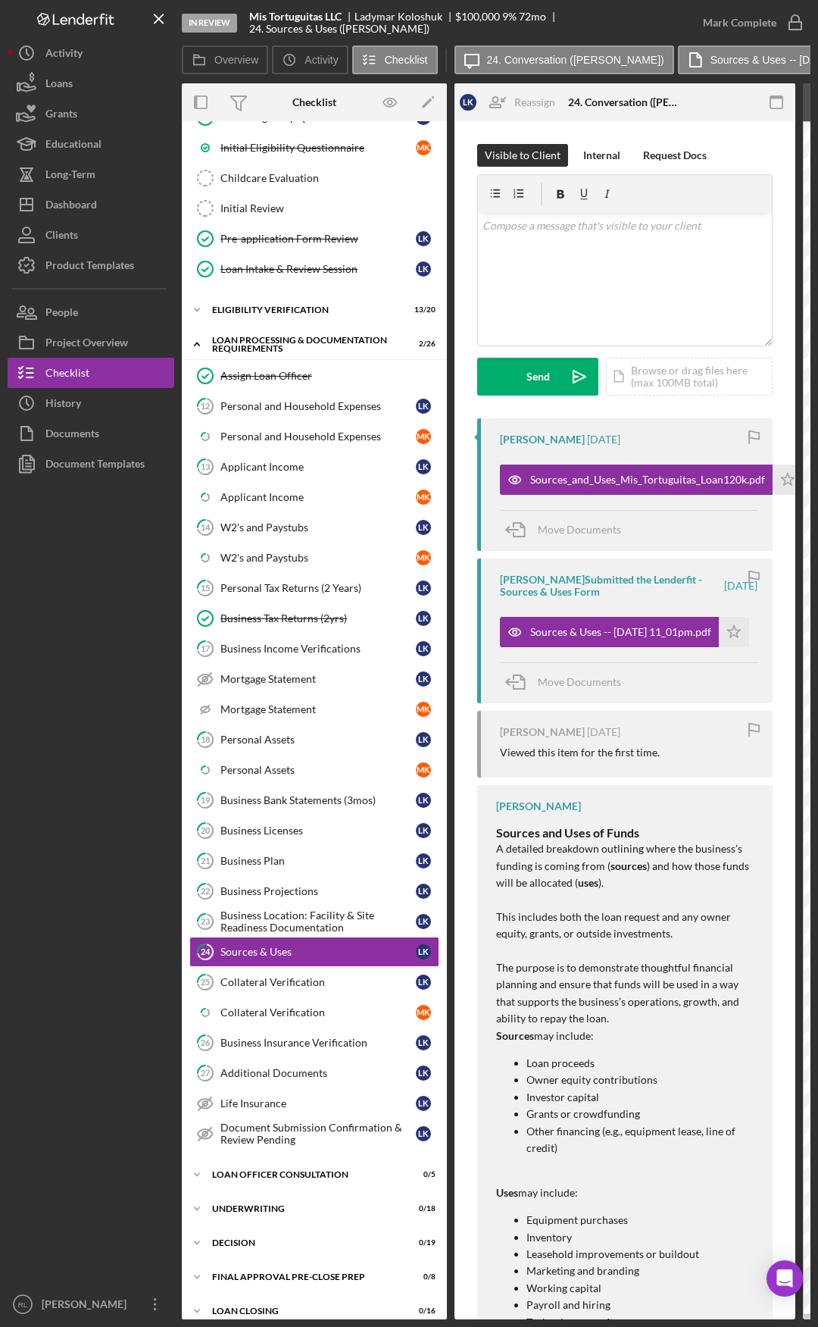
drag, startPoint x: 235, startPoint y: 659, endPoint x: 67, endPoint y: 636, distance: 169.0
click at [258, 896] on div "Business Projections" at bounding box center [317, 891] width 195 height 12
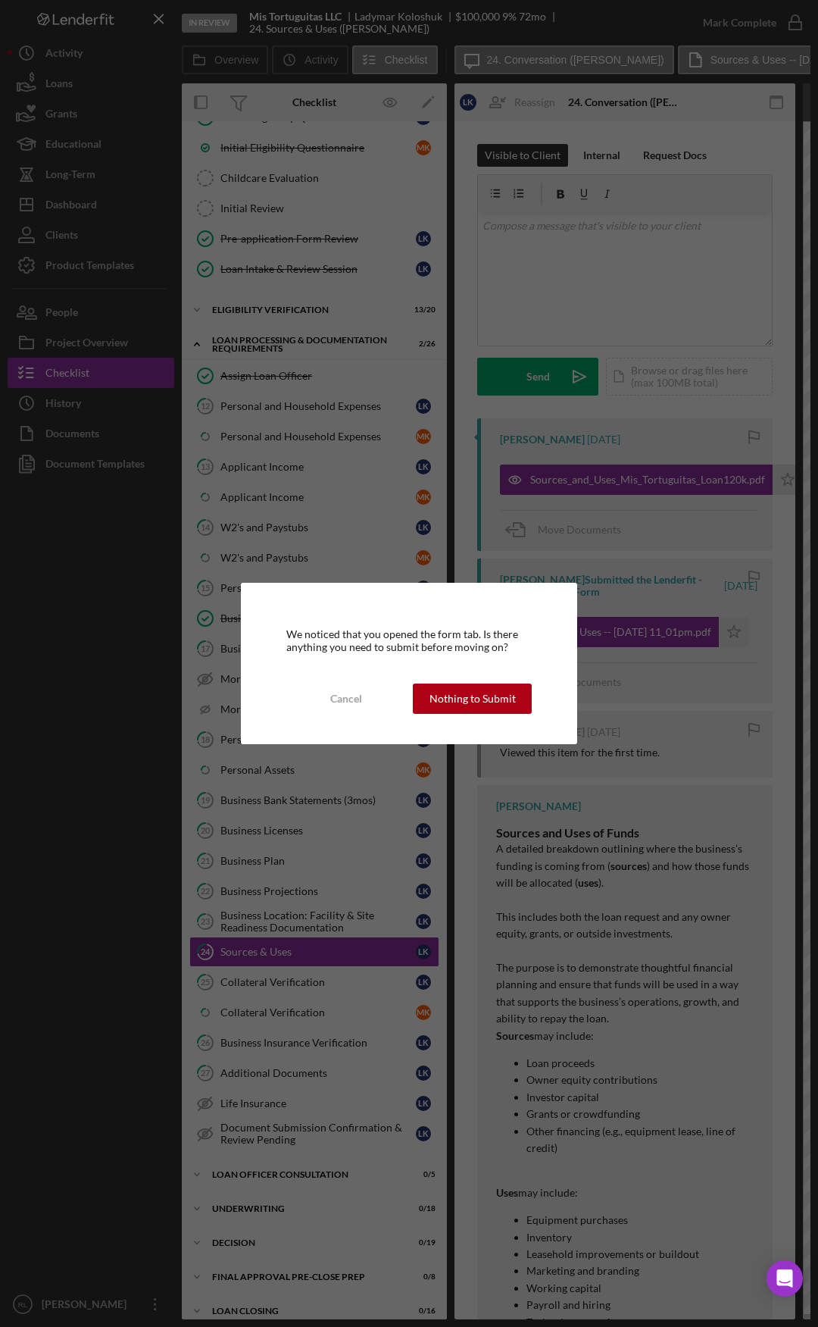
click at [452, 680] on div "We noticed that you opened the form tab. Is there anything you need to submit b…" at bounding box center [409, 663] width 336 height 161
click at [454, 701] on div "Nothing to Submit" at bounding box center [473, 698] width 86 height 30
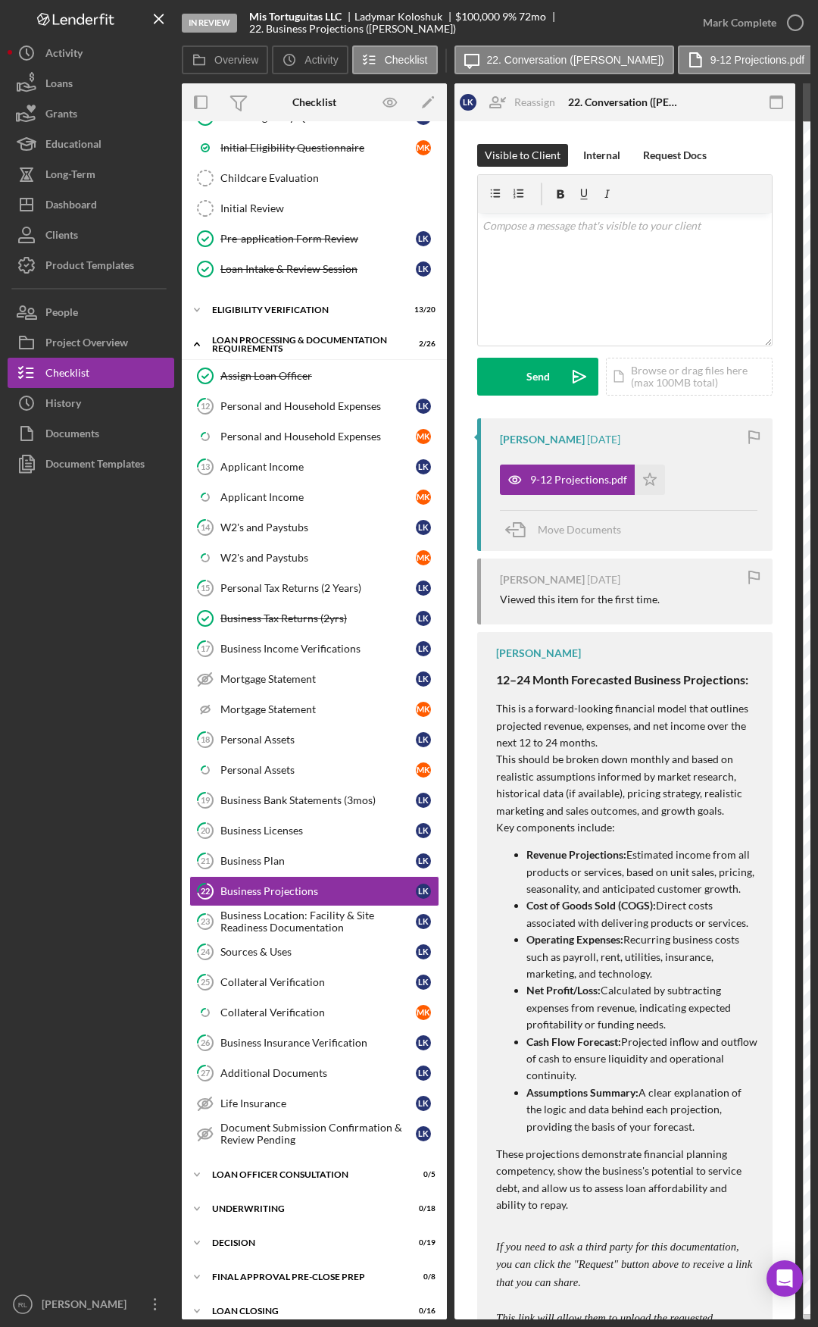
drag, startPoint x: 297, startPoint y: 619, endPoint x: 132, endPoint y: 608, distance: 165.5
click at [287, 1050] on link "26 Business Insurance Verification L K" at bounding box center [314, 1042] width 250 height 30
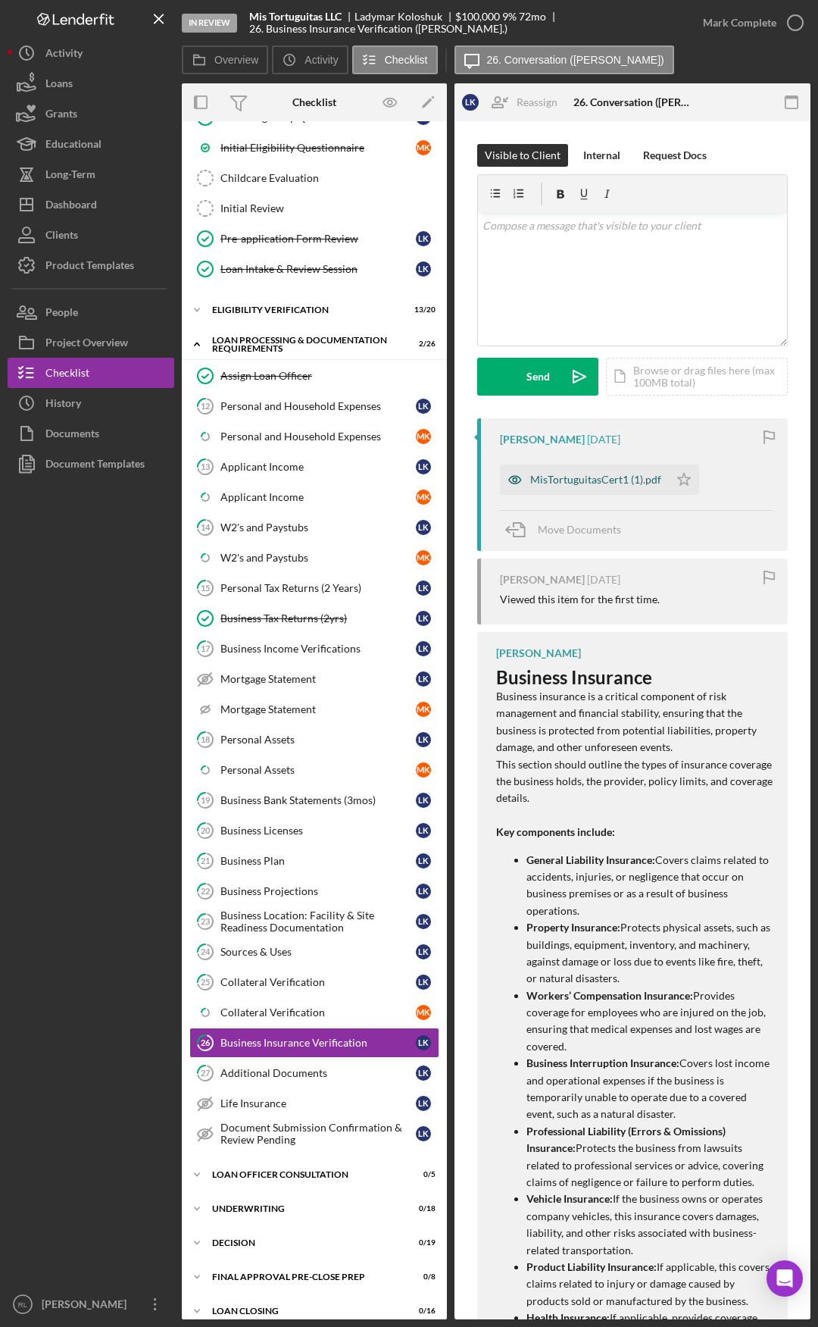
click at [592, 480] on div "MisTortuguitasCert1 (1).pdf" at bounding box center [595, 480] width 131 height 12
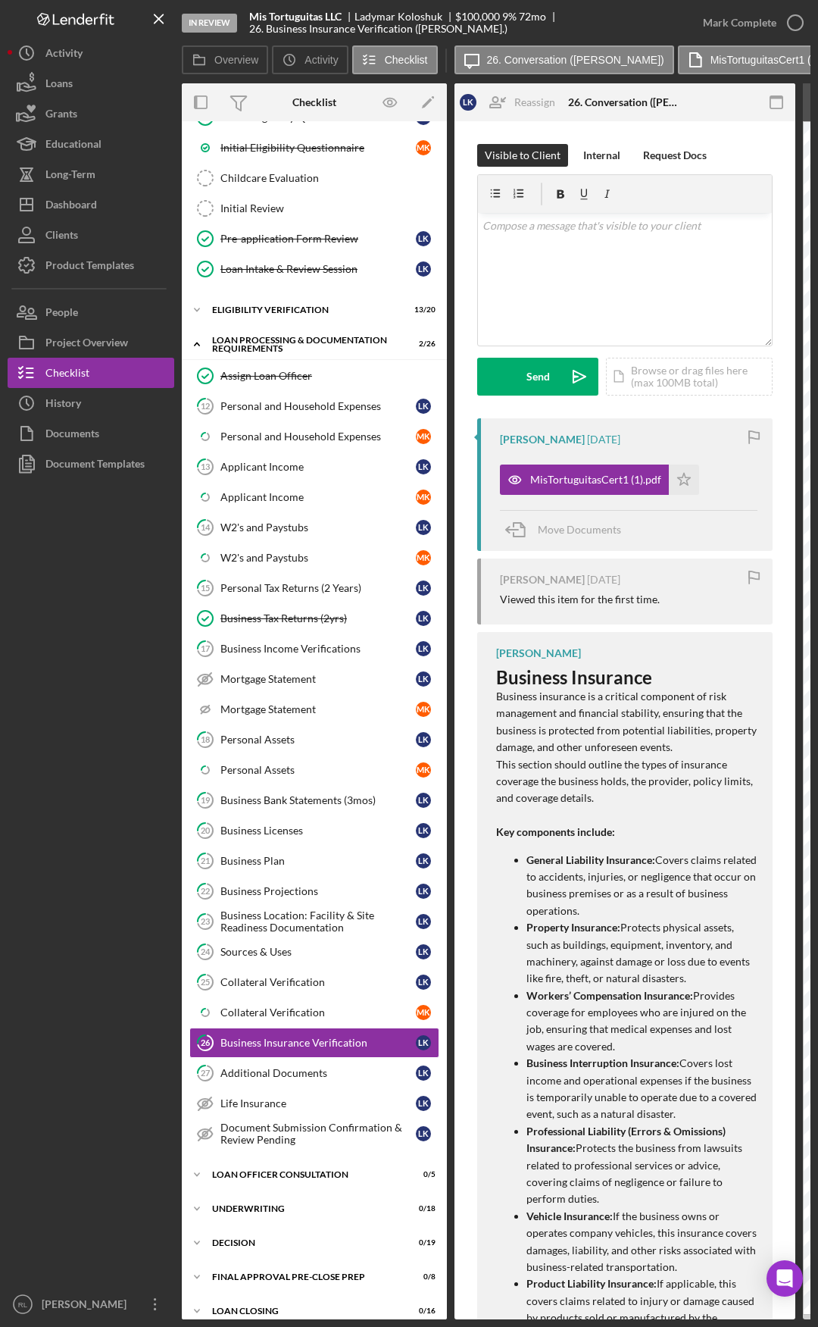
drag, startPoint x: 324, startPoint y: 363, endPoint x: 177, endPoint y: 363, distance: 147.7
click at [316, 890] on div "Business Projections" at bounding box center [317, 891] width 195 height 12
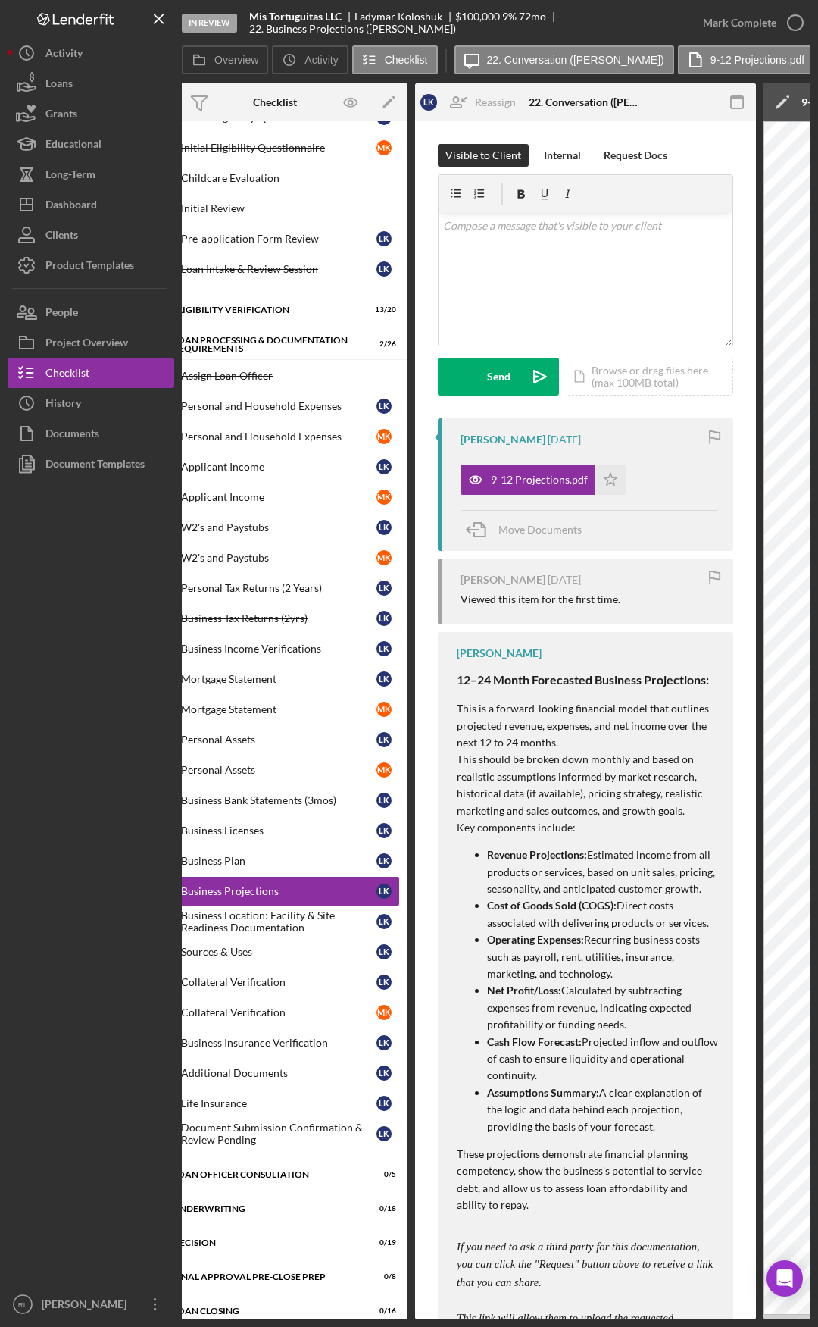
drag, startPoint x: 539, startPoint y: 780, endPoint x: 572, endPoint y: 777, distance: 33.4
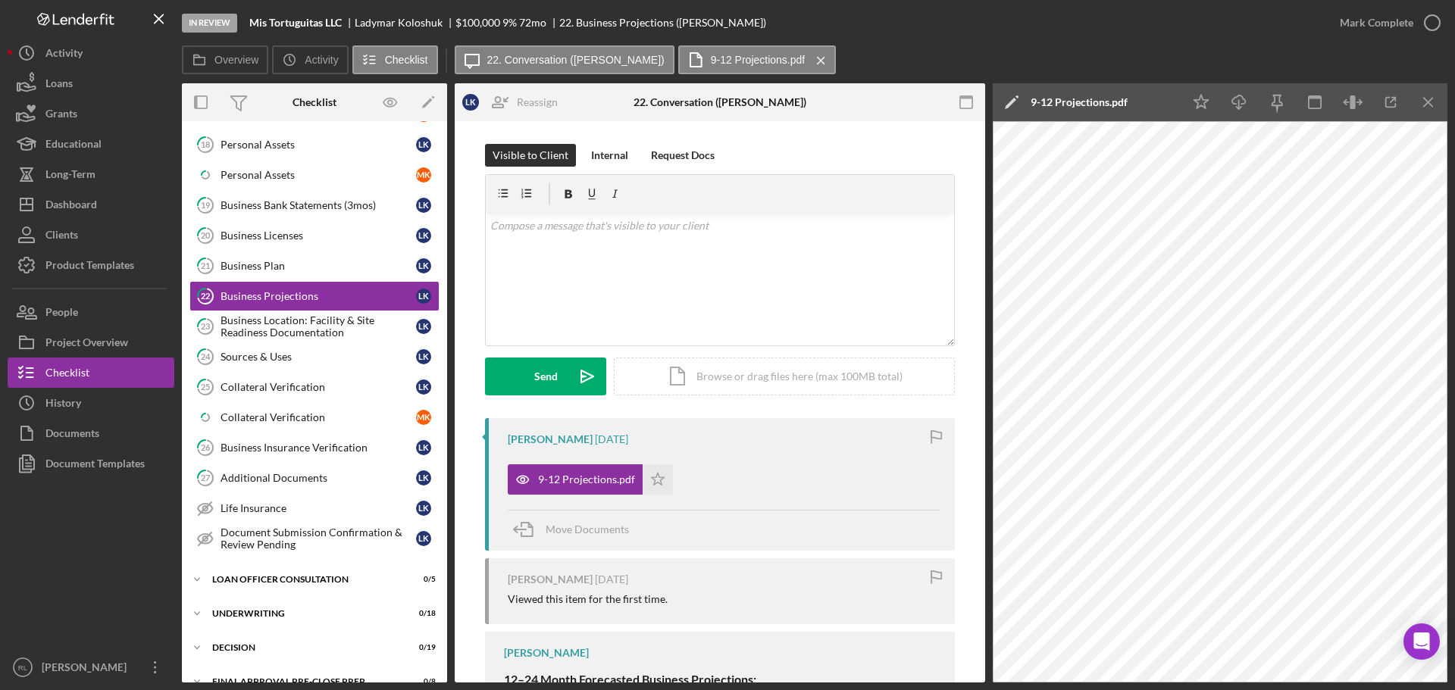
scroll to position [517, 0]
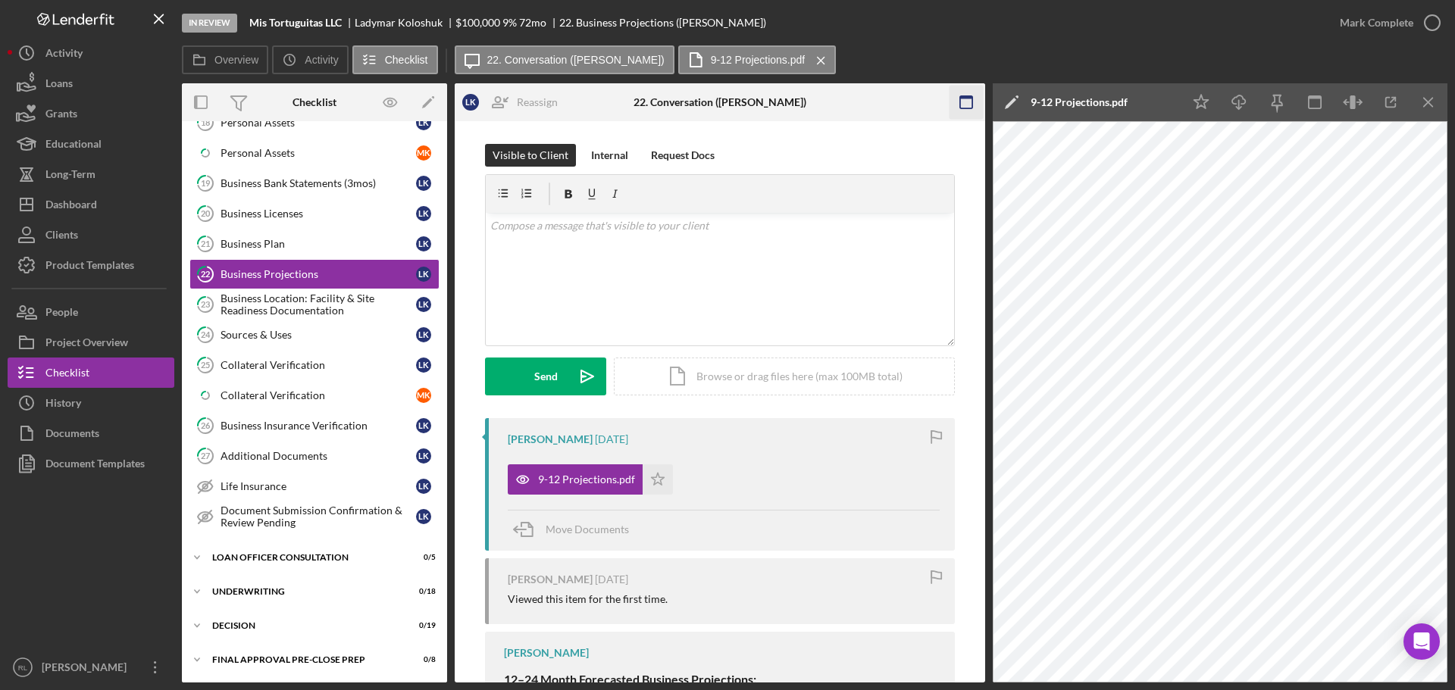
click at [818, 94] on icon "button" at bounding box center [966, 103] width 34 height 34
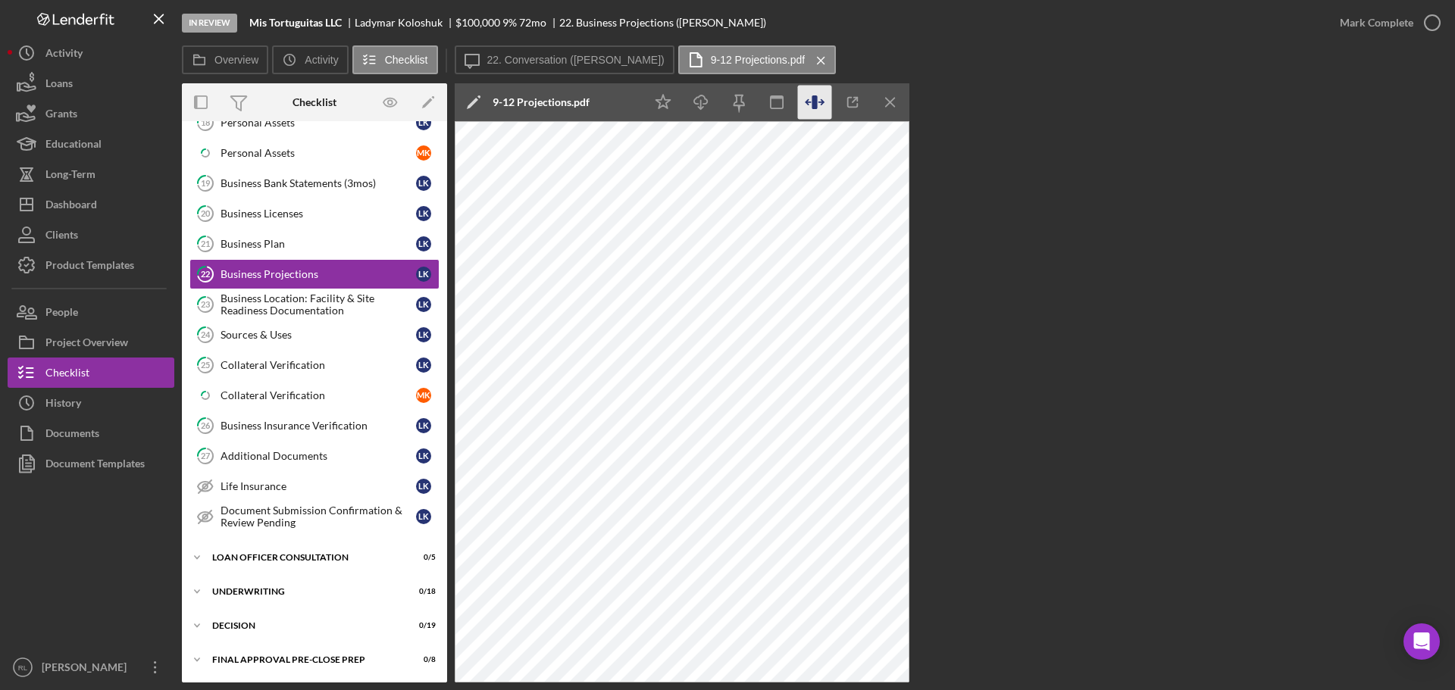
click at [809, 101] on icon "button" at bounding box center [815, 103] width 34 height 34
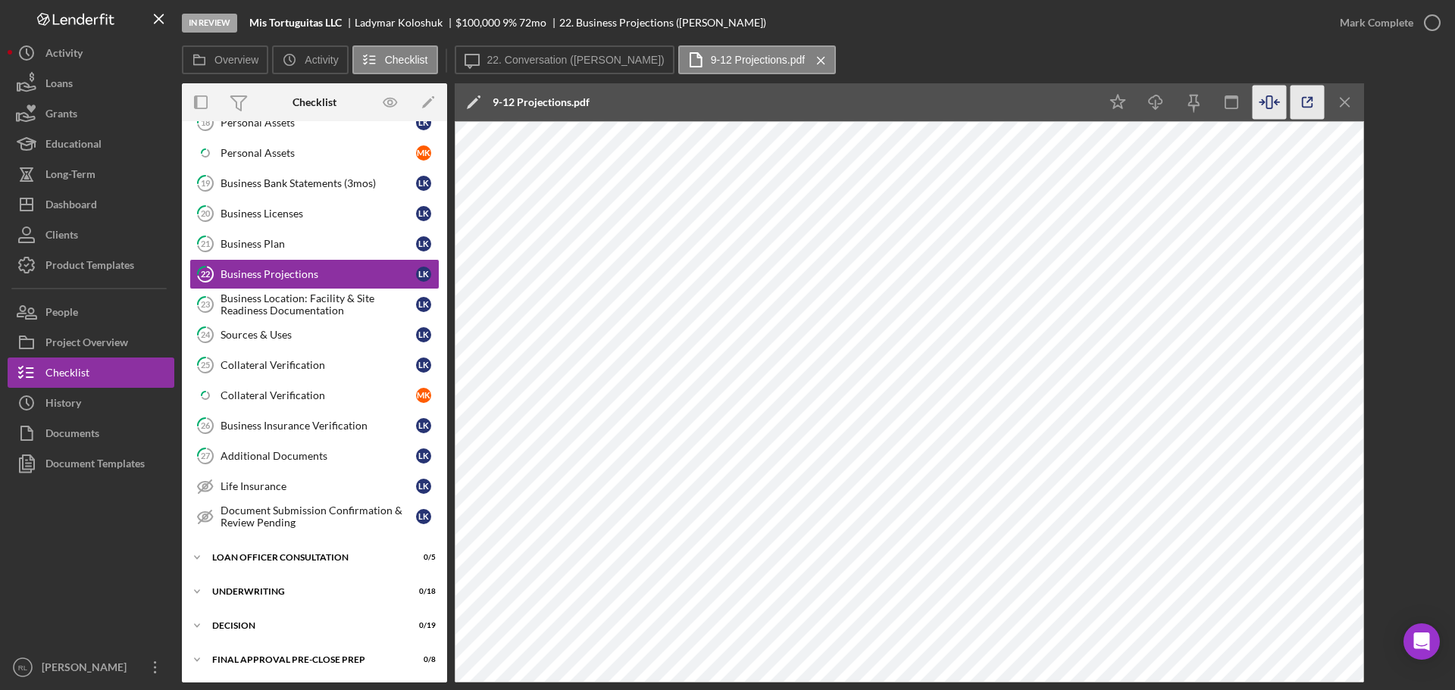
click at [818, 104] on icon "button" at bounding box center [1307, 103] width 34 height 34
click at [245, 241] on div "Business Plan" at bounding box center [317, 244] width 195 height 12
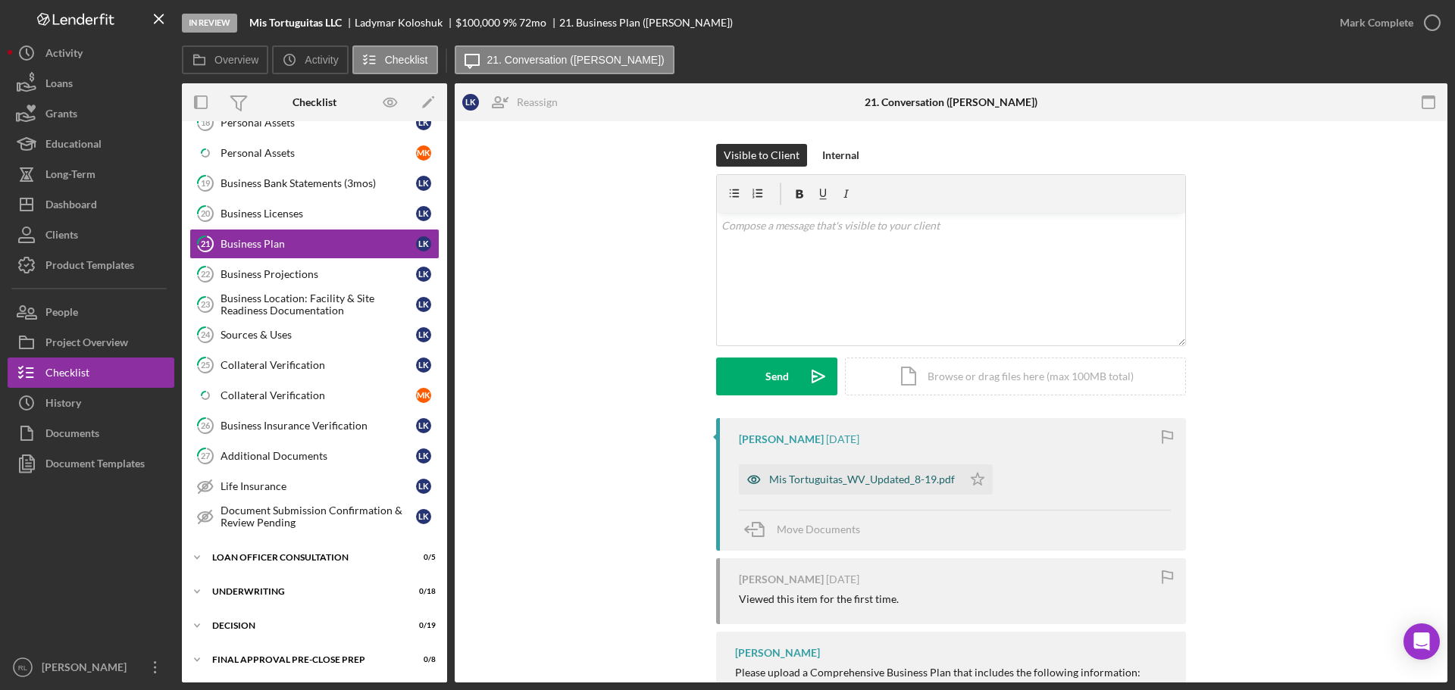
click at [818, 480] on div "Mis Tortuguitas_WV_Updated_8-19.pdf" at bounding box center [862, 480] width 186 height 12
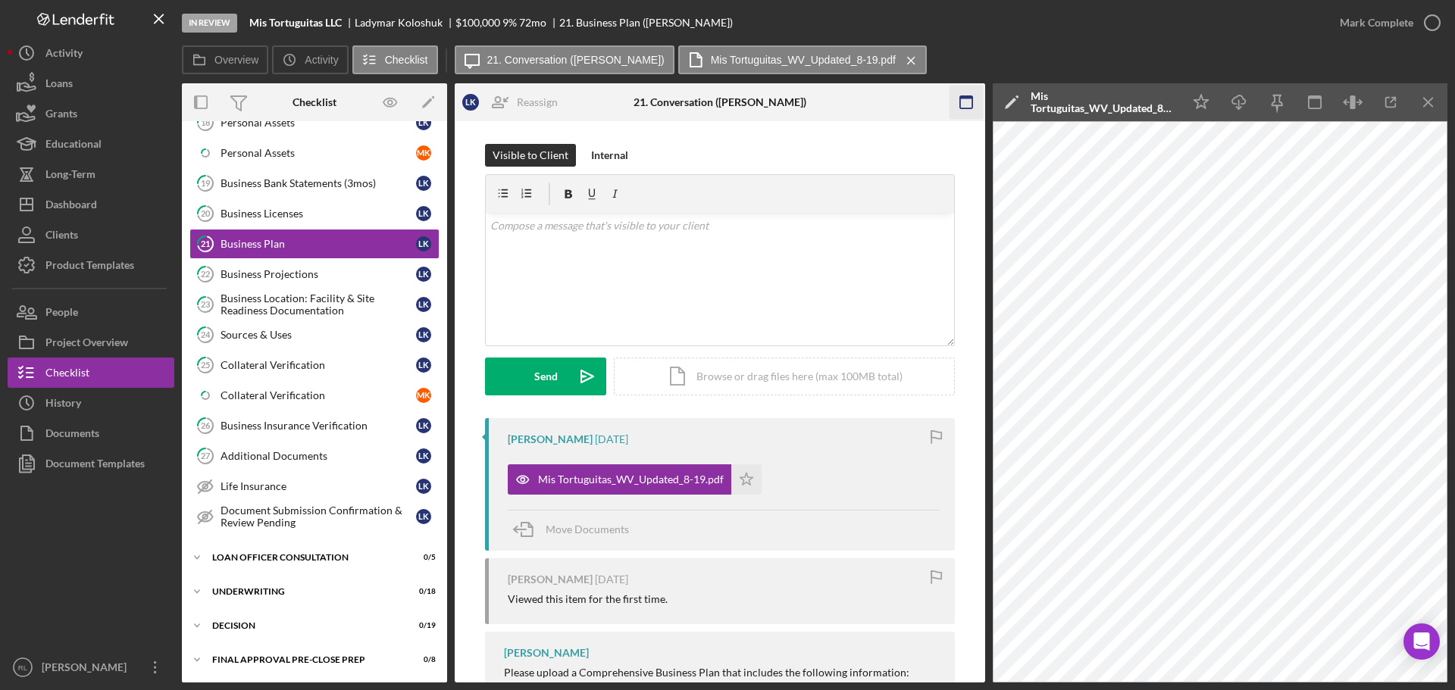
click at [818, 102] on icon "button" at bounding box center [966, 103] width 34 height 34
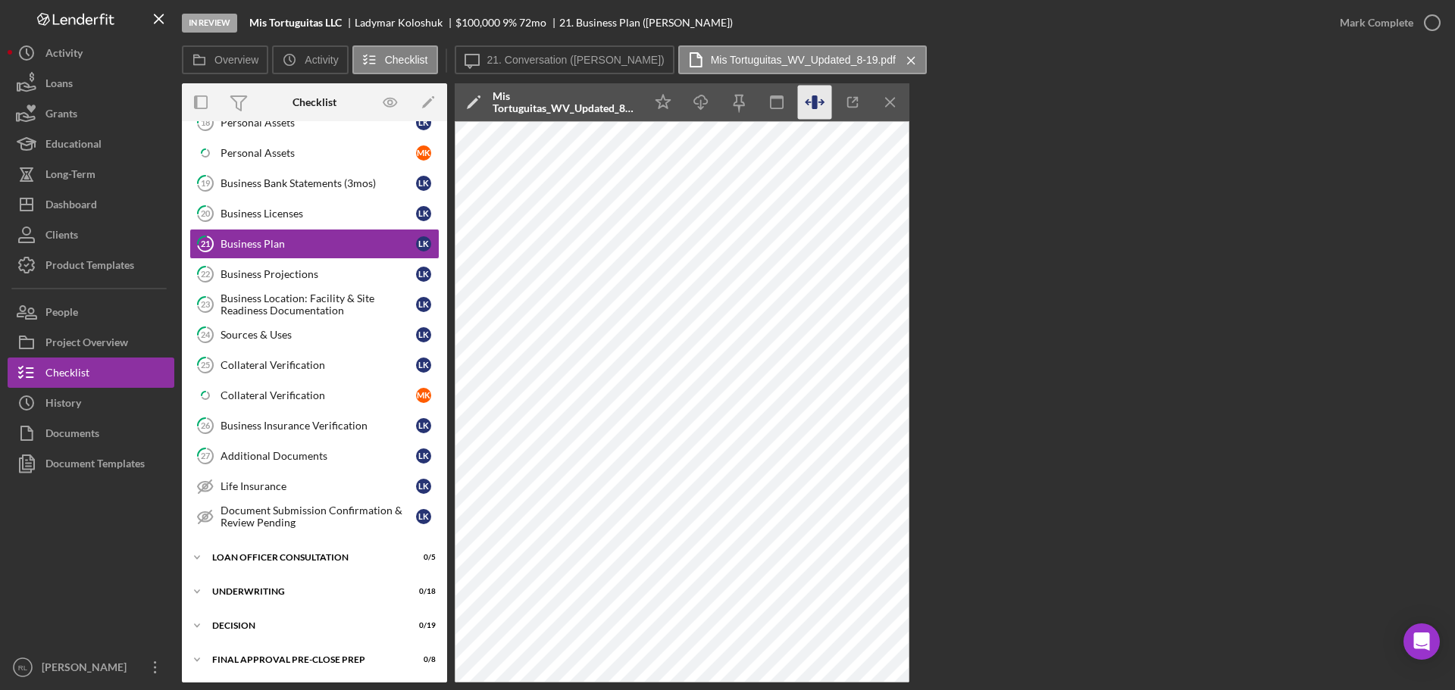
click at [816, 105] on icon "button" at bounding box center [813, 102] width 5 height 14
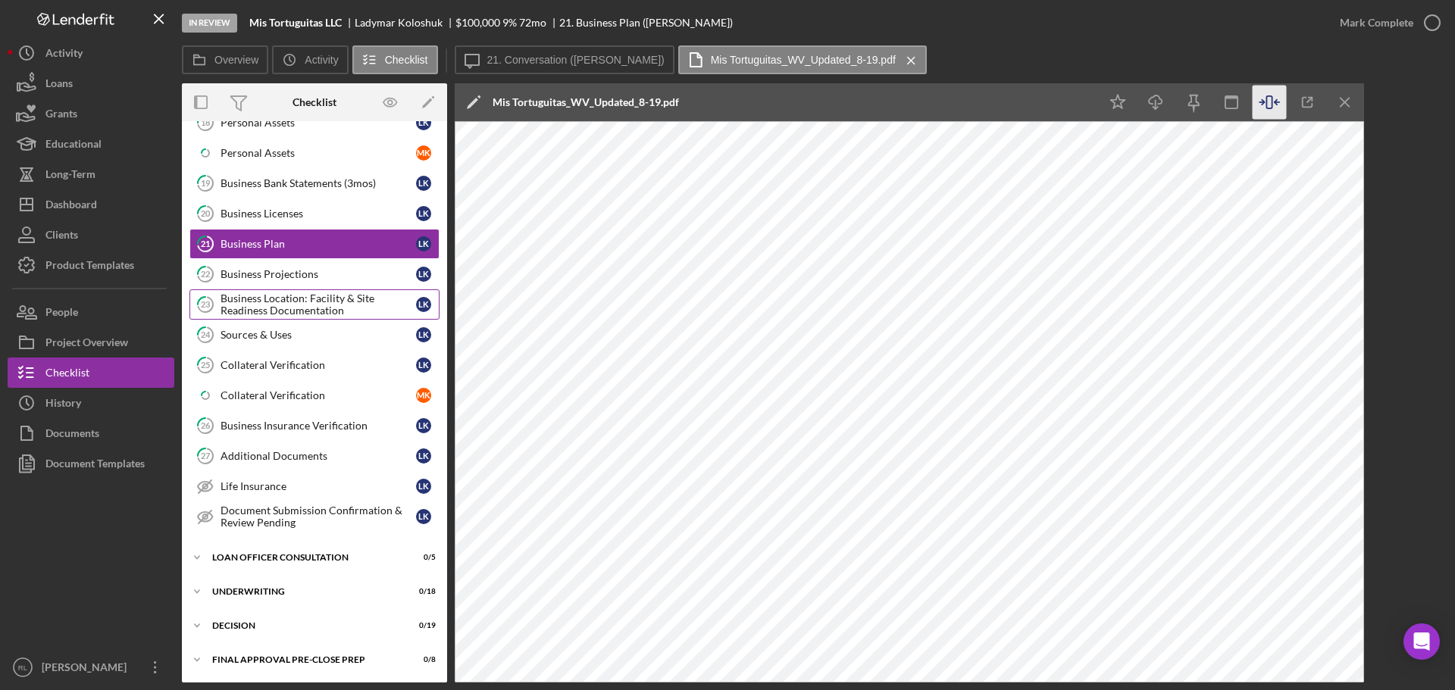
click at [269, 302] on div "Business Location: Facility & Site Readiness Documentation" at bounding box center [317, 304] width 195 height 24
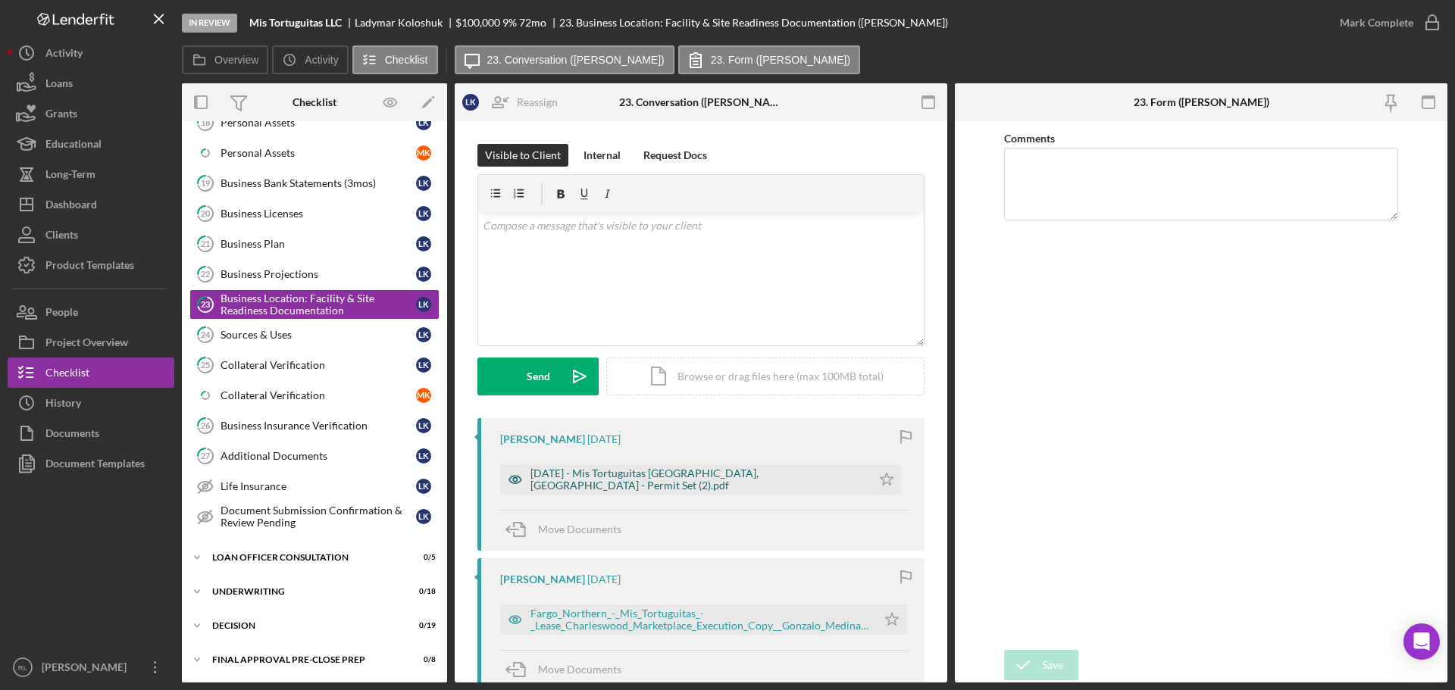
click at [627, 485] on div "2025.08.21 - Mis Tortuguitas Farmington, MN - Permit Set (2).pdf" at bounding box center [696, 479] width 333 height 24
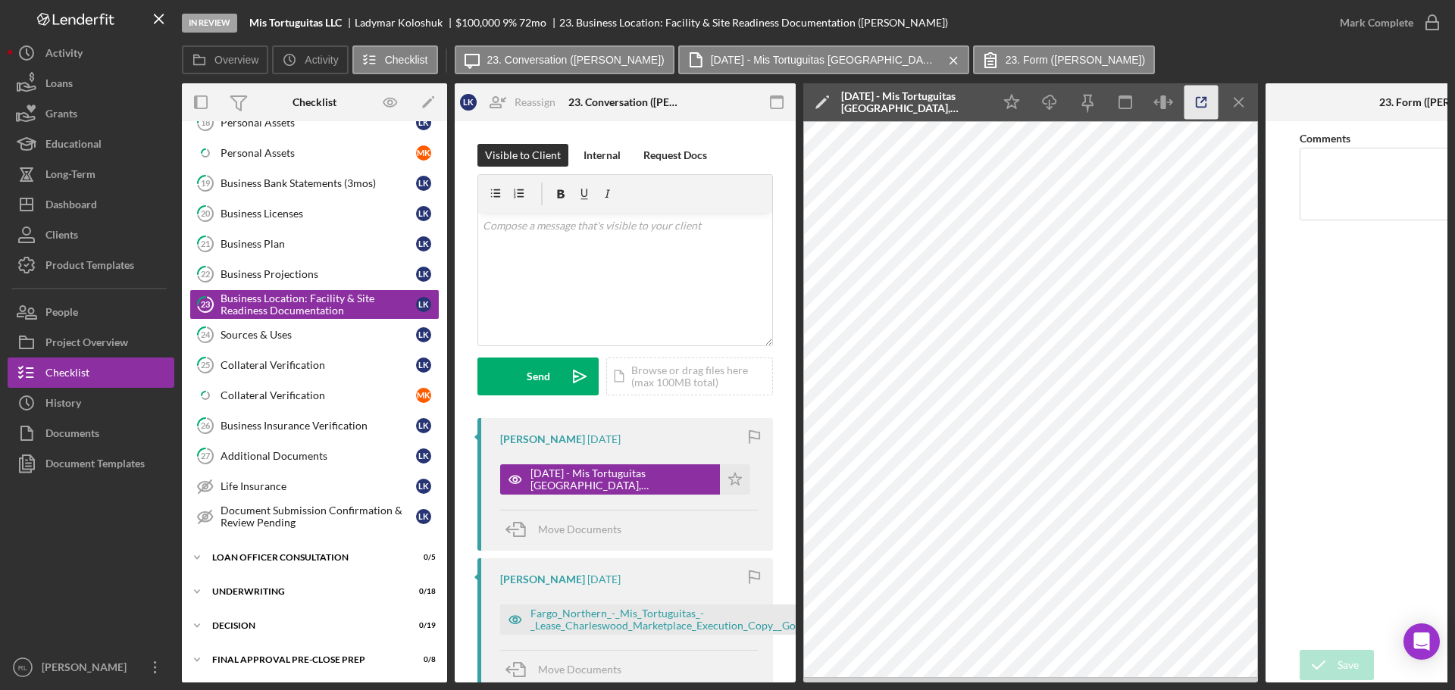
click at [818, 101] on icon "button" at bounding box center [1201, 103] width 34 height 34
click at [280, 434] on link "26 Business Insurance Verification L K" at bounding box center [314, 426] width 250 height 30
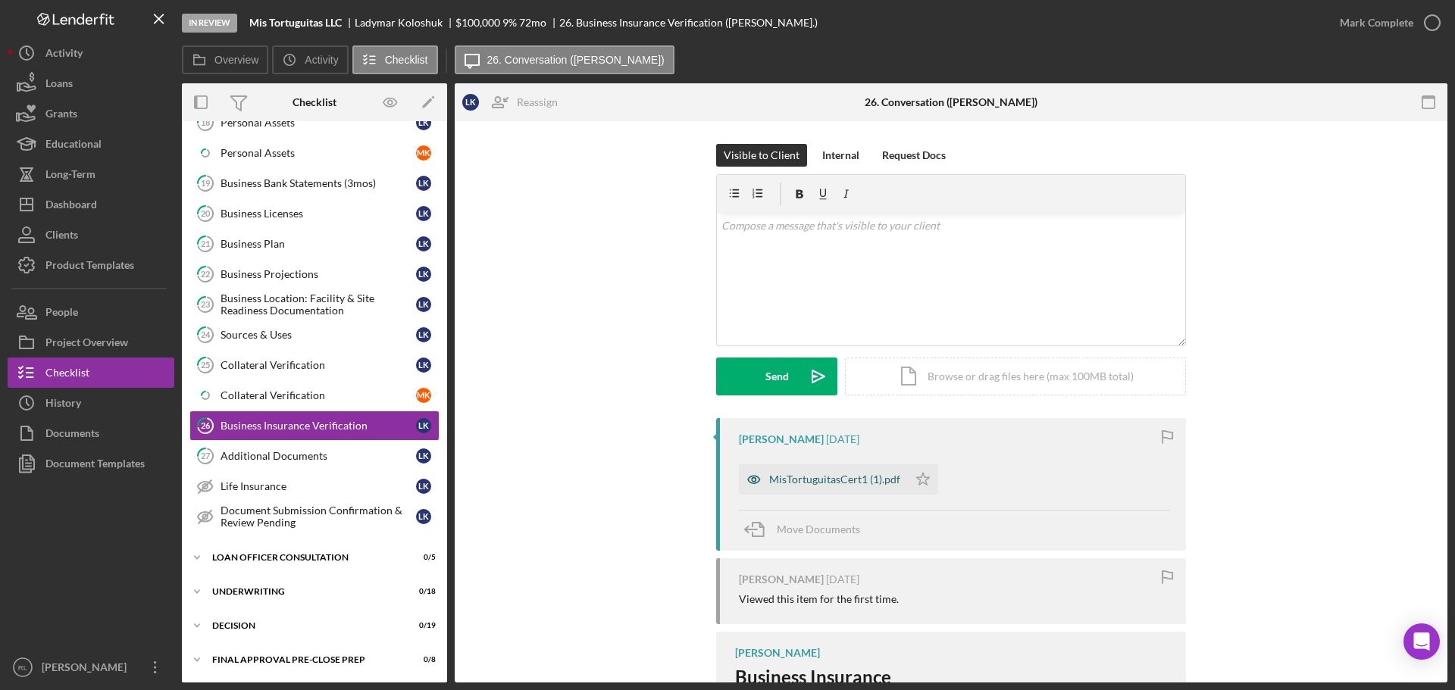
click at [799, 477] on div "MisTortuguitasCert1 (1).pdf" at bounding box center [834, 480] width 131 height 12
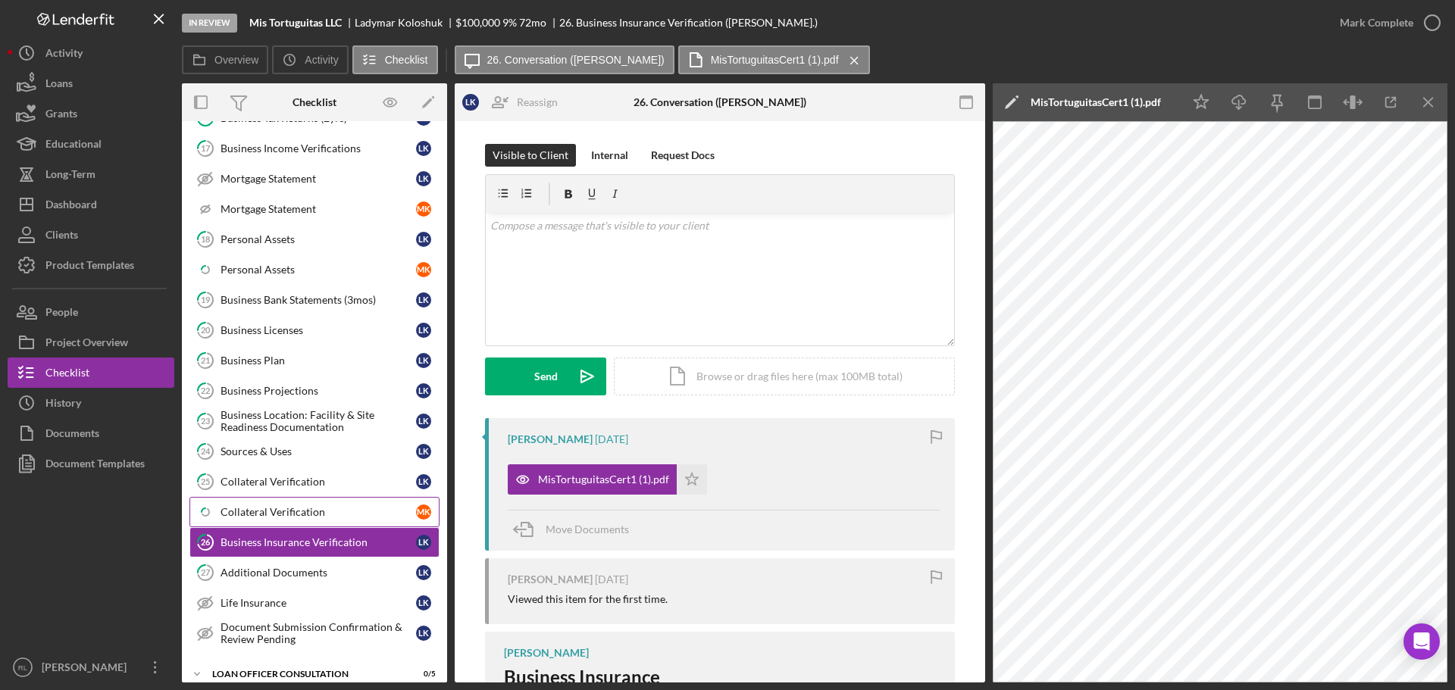
scroll to position [366, 0]
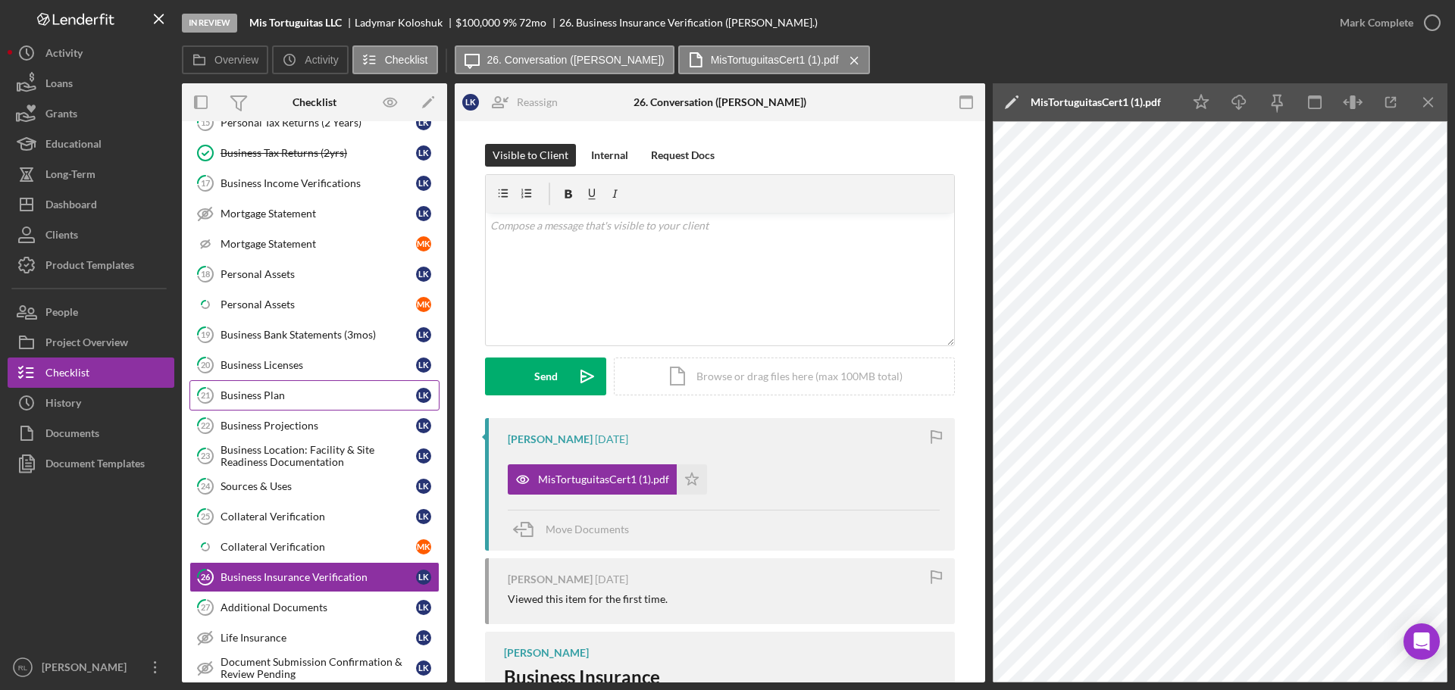
click at [292, 400] on div "Business Plan" at bounding box center [317, 395] width 195 height 12
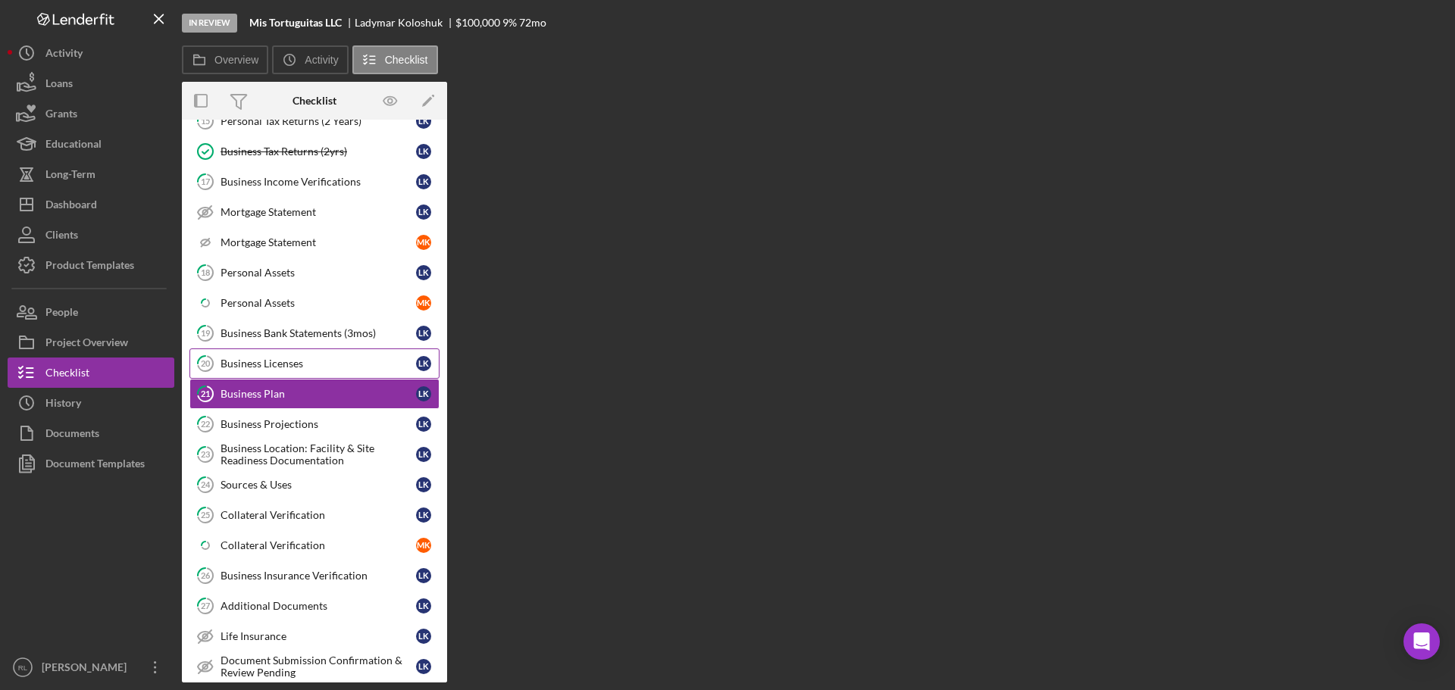
click at [262, 358] on div "Business Licenses" at bounding box center [317, 364] width 195 height 12
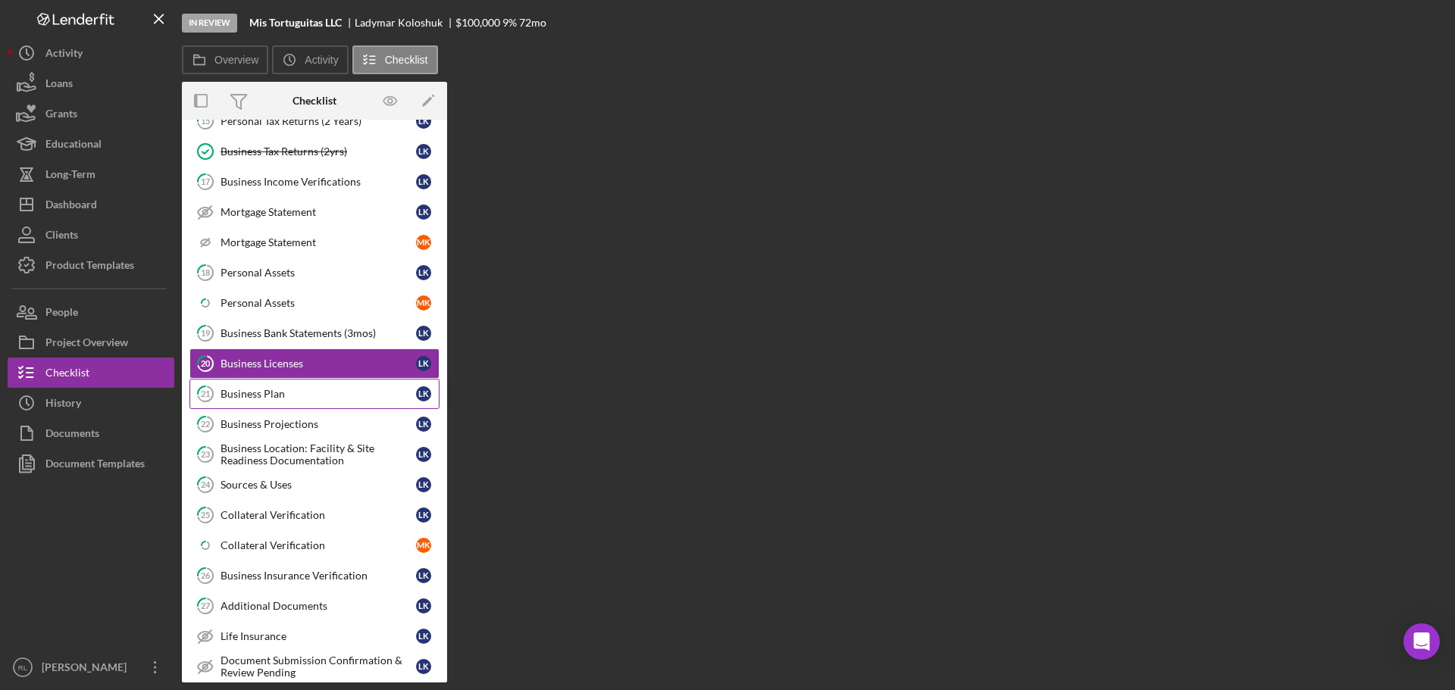
click at [267, 386] on link "21 Business Plan L K" at bounding box center [314, 394] width 250 height 30
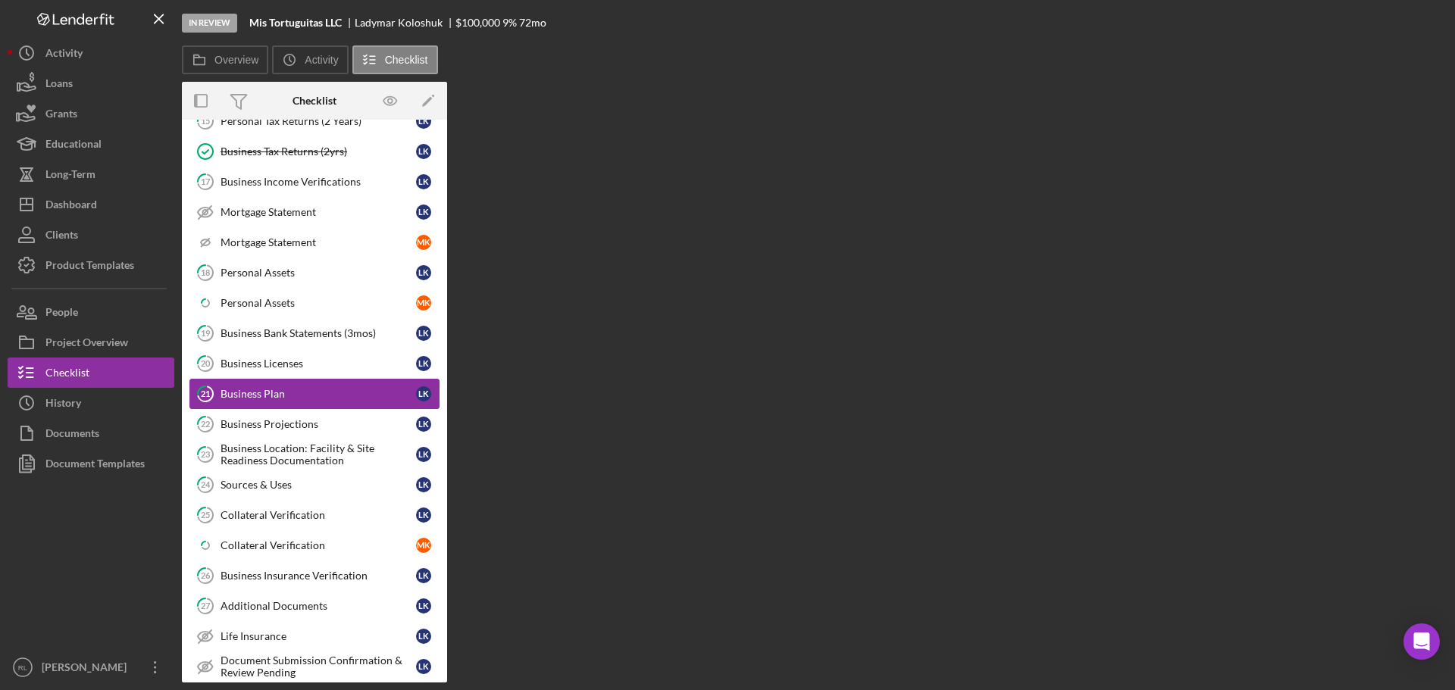
click at [366, 403] on link "21 Business Plan L K" at bounding box center [314, 394] width 250 height 30
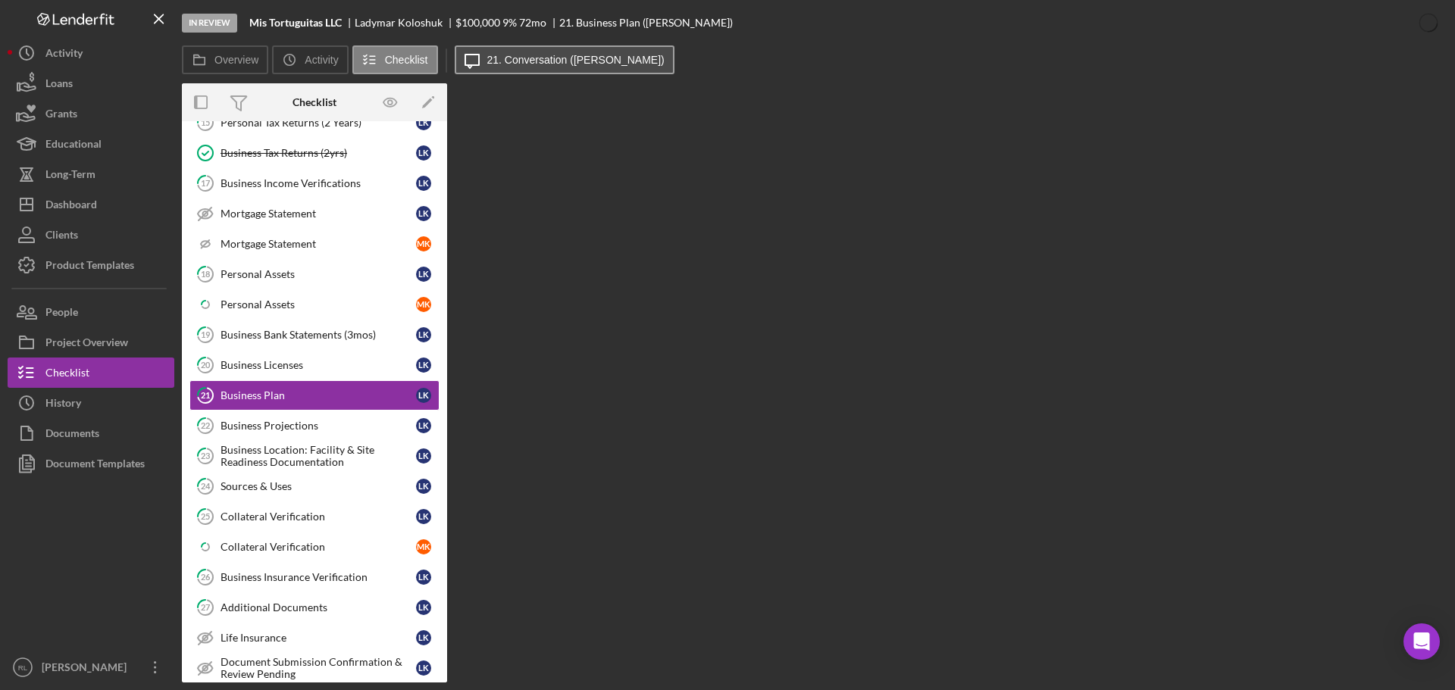
click at [572, 64] on label "21. Conversation (Ladymar K.)" at bounding box center [575, 60] width 177 height 12
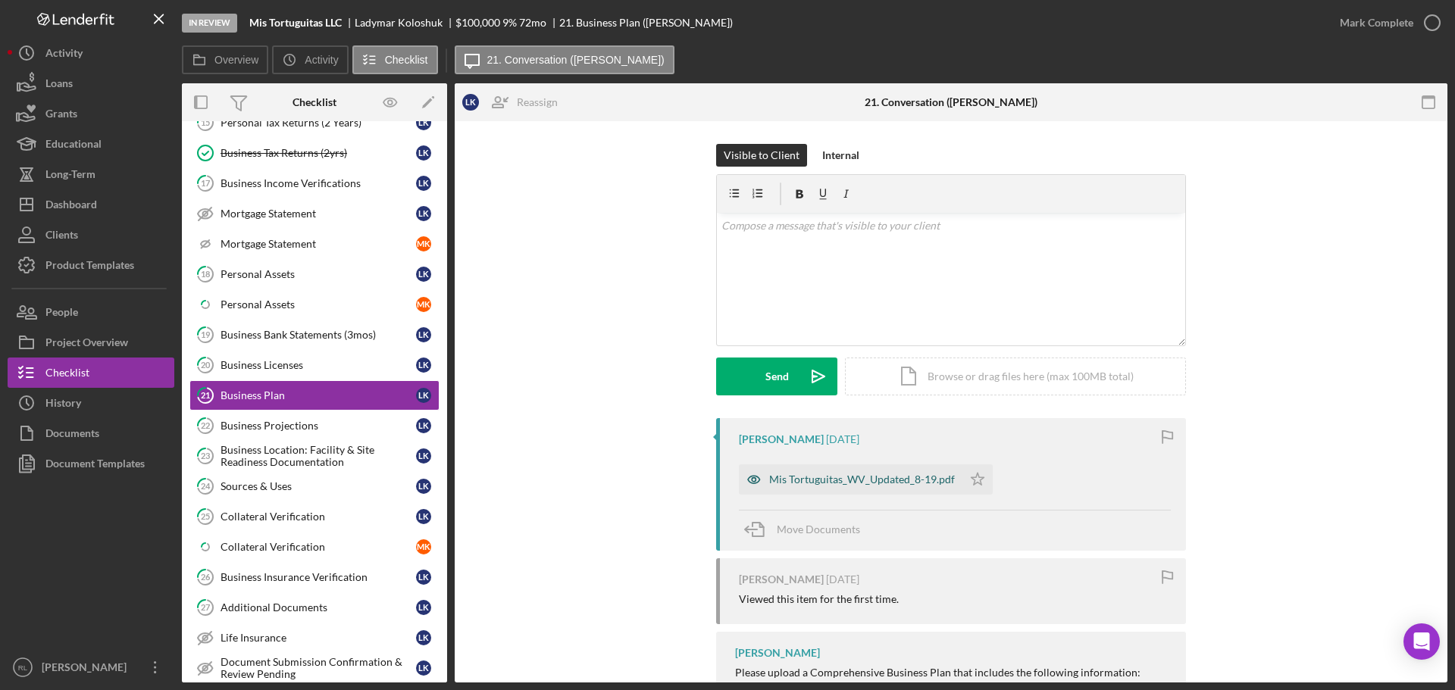
click at [769, 488] on div "Mis Tortuguitas_WV_Updated_8-19.pdf" at bounding box center [851, 479] width 224 height 30
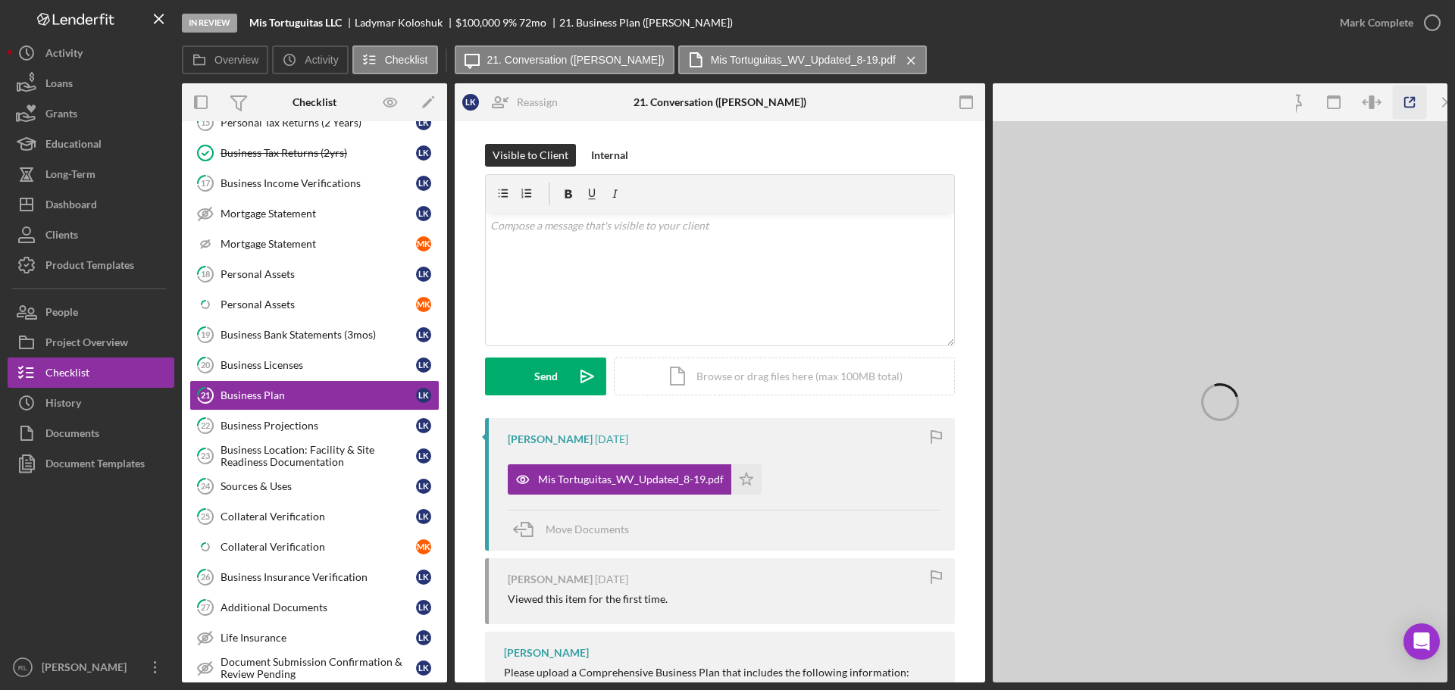
click at [818, 105] on icon "button" at bounding box center [1410, 103] width 34 height 34
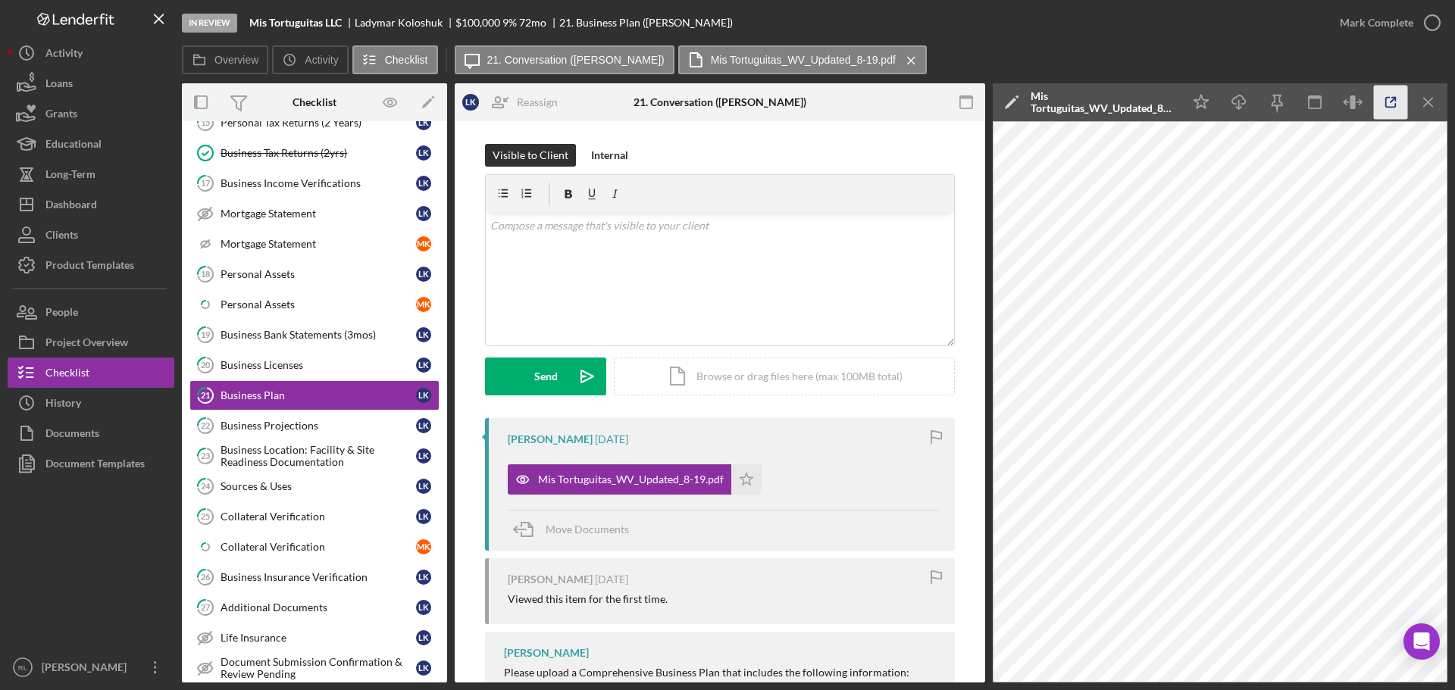
click at [818, 103] on icon "button" at bounding box center [1391, 103] width 34 height 34
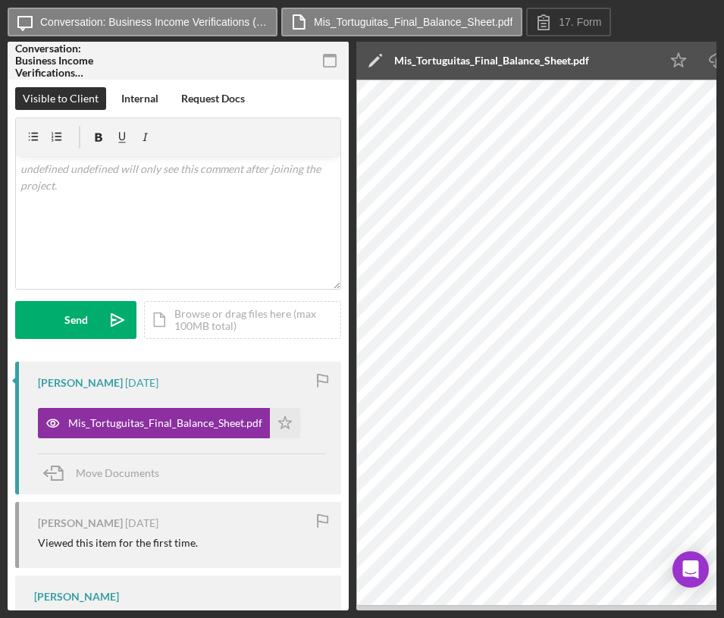
click at [327, 59] on icon "button" at bounding box center [330, 61] width 34 height 34
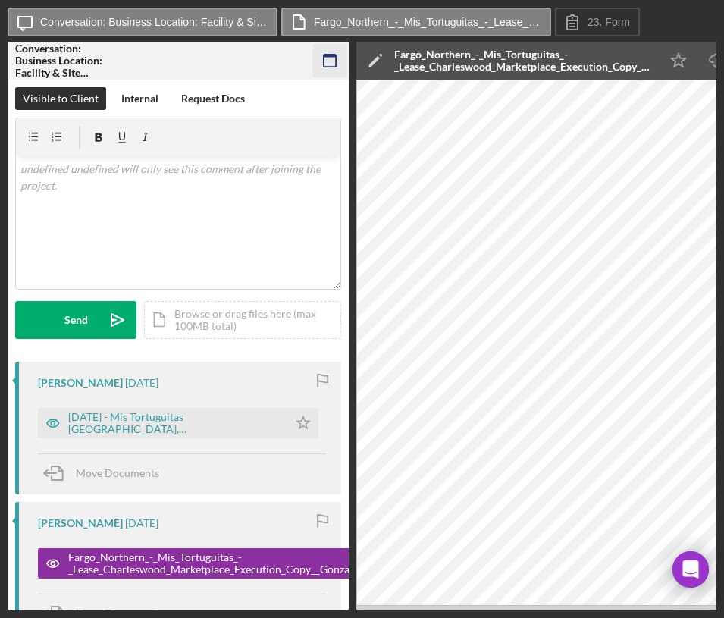
click at [322, 60] on icon "button" at bounding box center [330, 61] width 34 height 34
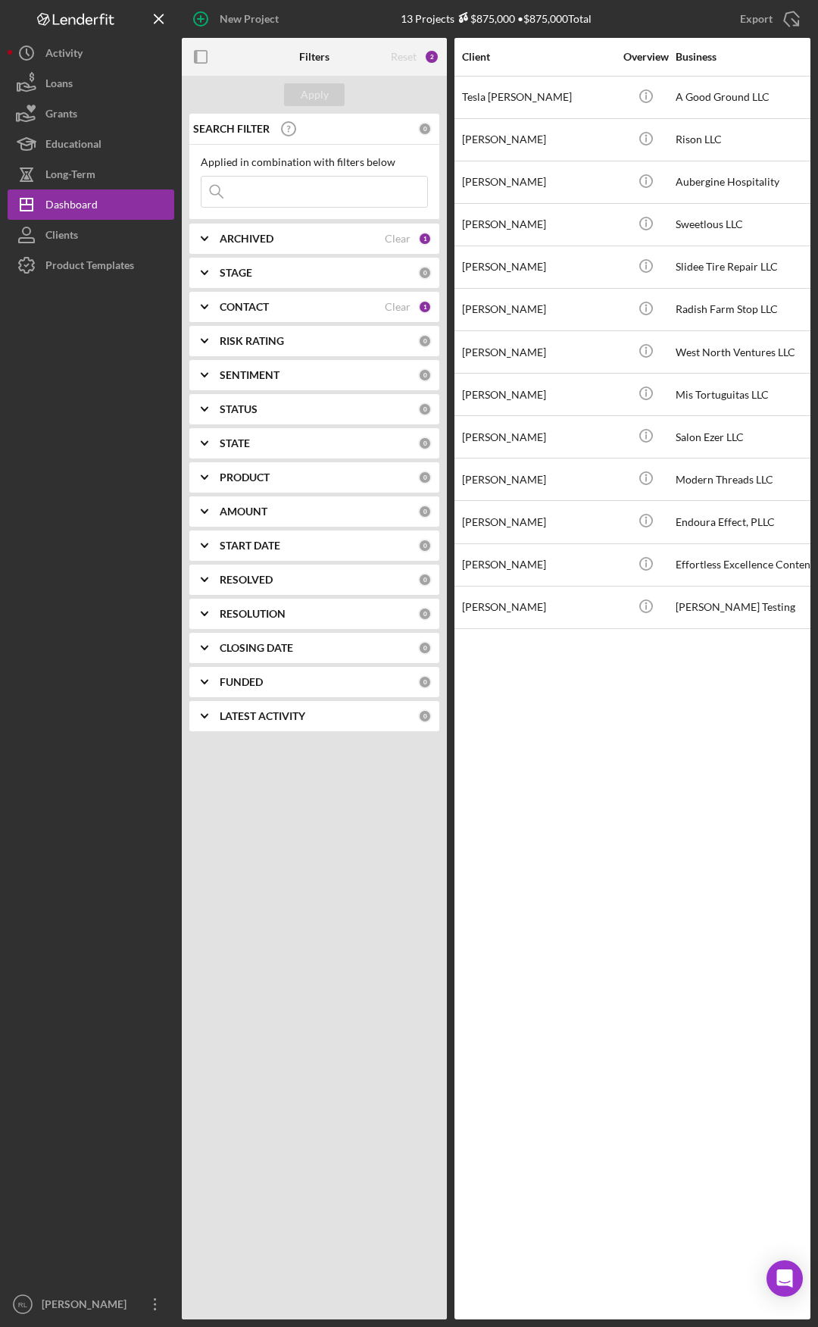
drag, startPoint x: 556, startPoint y: 674, endPoint x: 590, endPoint y: 672, distance: 34.1
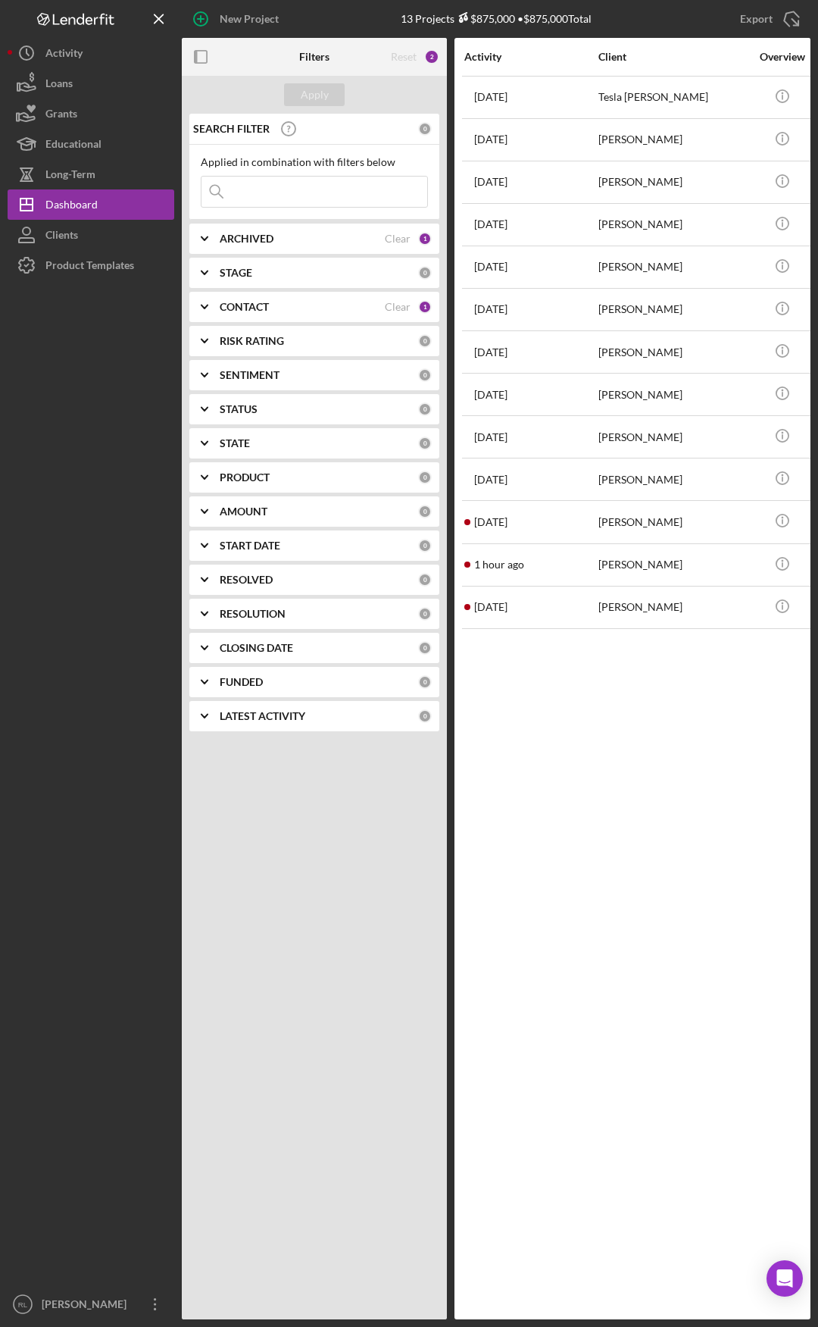
drag, startPoint x: 695, startPoint y: 677, endPoint x: 551, endPoint y: 671, distance: 144.1
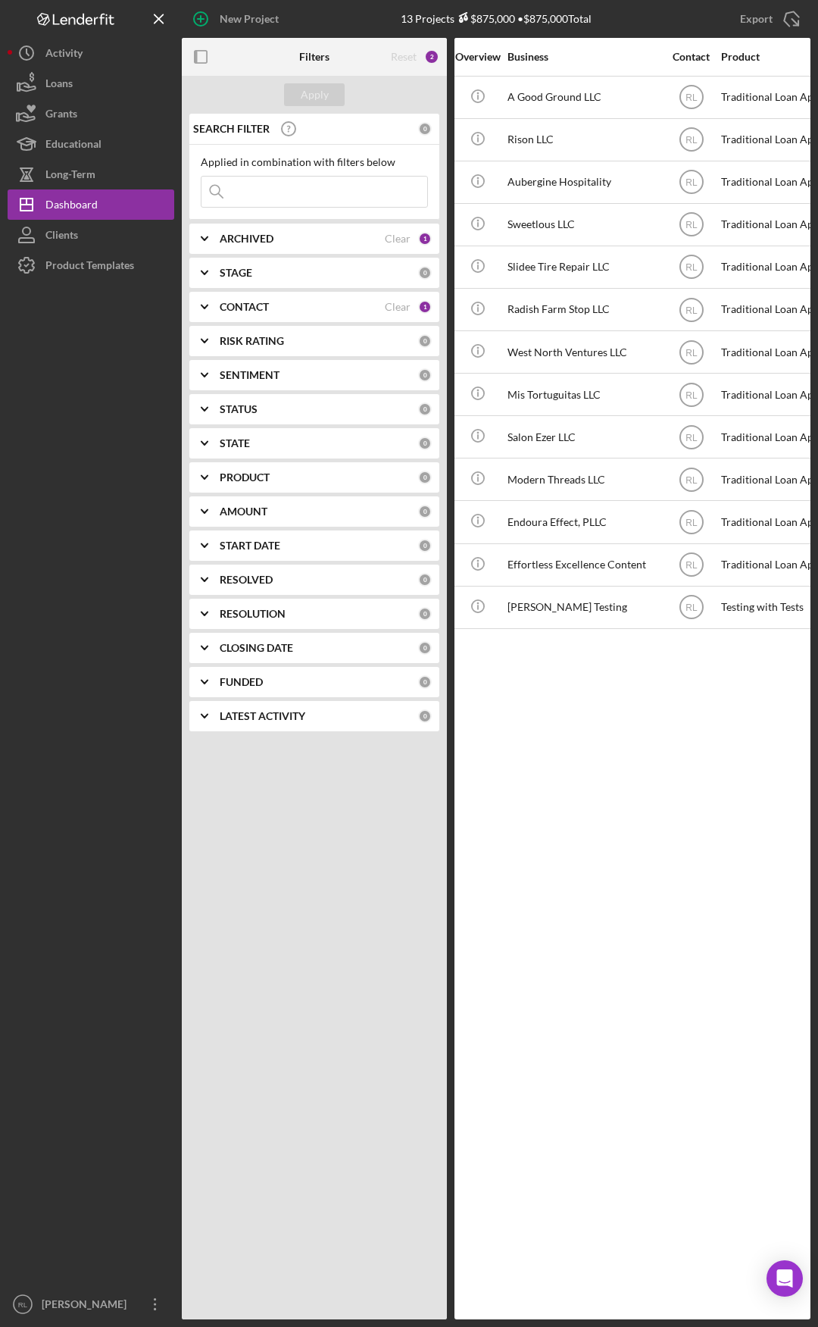
drag, startPoint x: 537, startPoint y: 674, endPoint x: 616, endPoint y: 668, distance: 79.0
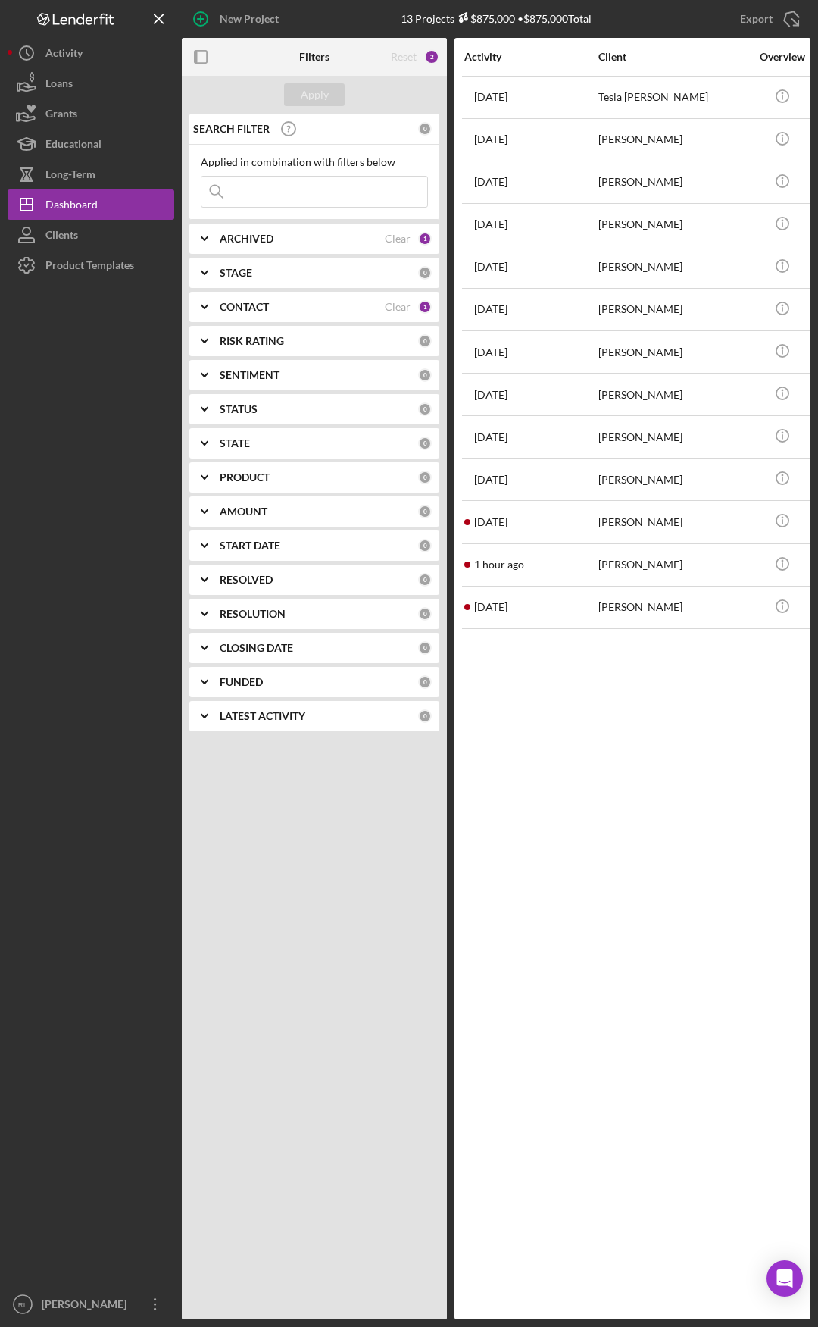
drag, startPoint x: 635, startPoint y: 690, endPoint x: 432, endPoint y: 676, distance: 203.6
click at [633, 364] on div "Scott Czarniak" at bounding box center [675, 352] width 152 height 40
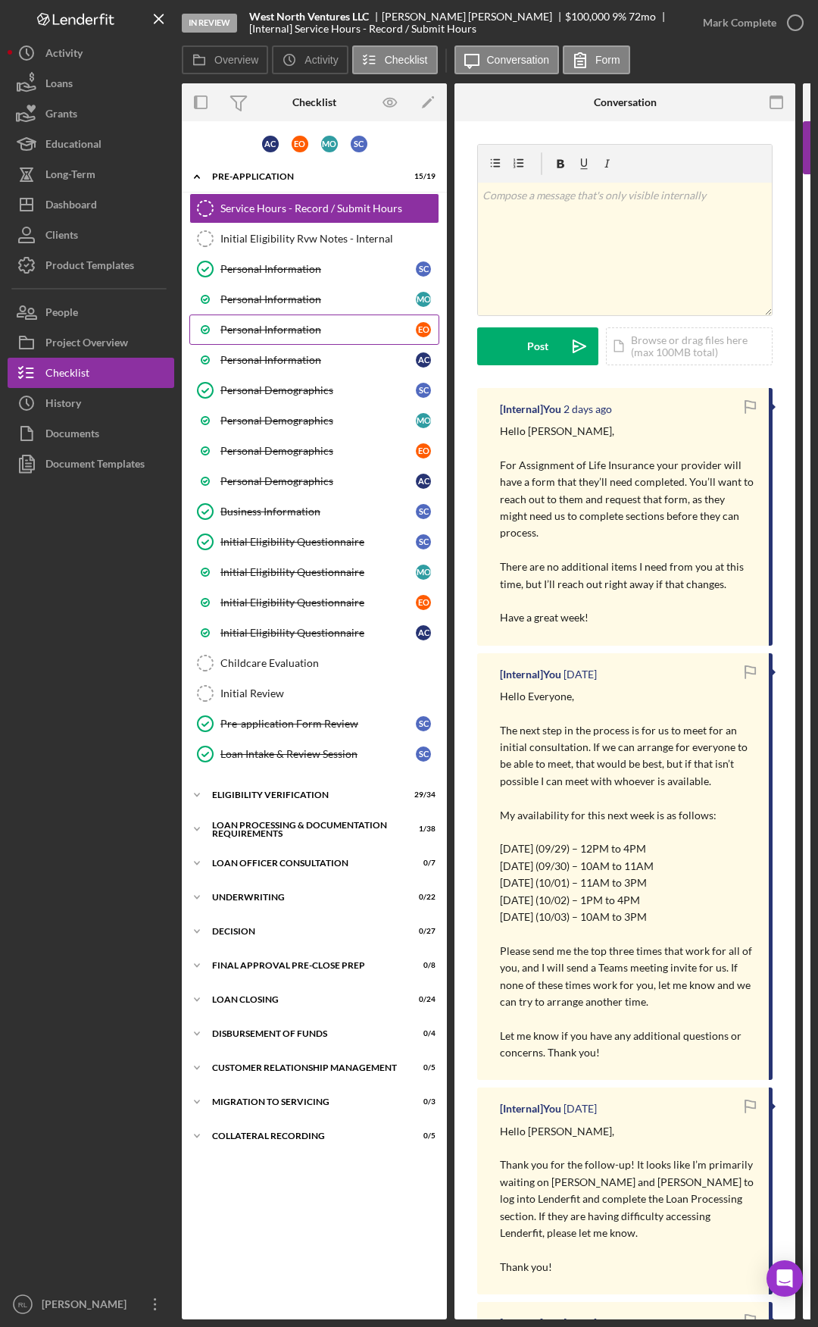
drag, startPoint x: 295, startPoint y: 266, endPoint x: 328, endPoint y: 320, distance: 62.9
click at [295, 266] on div "Personal Information" at bounding box center [317, 269] width 195 height 12
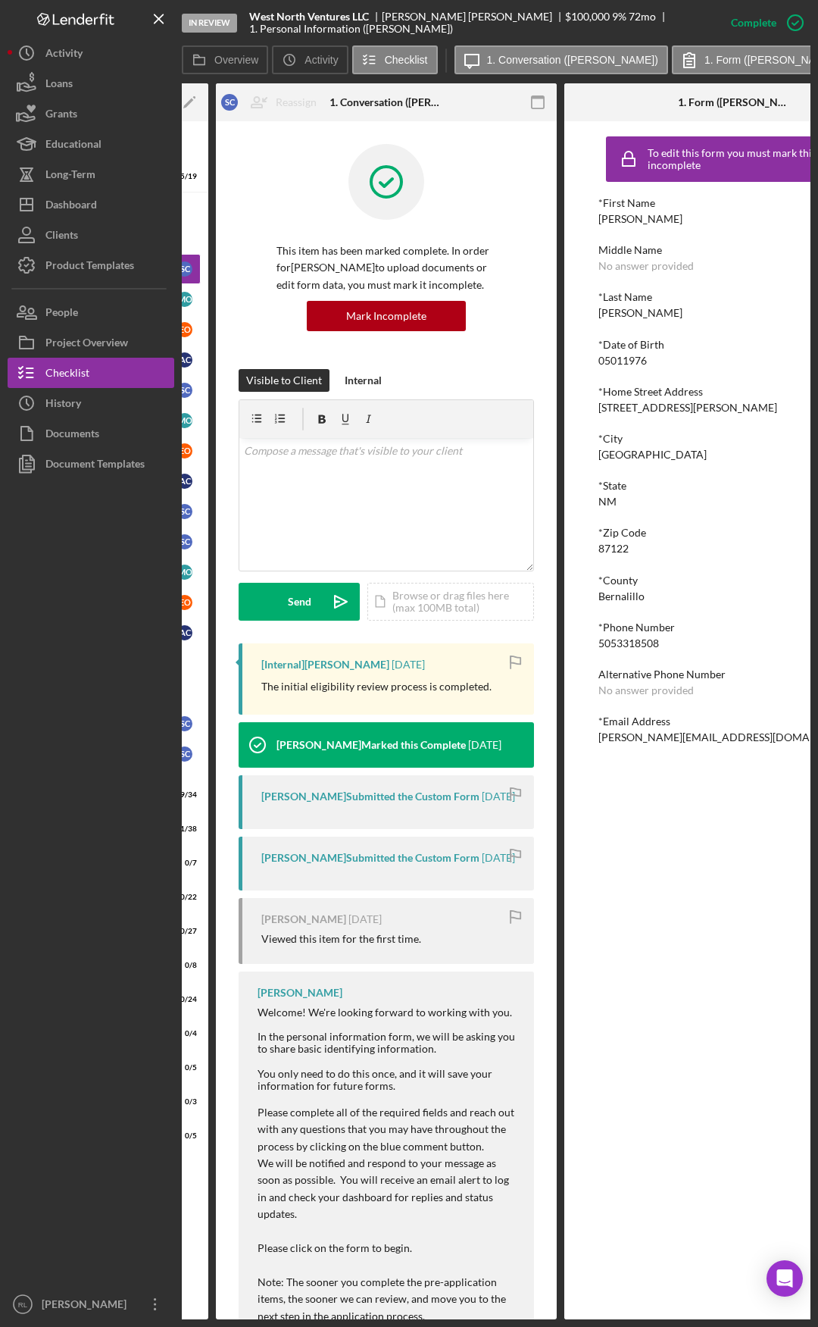
scroll to position [0, 333]
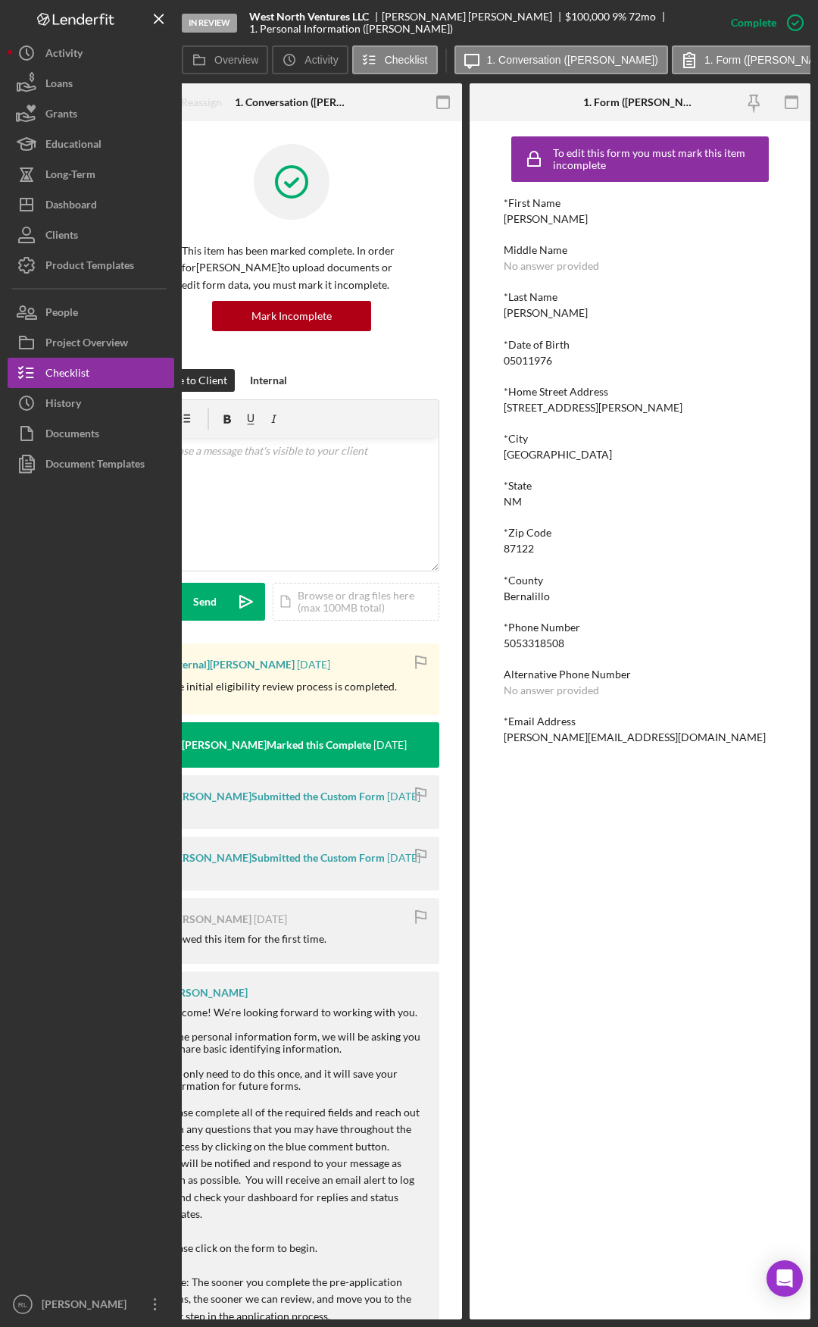
drag, startPoint x: 552, startPoint y: 686, endPoint x: 661, endPoint y: 683, distance: 109.1
click at [542, 739] on div "scott@qrispers.com" at bounding box center [635, 737] width 262 height 12
copy div "scott@qrispers.com Logo-Reversed Created with Sketch. Icon/Menu Close Icon/Dash…"
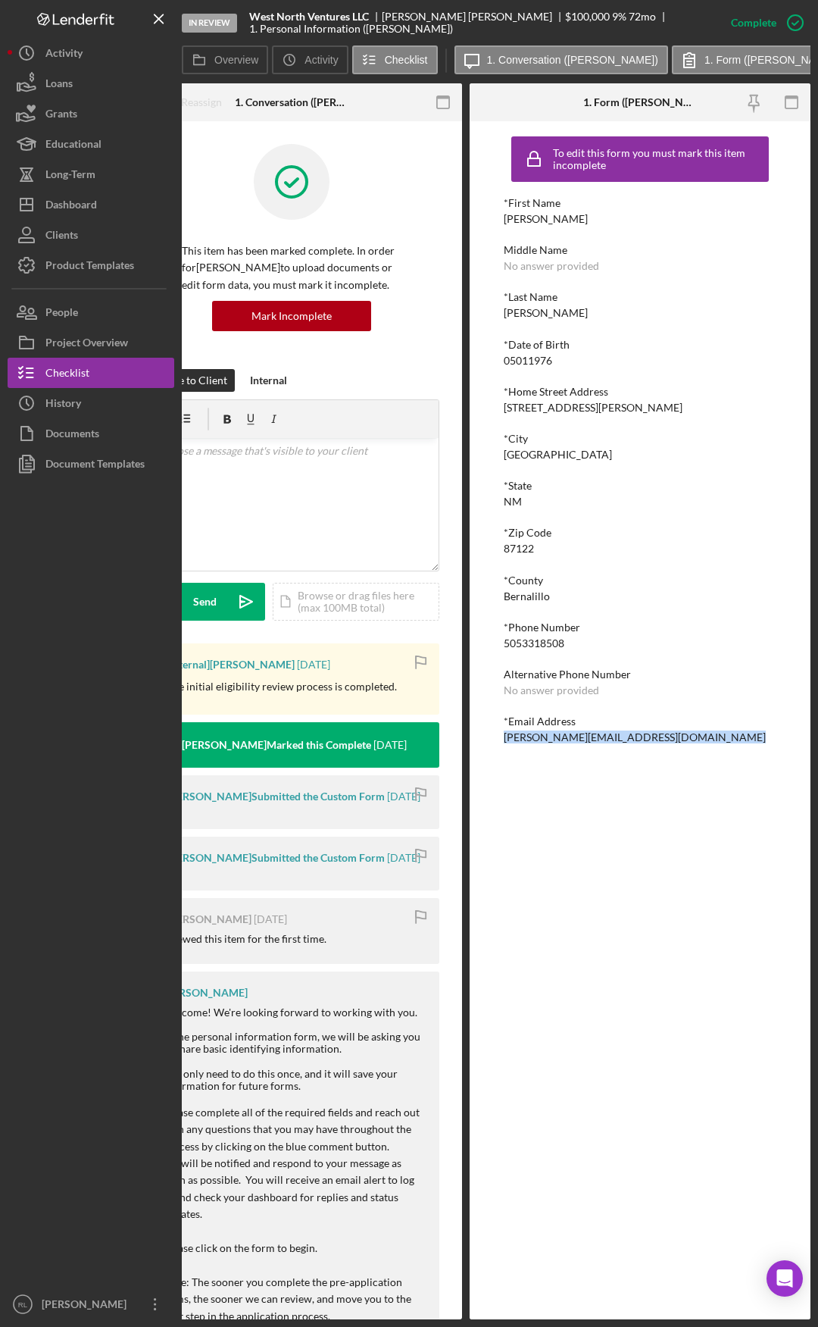
scroll to position [0, 0]
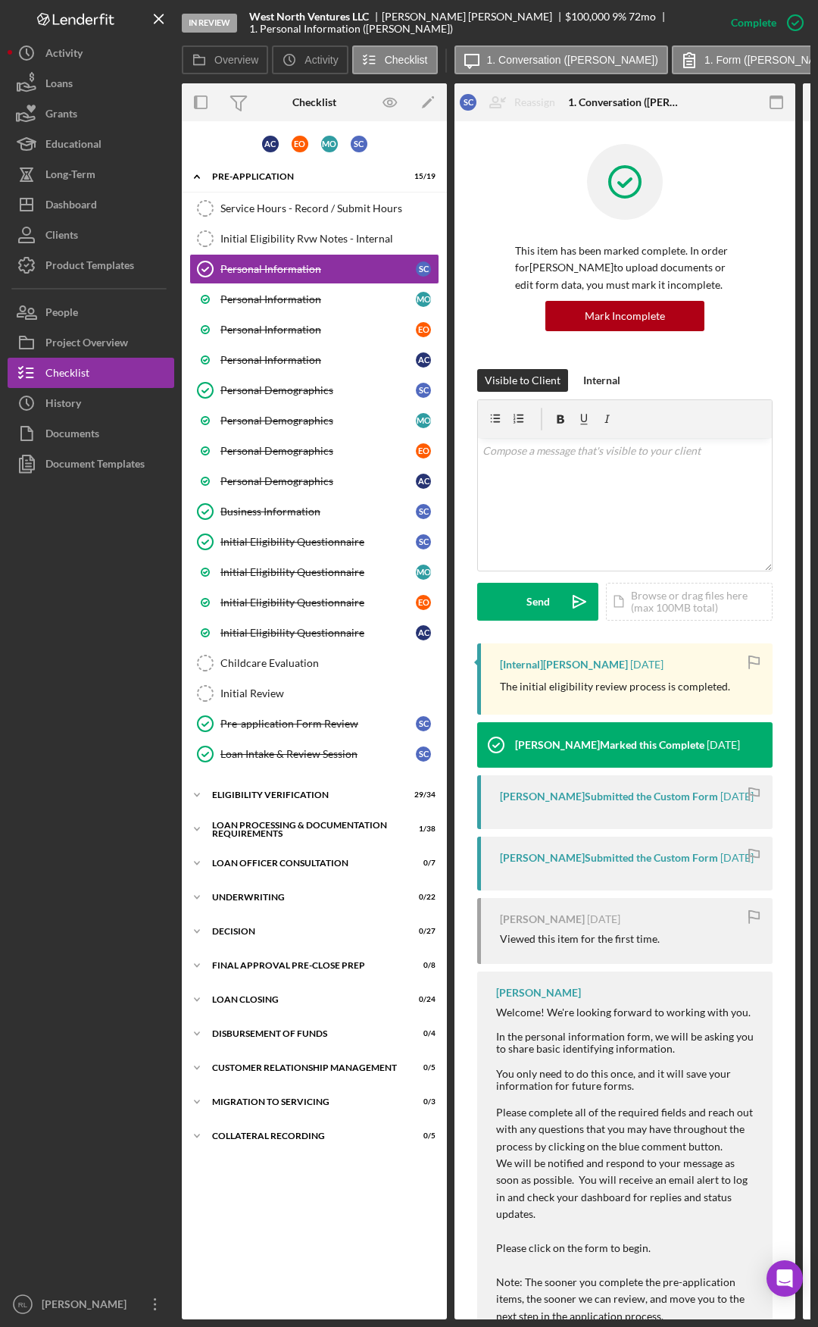
drag, startPoint x: 639, startPoint y: 857, endPoint x: 305, endPoint y: 845, distance: 333.6
click at [253, 296] on div "Personal Information" at bounding box center [317, 299] width 195 height 12
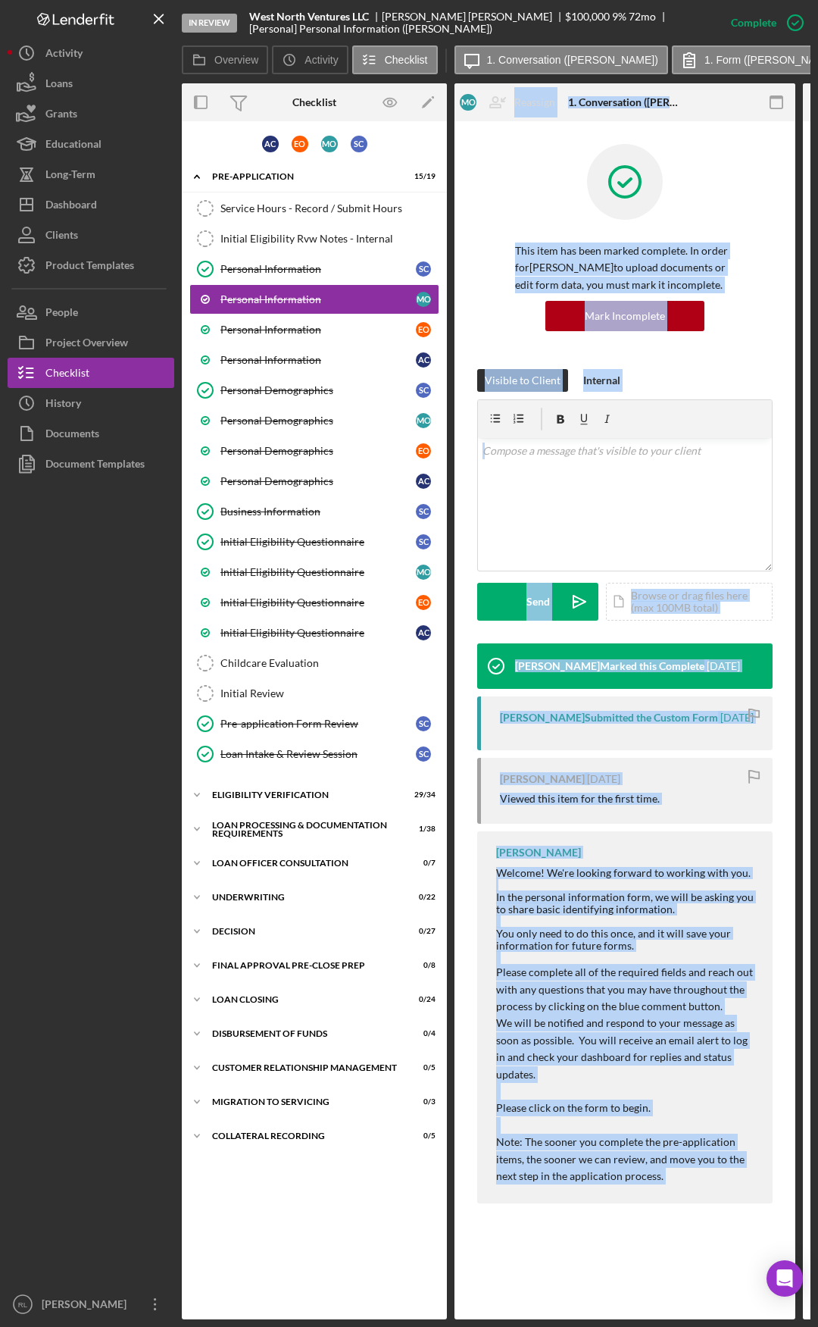
click at [577, 749] on div "Mike Ostlund Submitted the Custom Form 2 months ago" at bounding box center [624, 723] width 295 height 54
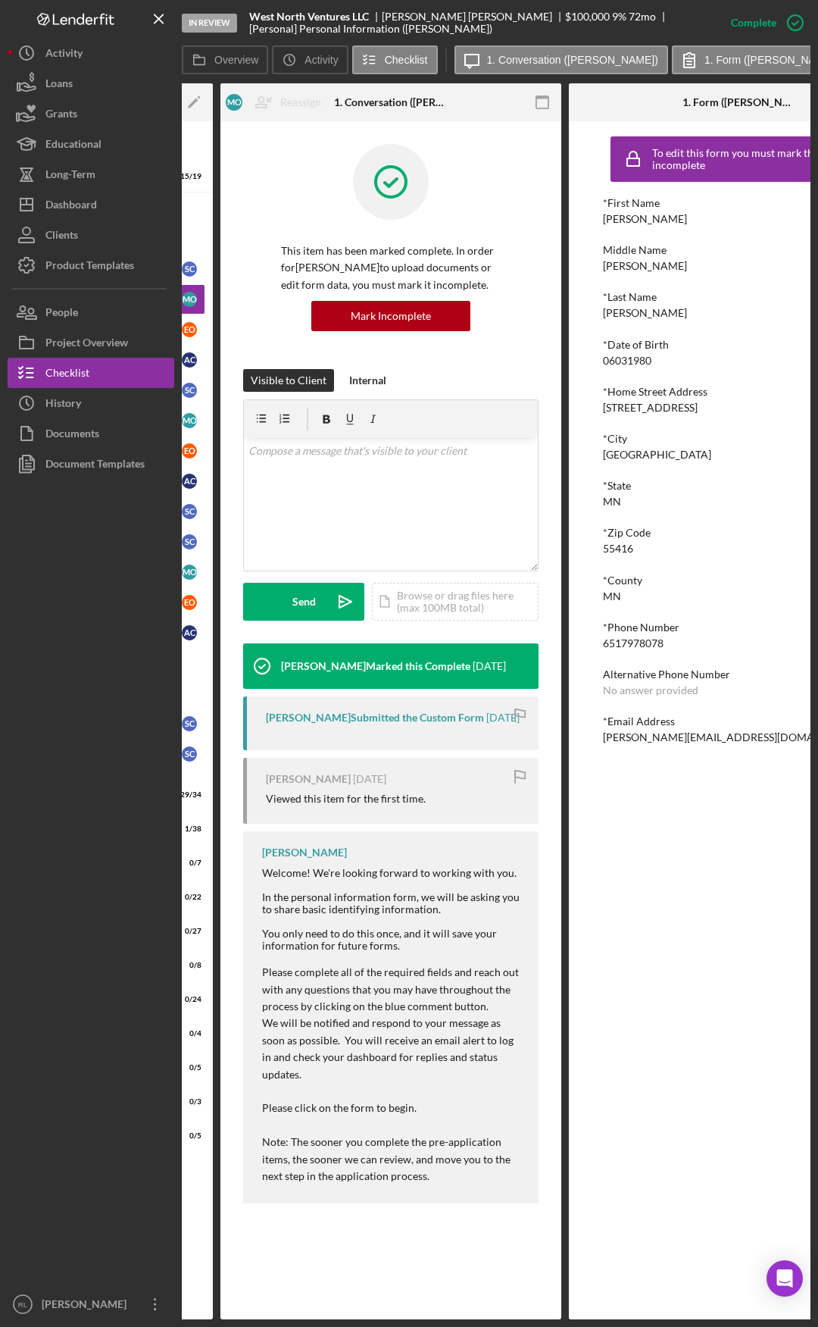
scroll to position [0, 333]
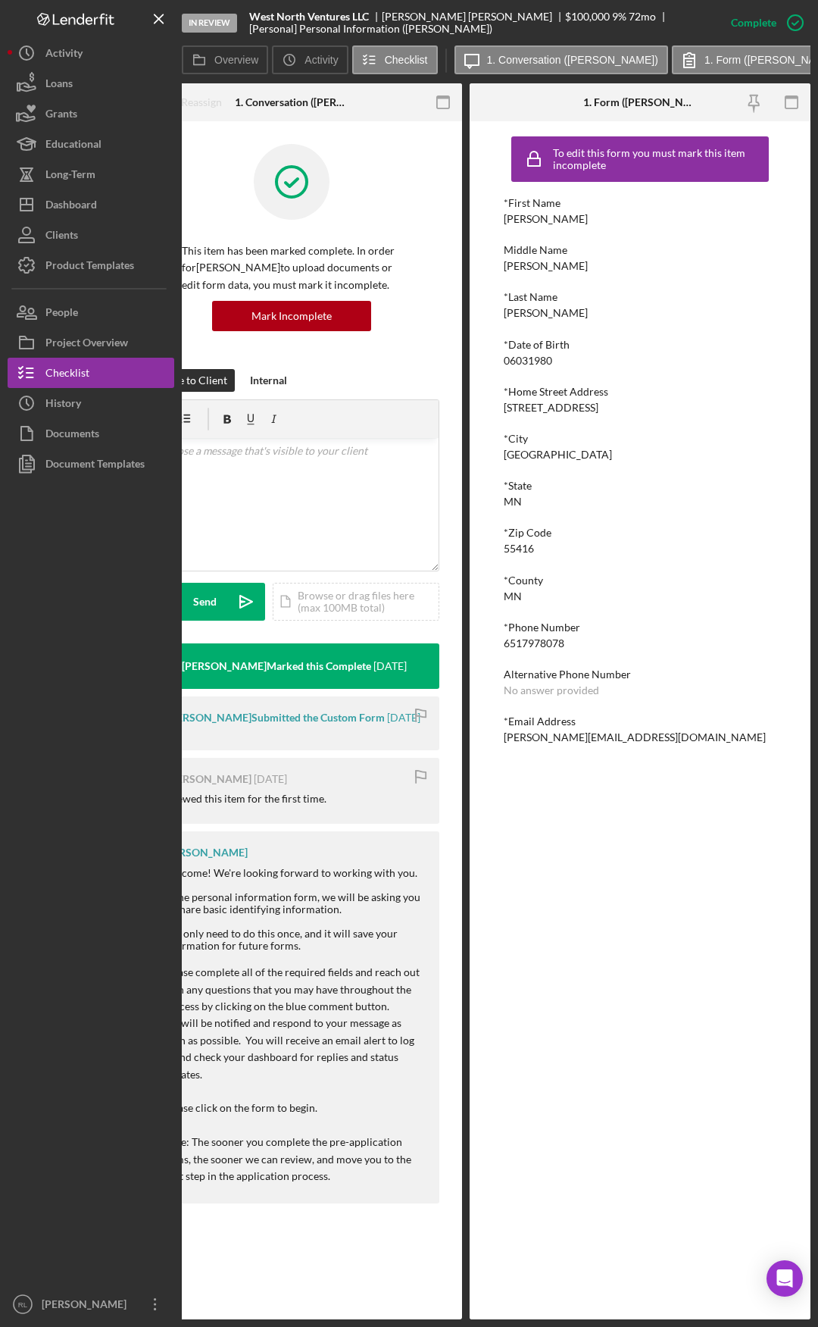
drag, startPoint x: 573, startPoint y: 749, endPoint x: 745, endPoint y: 740, distance: 172.2
click at [531, 743] on div "mike@qrispers.com" at bounding box center [635, 737] width 262 height 12
copy div "mike@qrispers.com Logo-Reversed Created with Sketch. Icon/Menu Close Icon/Dashb…"
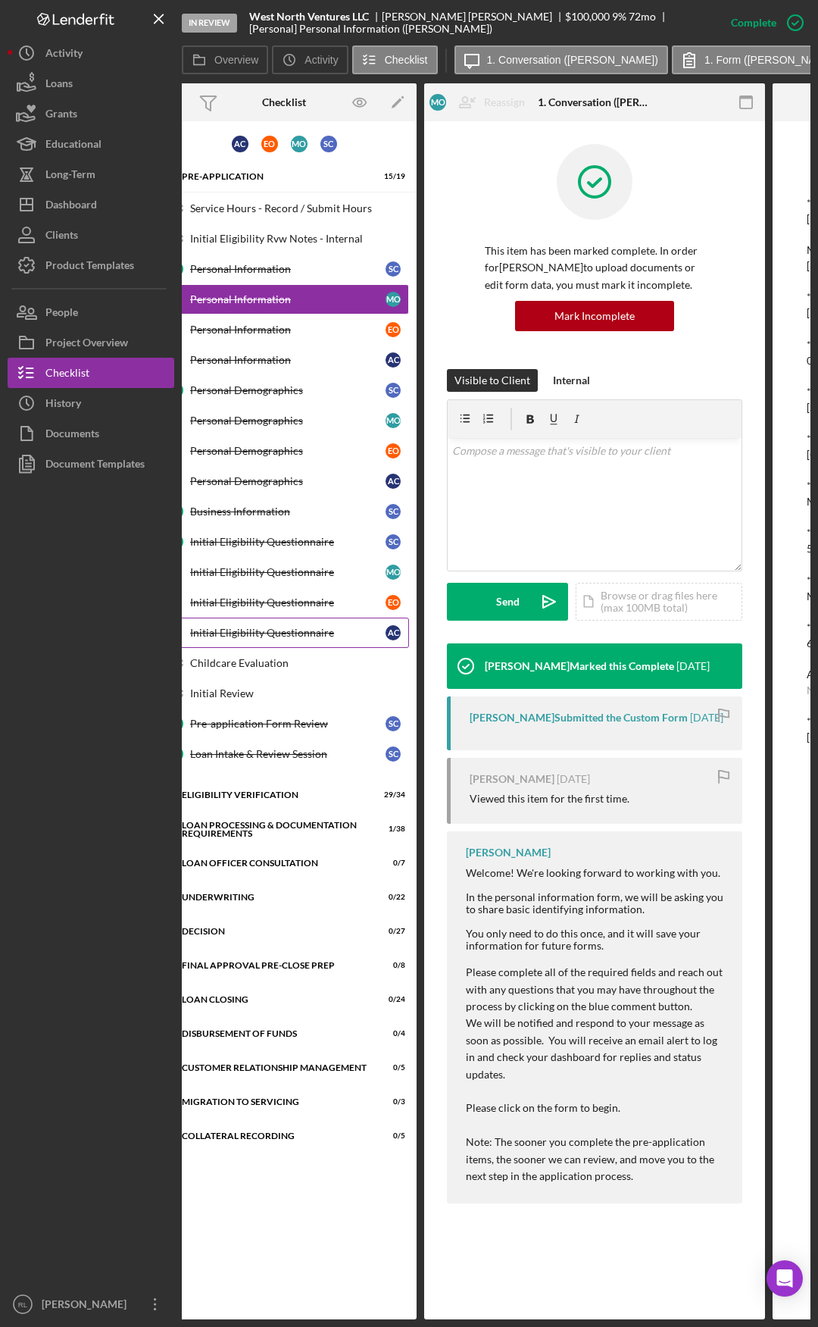
scroll to position [0, 0]
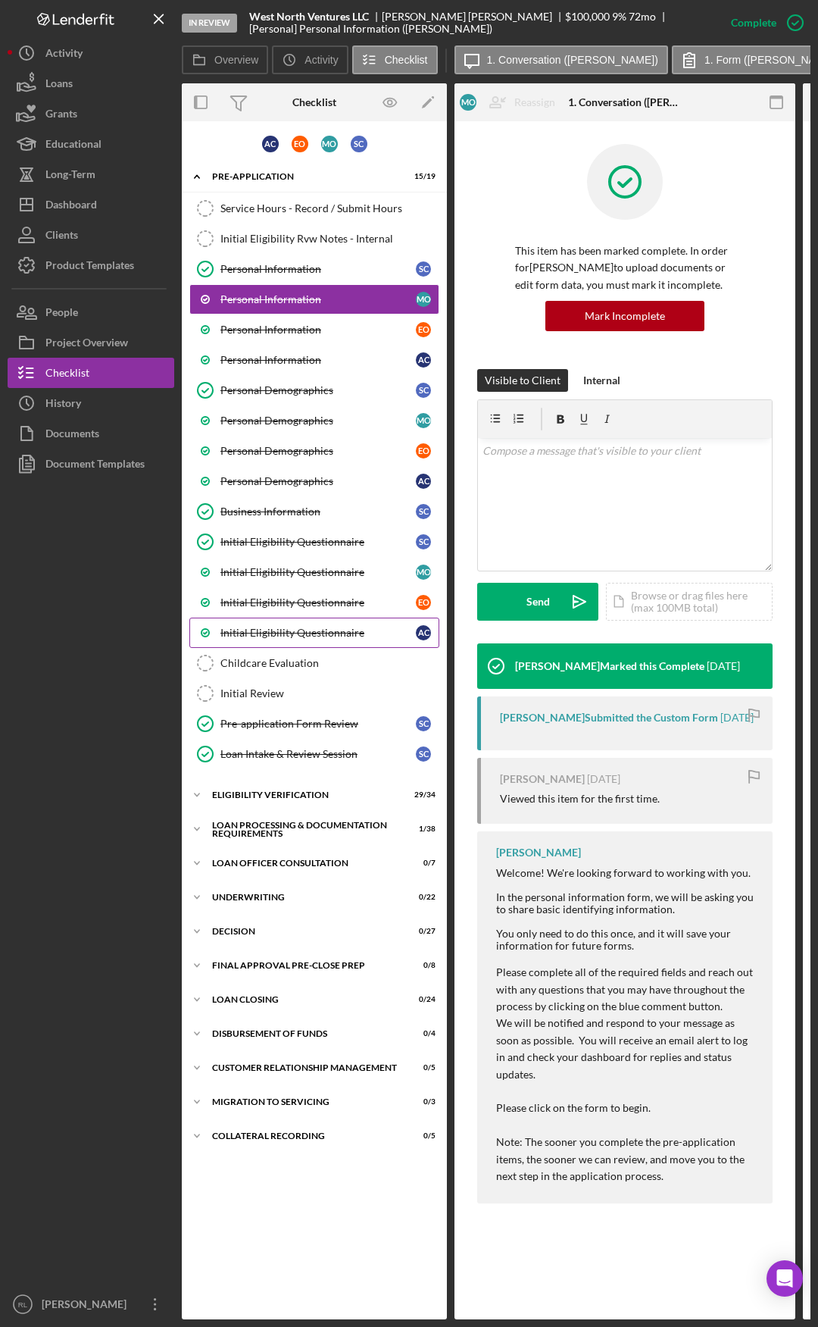
drag, startPoint x: 649, startPoint y: 639, endPoint x: 364, endPoint y: 618, distance: 285.7
click at [270, 328] on div "Personal Information" at bounding box center [317, 330] width 195 height 12
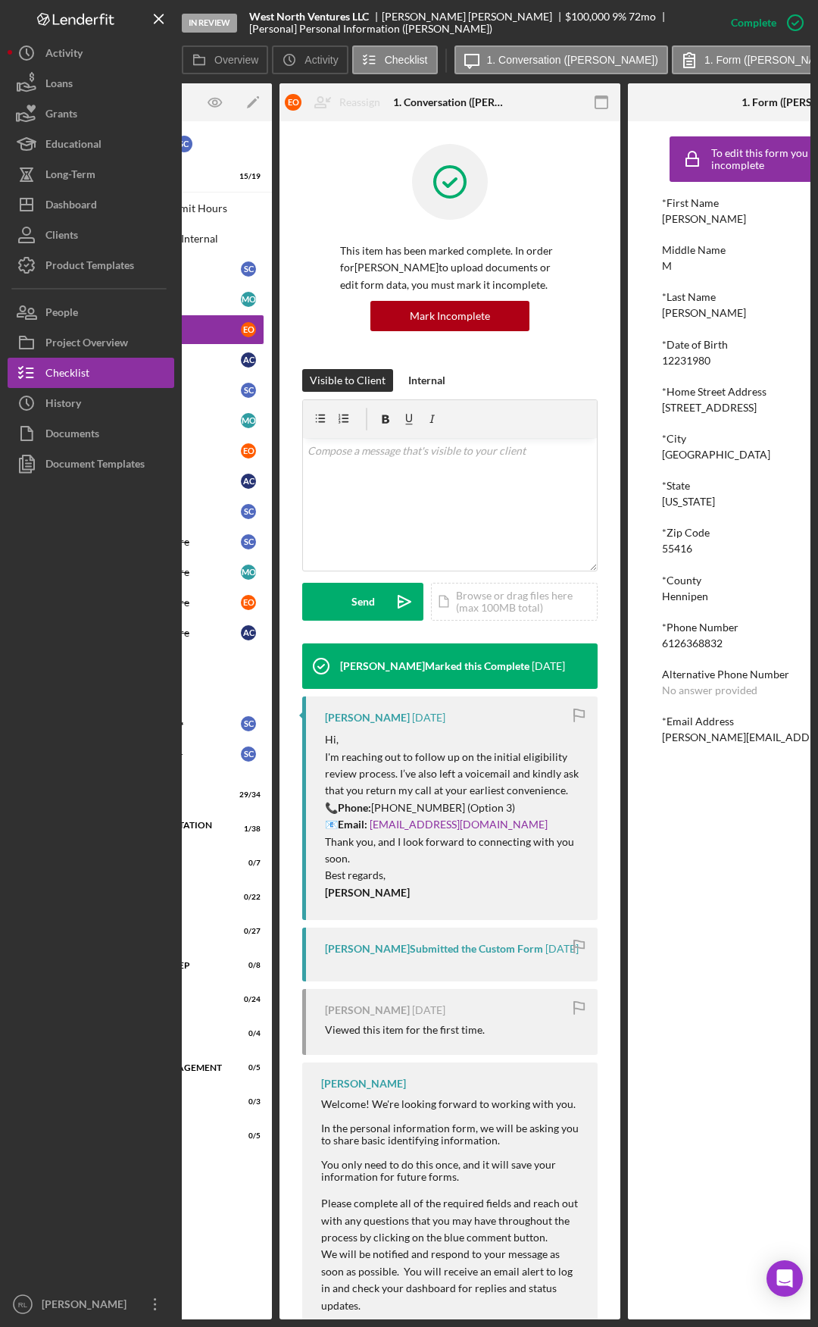
scroll to position [0, 333]
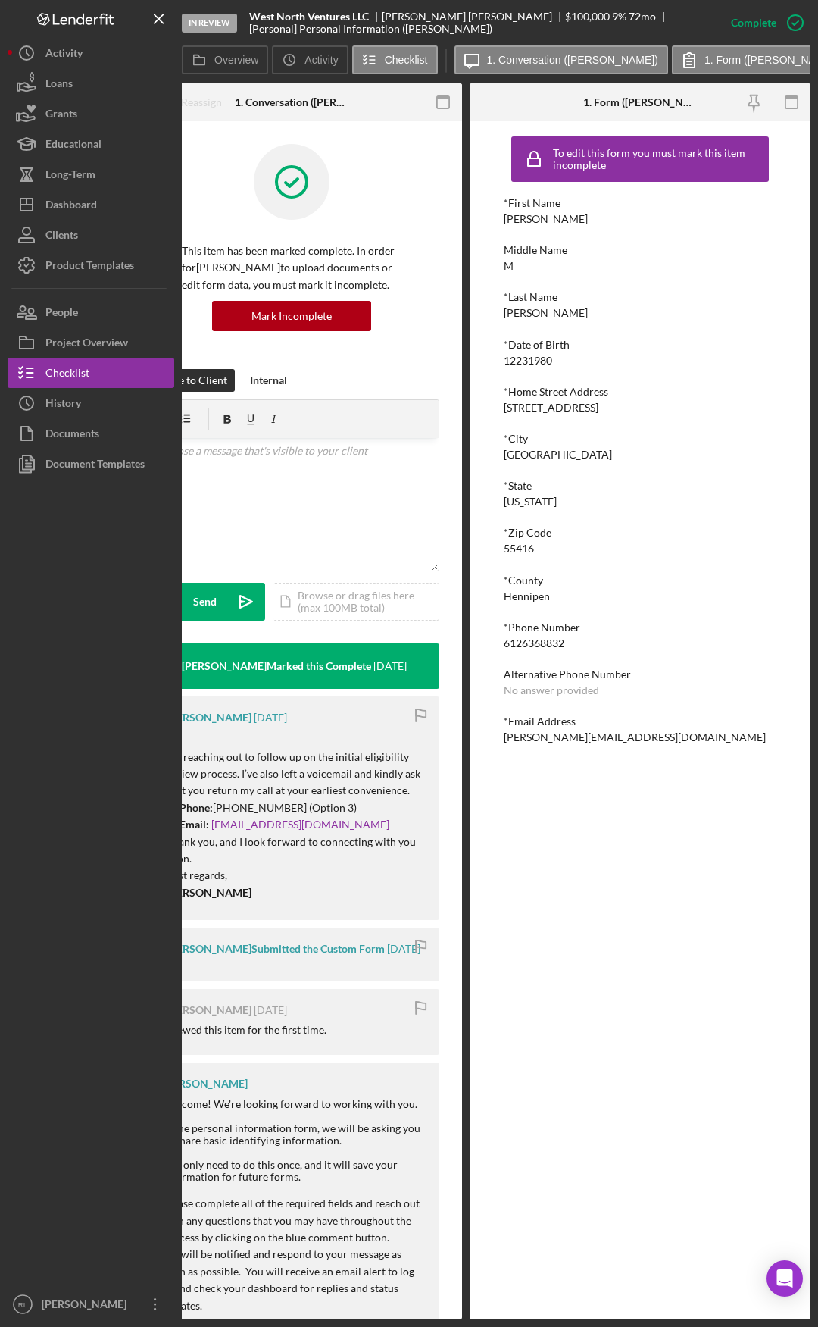
drag, startPoint x: 511, startPoint y: 777, endPoint x: 693, endPoint y: 780, distance: 181.9
click at [545, 740] on div "erin@qrispers.com" at bounding box center [635, 737] width 262 height 12
copy div "erin@qrispers.com Logo-Reversed Created with Sketch. Icon/Menu Close Icon/Dashb…"
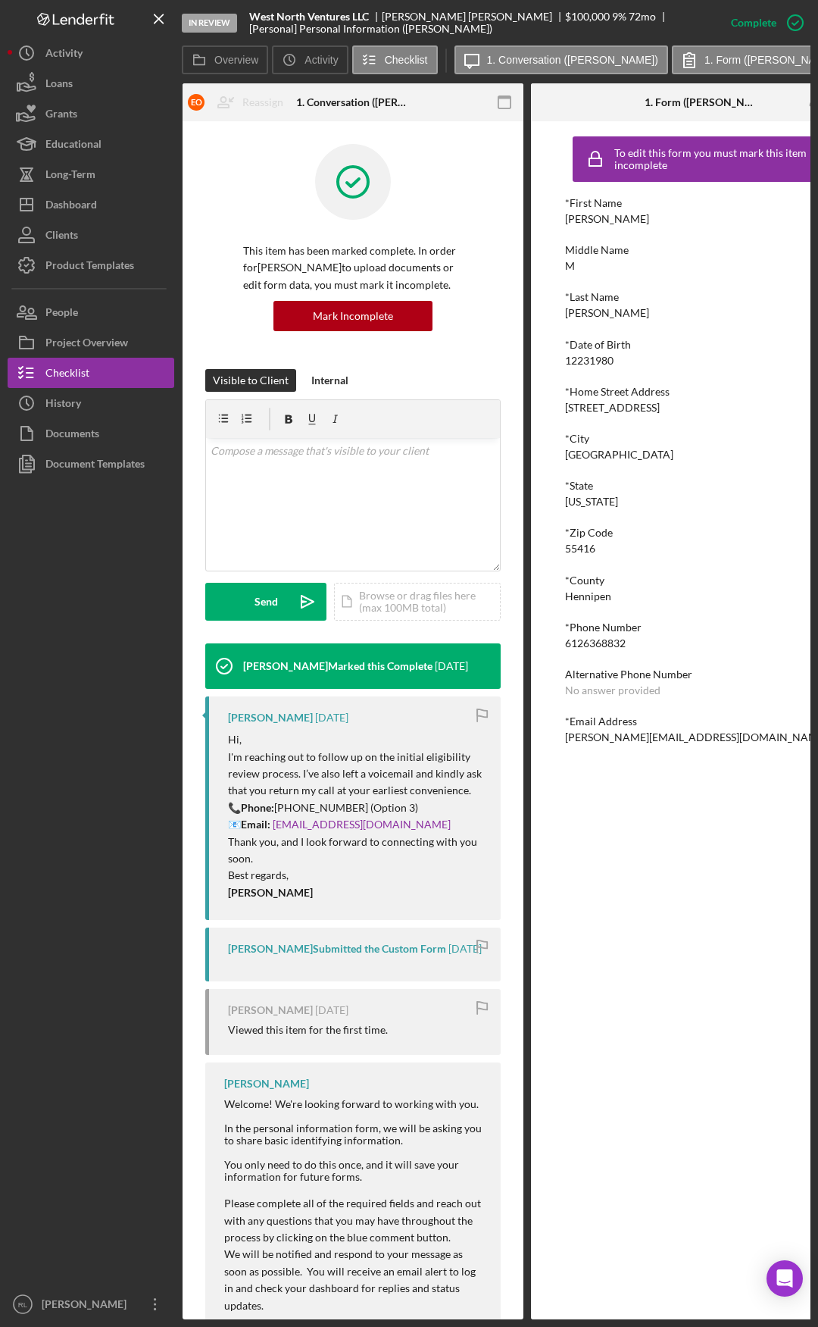
scroll to position [0, 0]
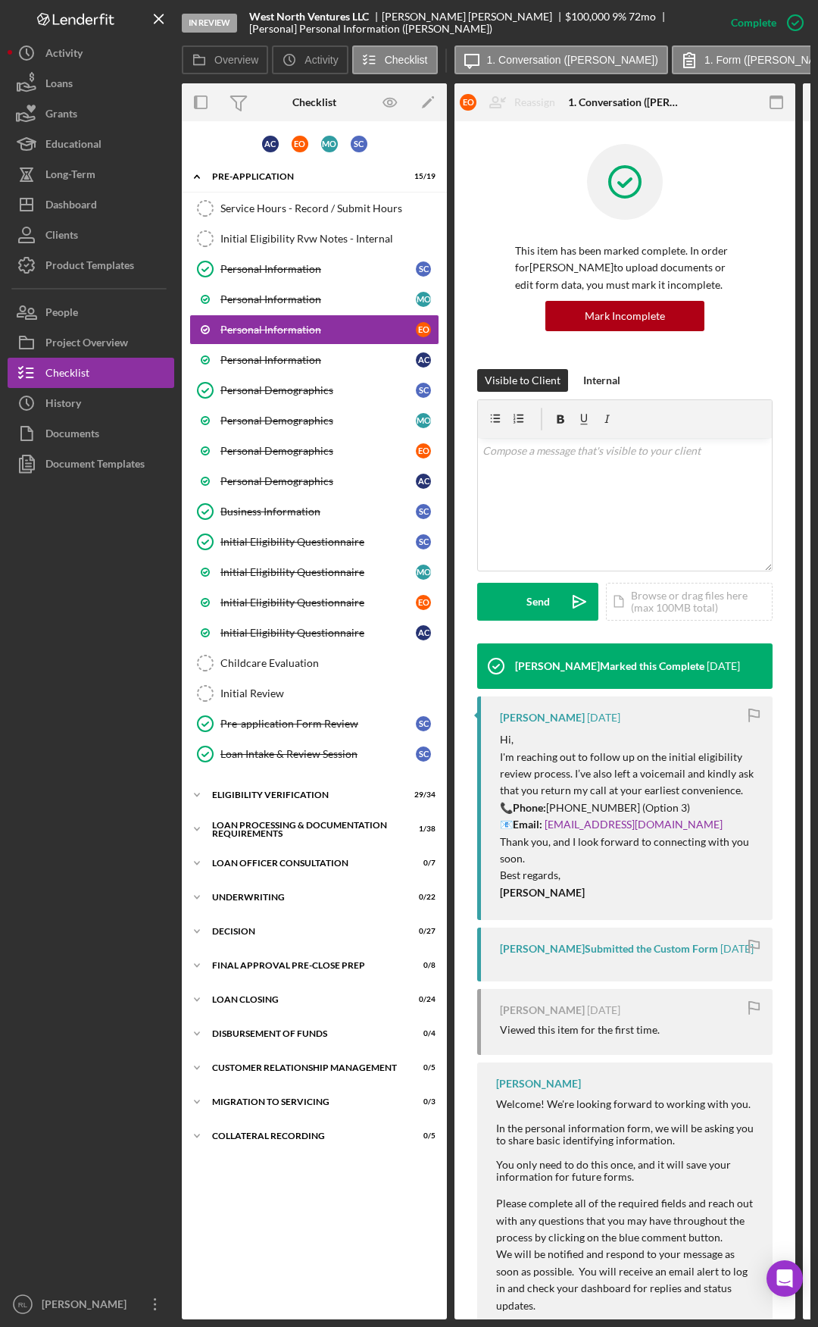
drag, startPoint x: 389, startPoint y: 765, endPoint x: 288, endPoint y: 759, distance: 101.7
drag, startPoint x: 527, startPoint y: 765, endPoint x: 321, endPoint y: 741, distance: 208.3
click at [79, 213] on div "Dashboard" at bounding box center [71, 206] width 52 height 34
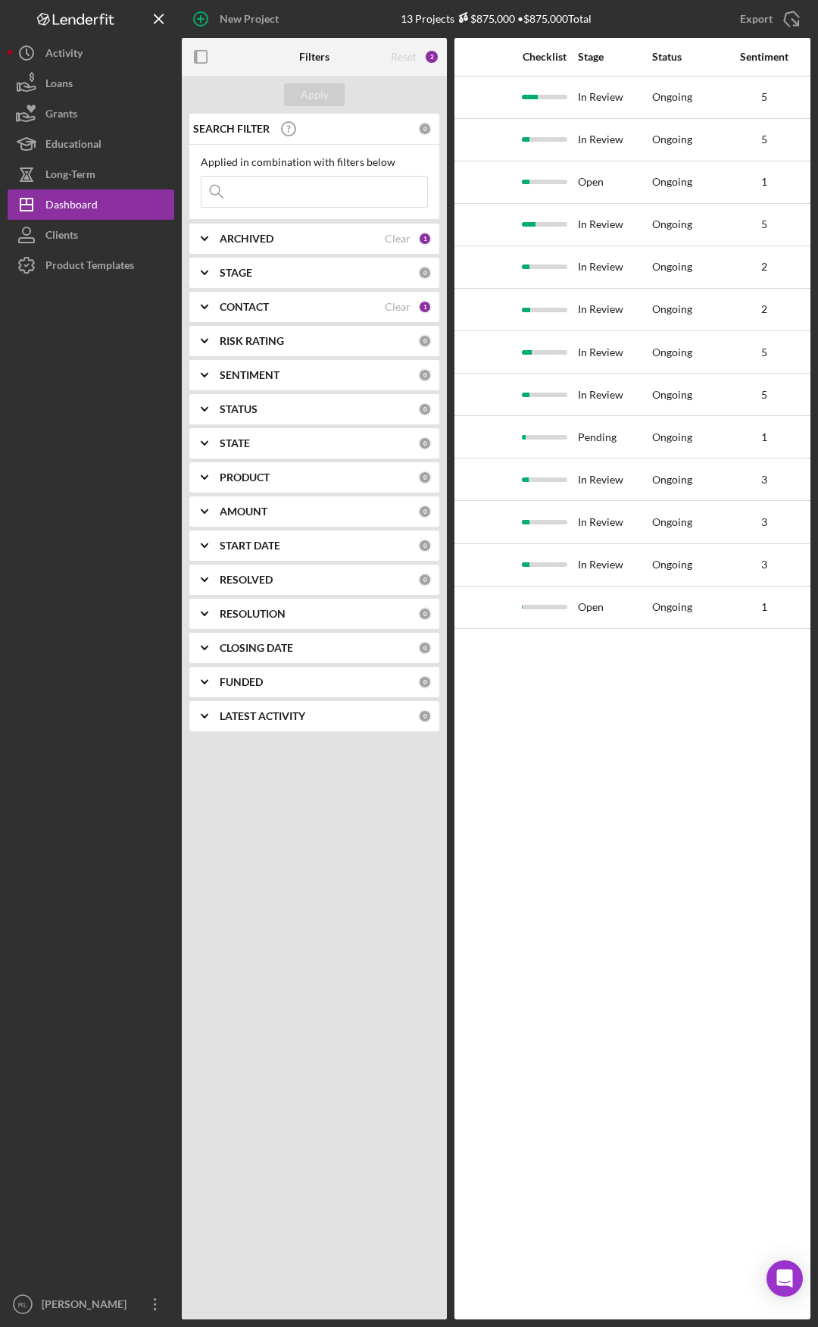
drag, startPoint x: 553, startPoint y: 724, endPoint x: 668, endPoint y: 705, distance: 116.0
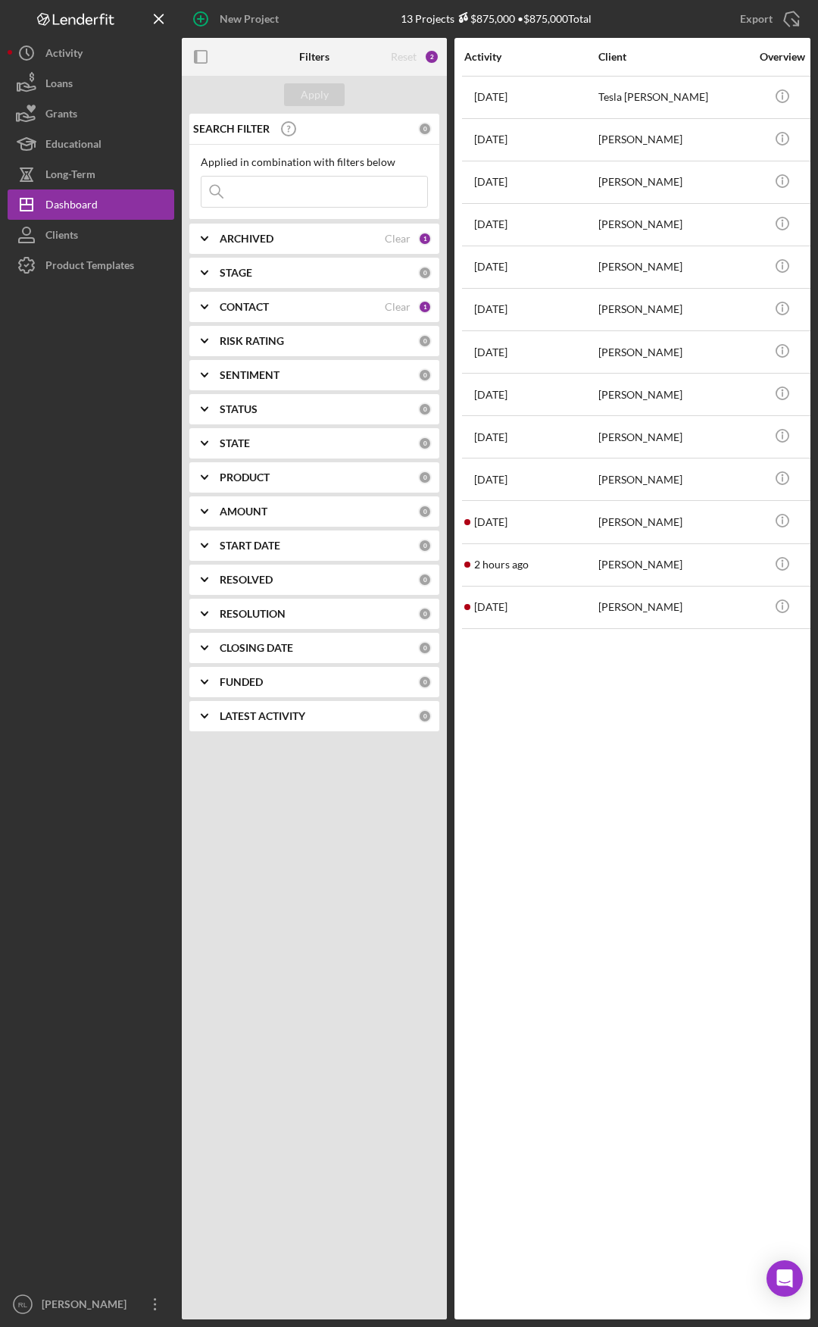
drag, startPoint x: 712, startPoint y: 714, endPoint x: 525, endPoint y: 683, distance: 189.7
click at [250, 301] on b "CONTACT" at bounding box center [244, 307] width 49 height 12
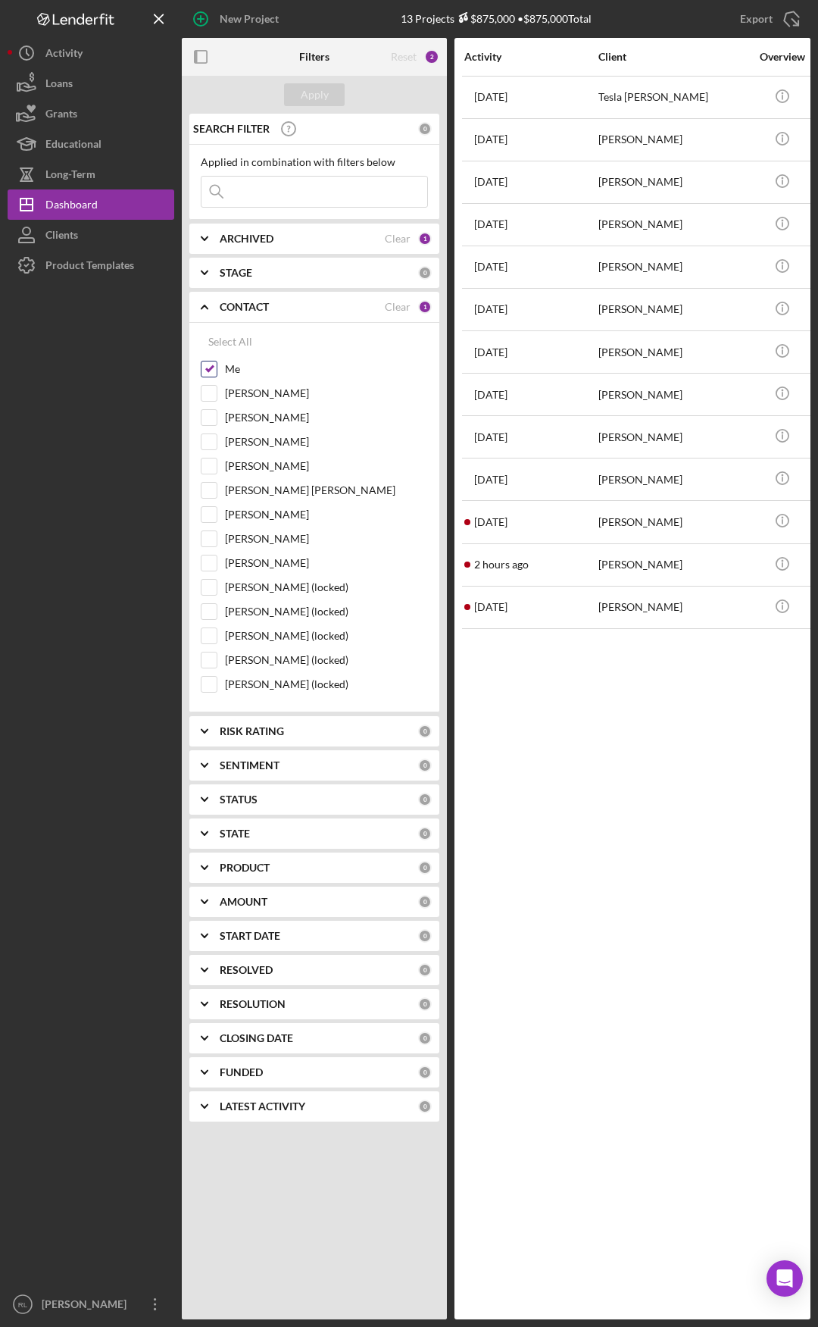
click at [214, 372] on input "Me" at bounding box center [209, 368] width 15 height 15
checkbox input "false"
click at [216, 394] on input "Latrina Caldwell" at bounding box center [209, 393] width 15 height 15
checkbox input "true"
click at [306, 92] on div "Apply" at bounding box center [315, 94] width 28 height 23
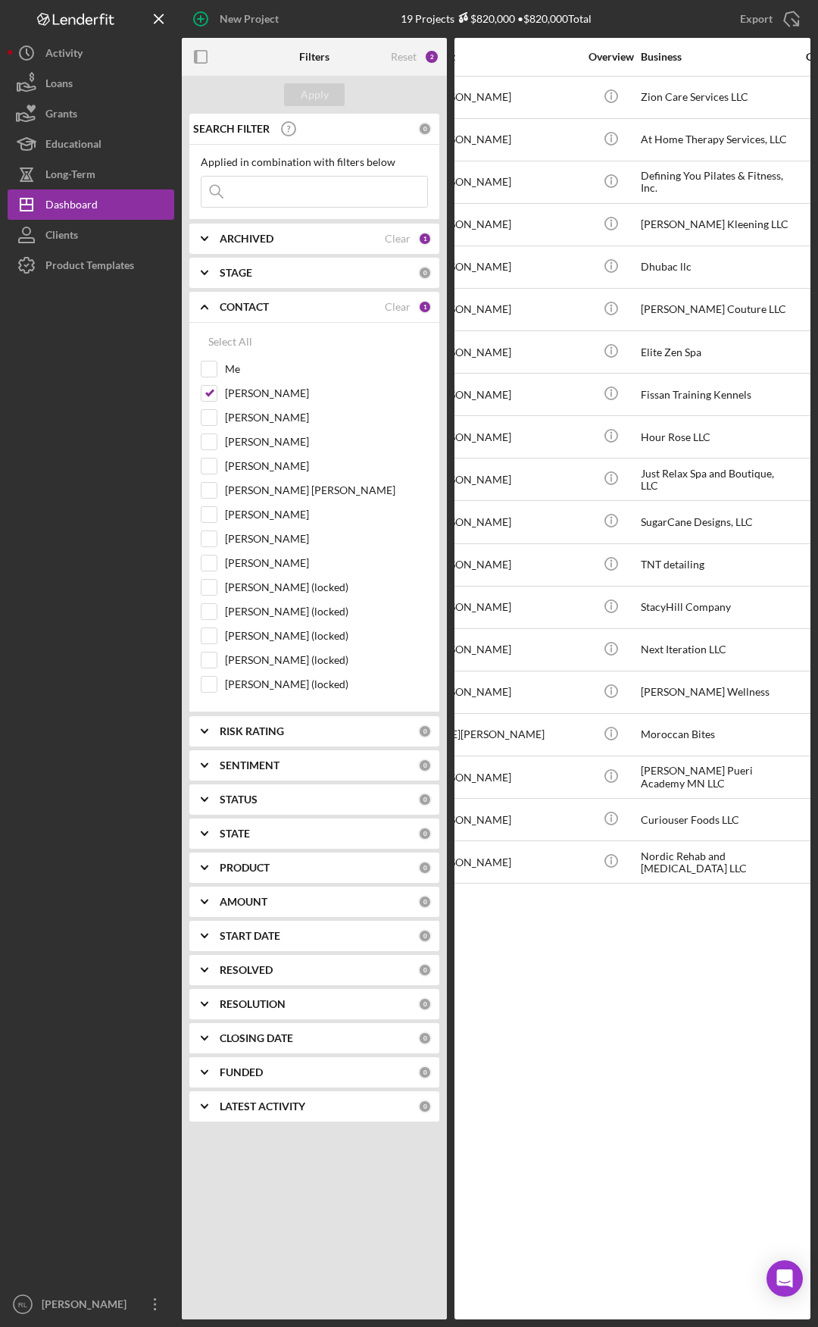
drag, startPoint x: 522, startPoint y: 917, endPoint x: 570, endPoint y: 917, distance: 47.7
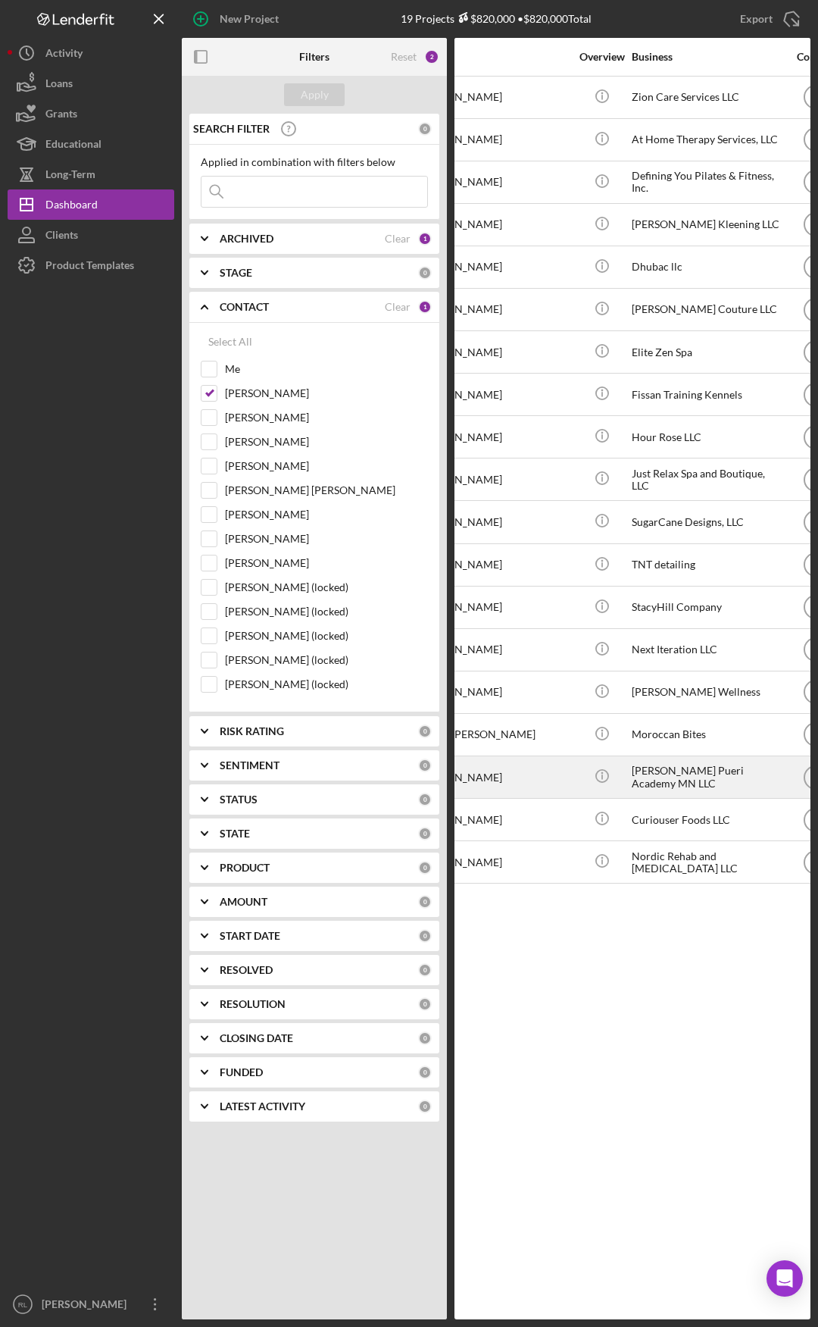
click at [539, 767] on div "Raquelle Edunjobi" at bounding box center [494, 777] width 152 height 40
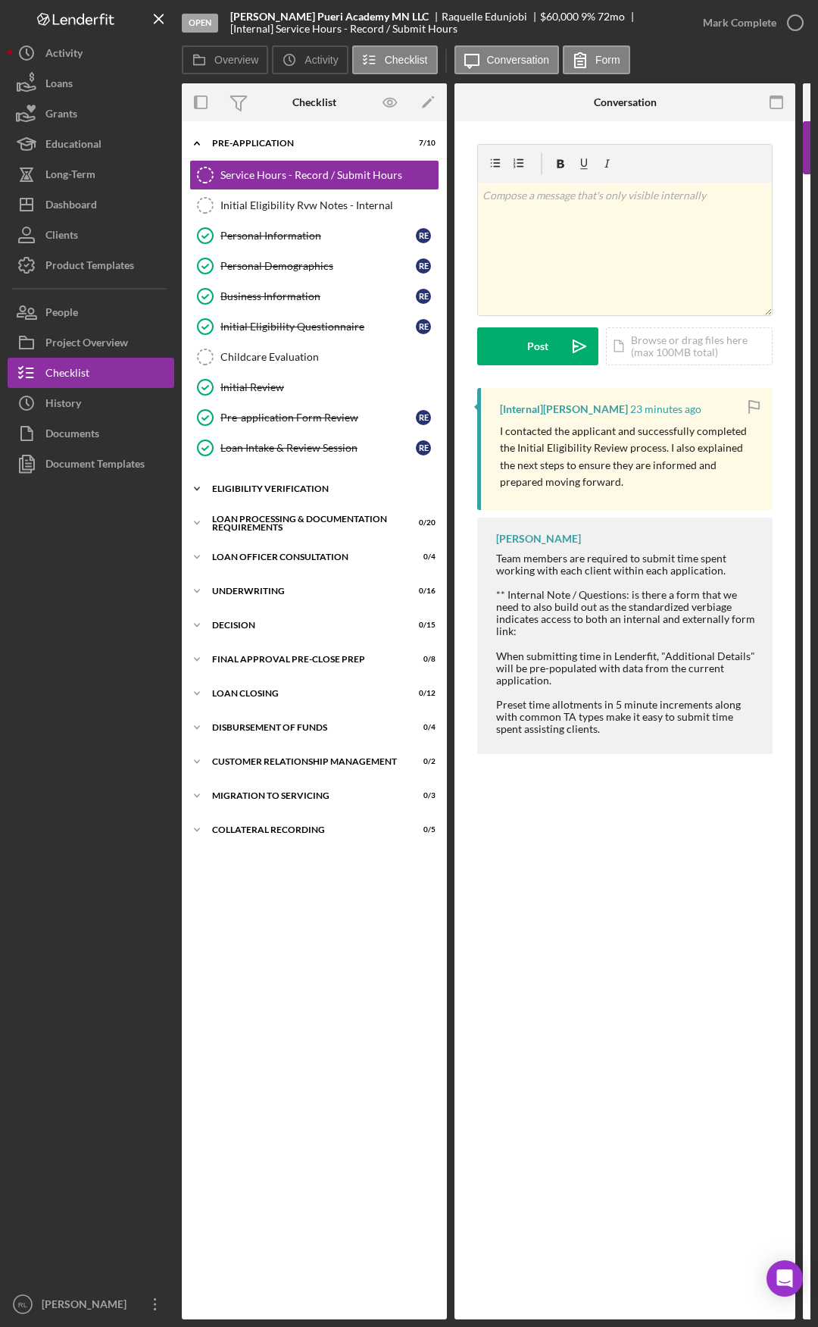
click at [247, 490] on div "Eligibility Verification" at bounding box center [320, 488] width 216 height 9
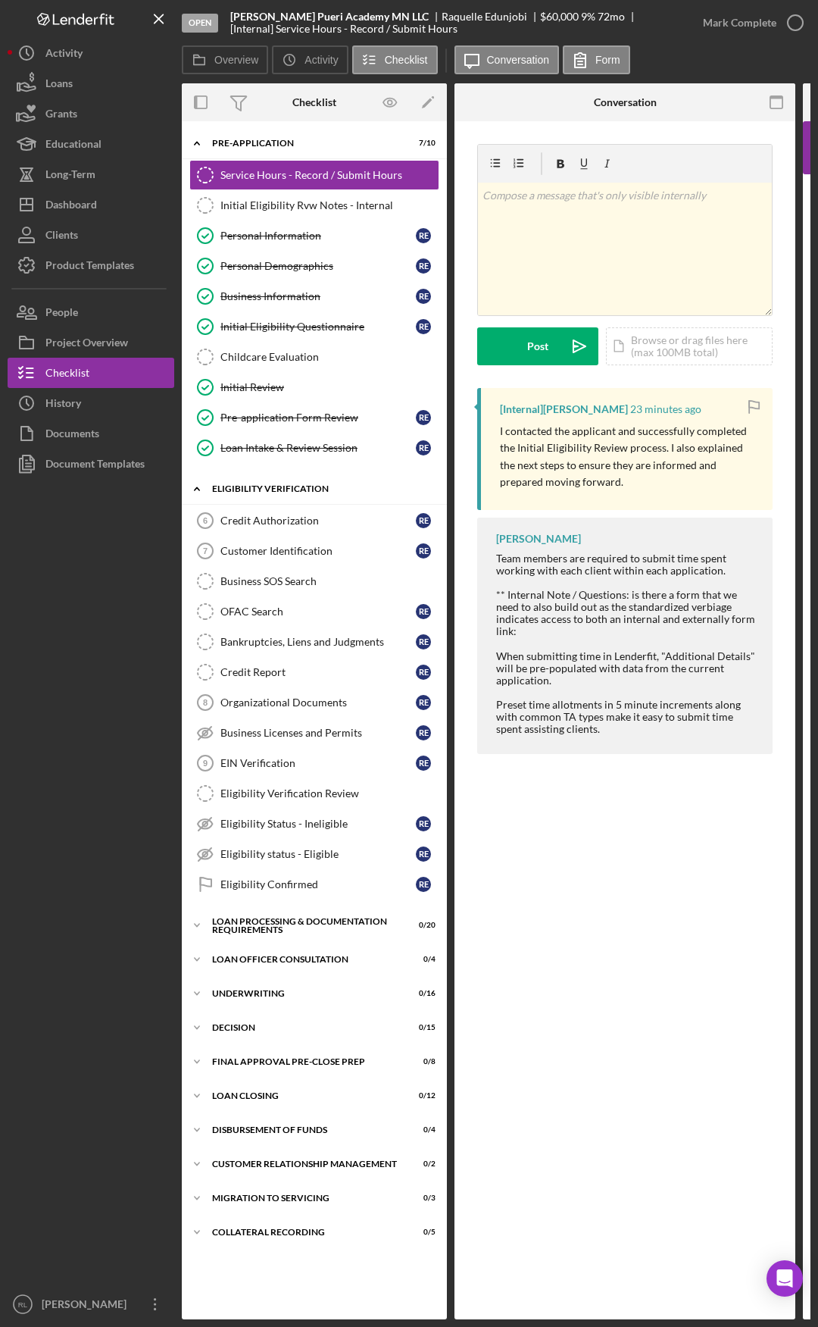
click at [270, 483] on div "Icon/Expander Eligibility Verification 0 / 13" at bounding box center [314, 489] width 265 height 31
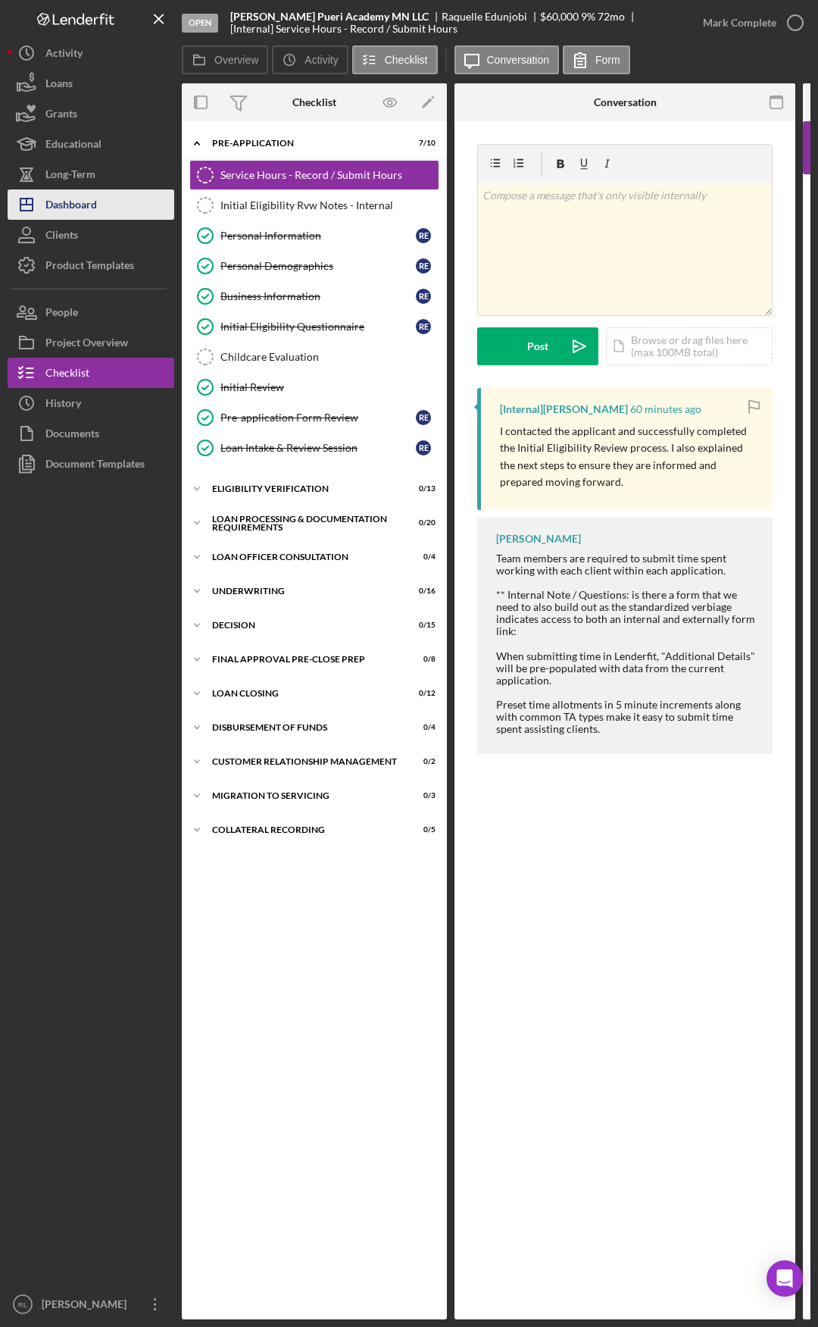
click at [96, 208] on div "Dashboard" at bounding box center [71, 206] width 52 height 34
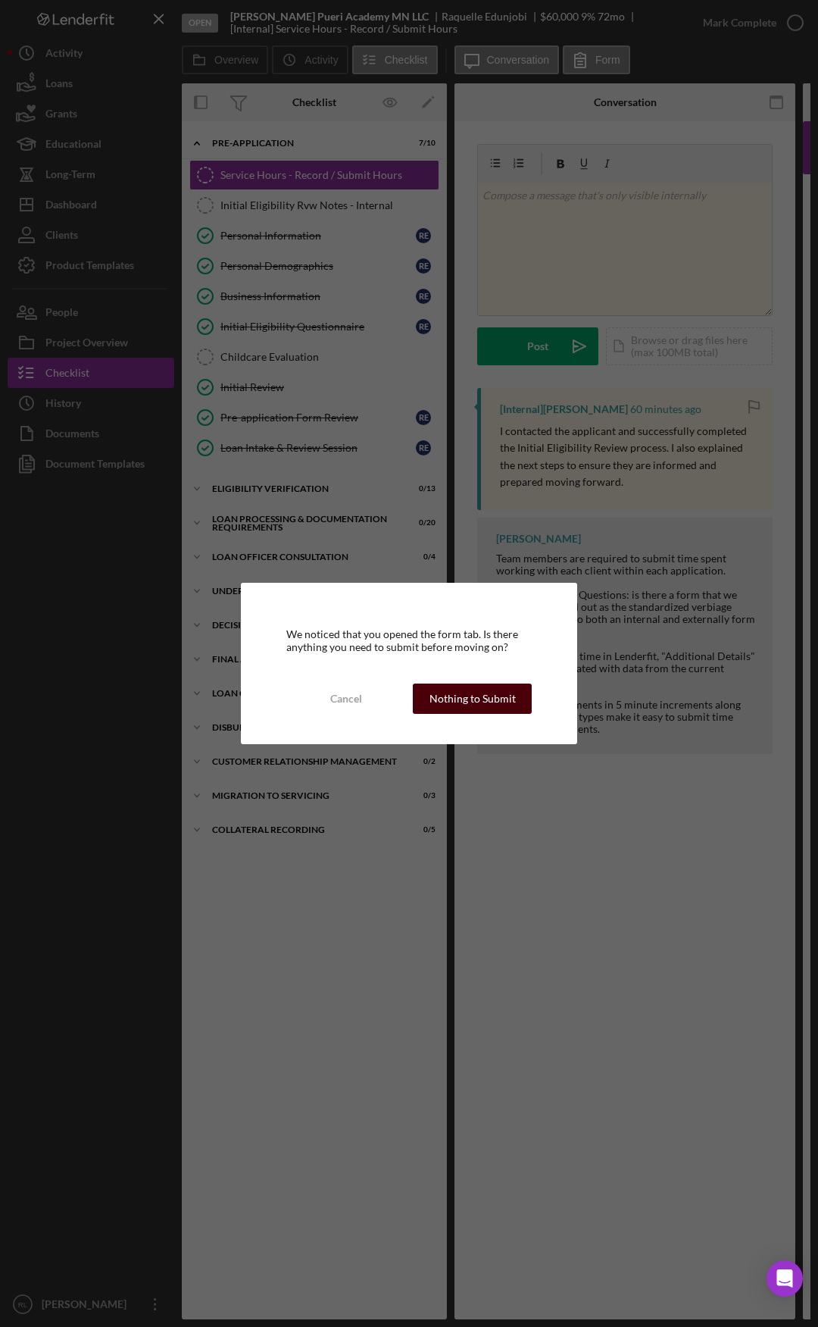
click at [464, 698] on div "Nothing to Submit" at bounding box center [473, 698] width 86 height 30
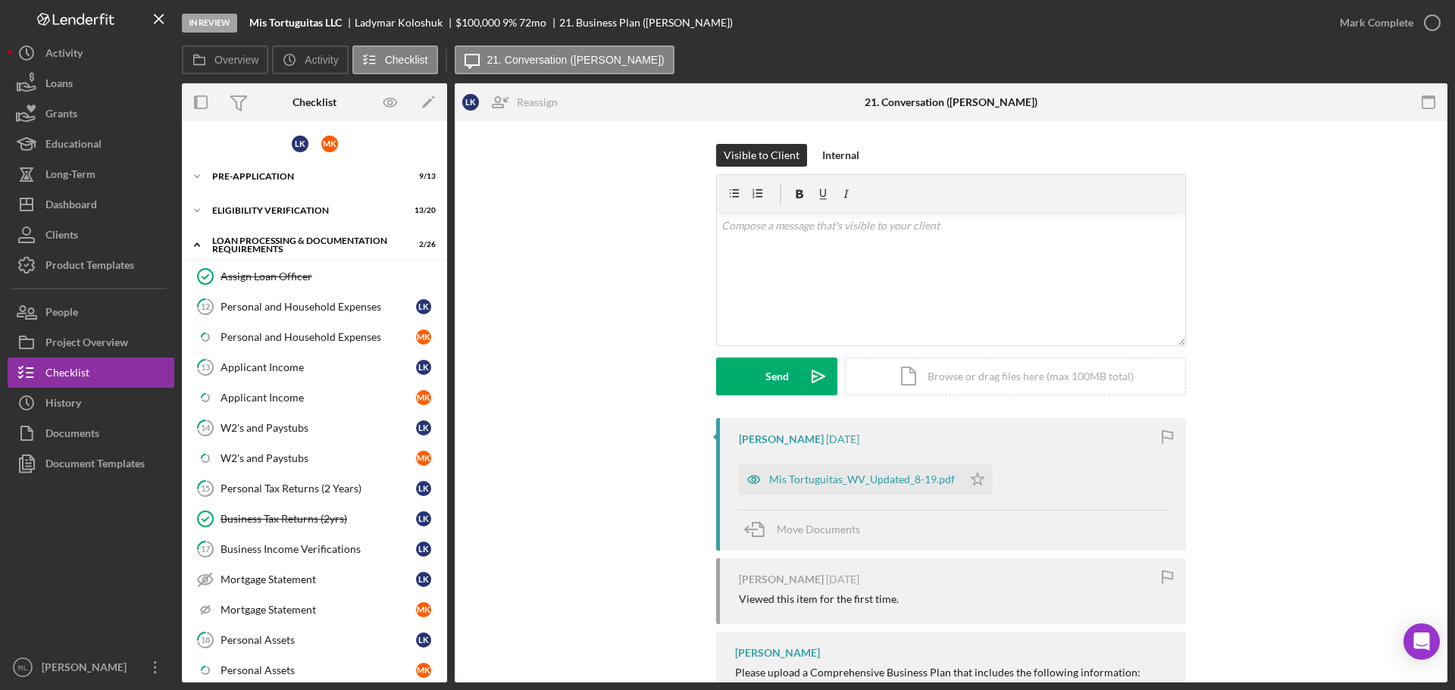
scroll to position [360, 0]
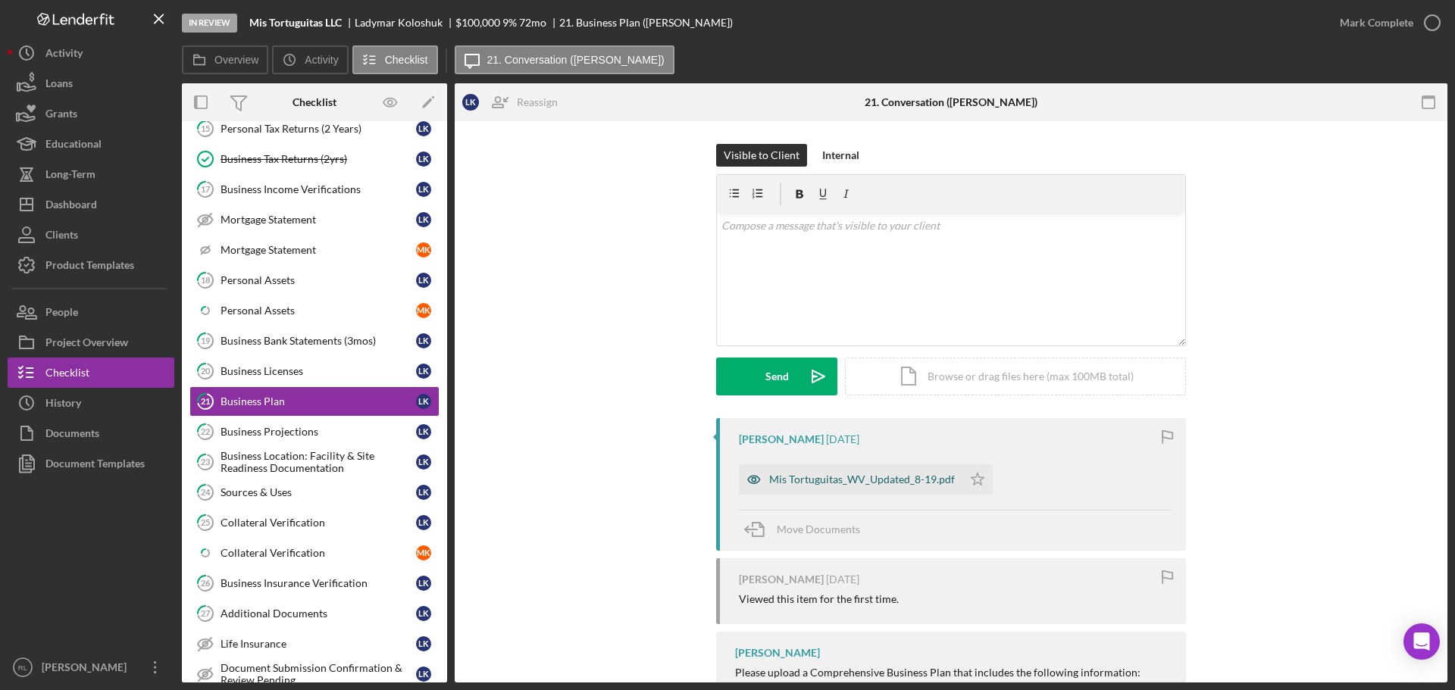
click at [855, 492] on div "Mis Tortuguitas_WV_Updated_8-19.pdf" at bounding box center [851, 479] width 224 height 30
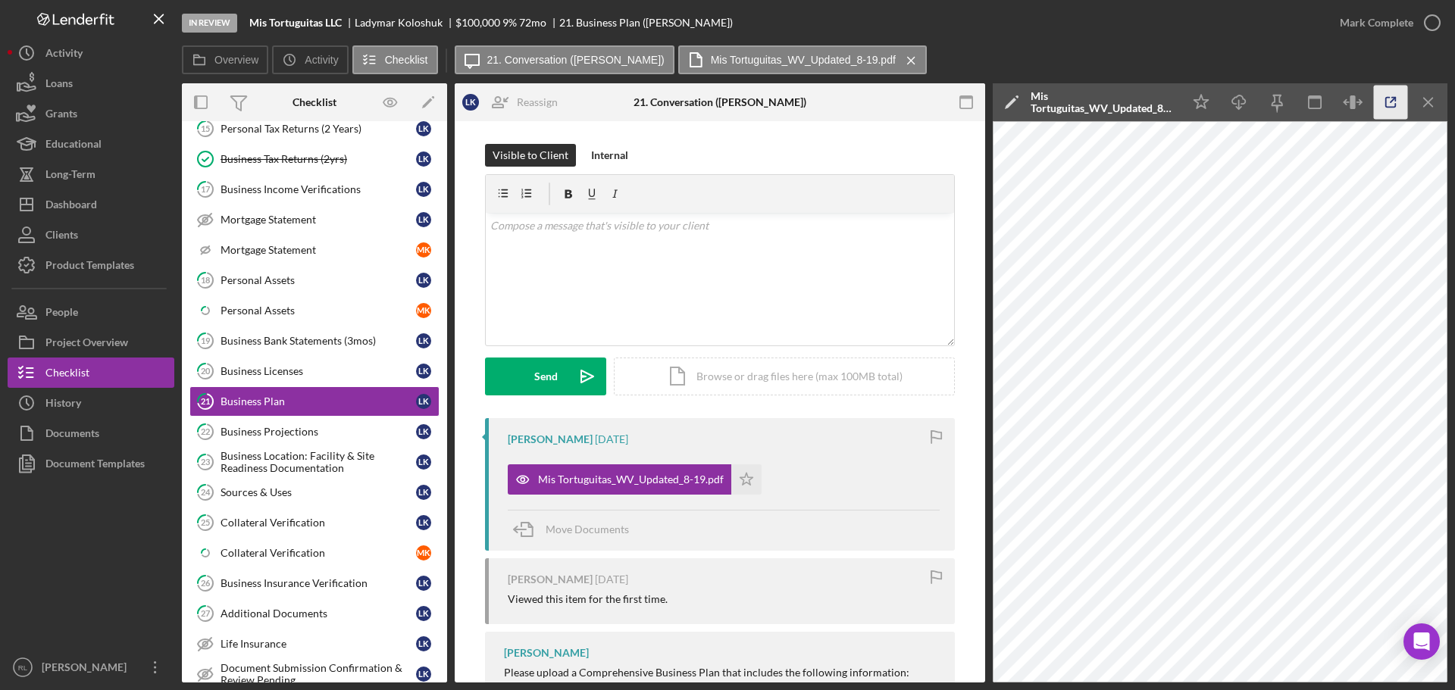
click at [1396, 101] on polyline "button" at bounding box center [1394, 100] width 4 height 4
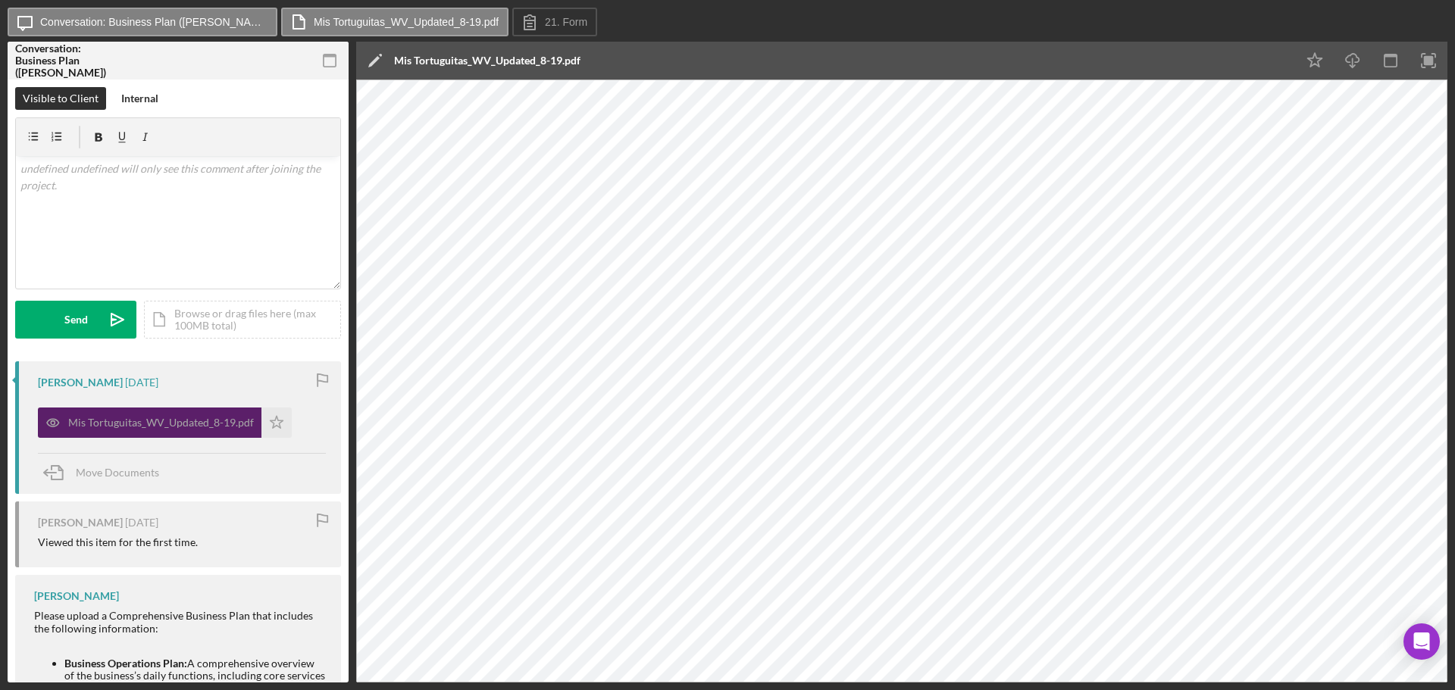
click at [176, 420] on div "Mis Tortuguitas_WV_Updated_8-19.pdf" at bounding box center [161, 423] width 186 height 12
click at [114, 380] on div "[PERSON_NAME]" at bounding box center [80, 383] width 85 height 12
click at [545, 17] on label "21. Form" at bounding box center [566, 22] width 42 height 12
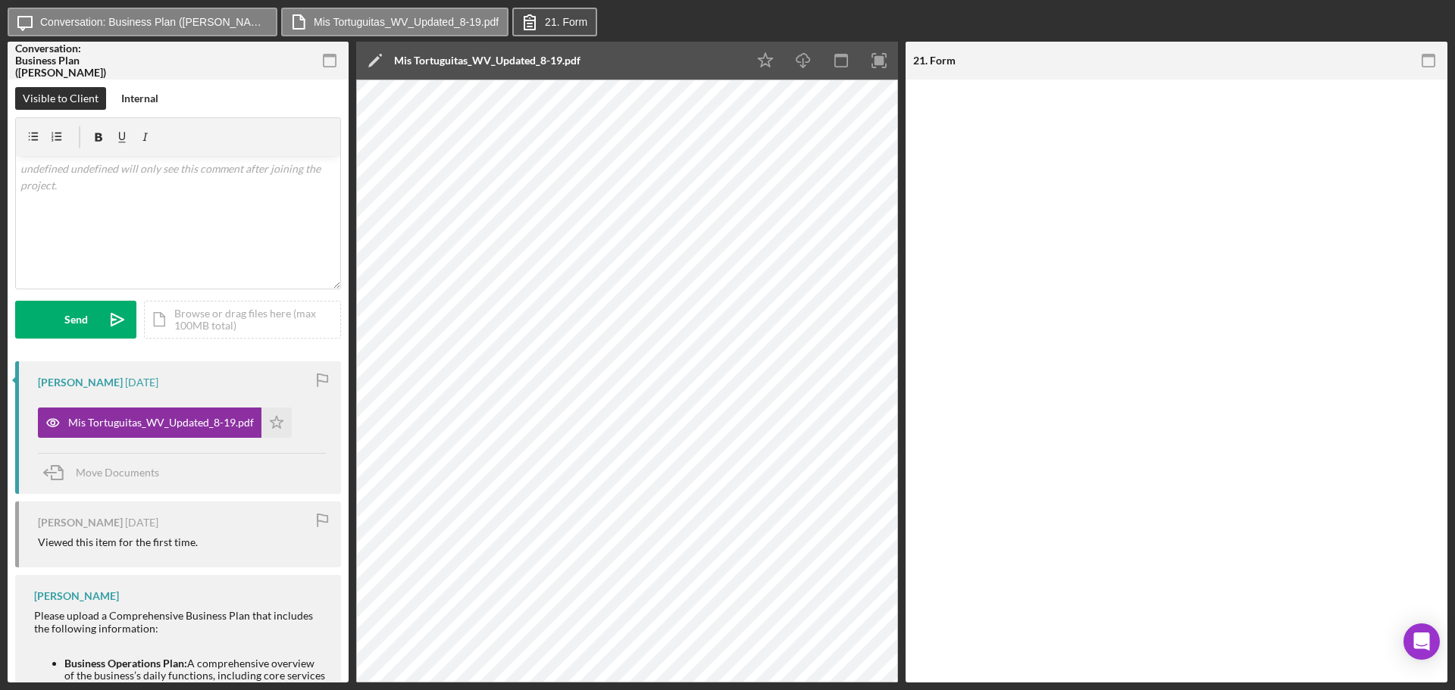
click at [545, 17] on label "21. Form" at bounding box center [566, 22] width 42 height 12
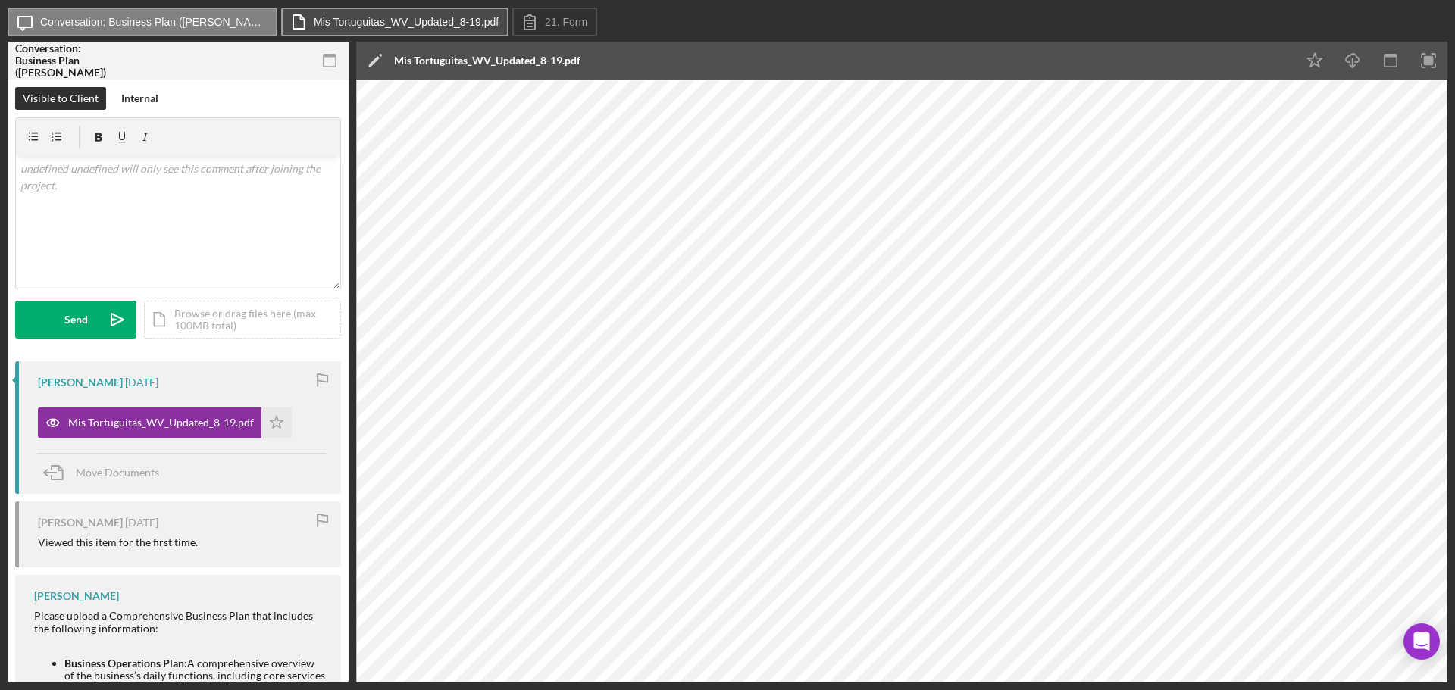
click at [377, 13] on button "Mis Tortuguitas_WV_Updated_8-19.pdf" at bounding box center [394, 22] width 227 height 29
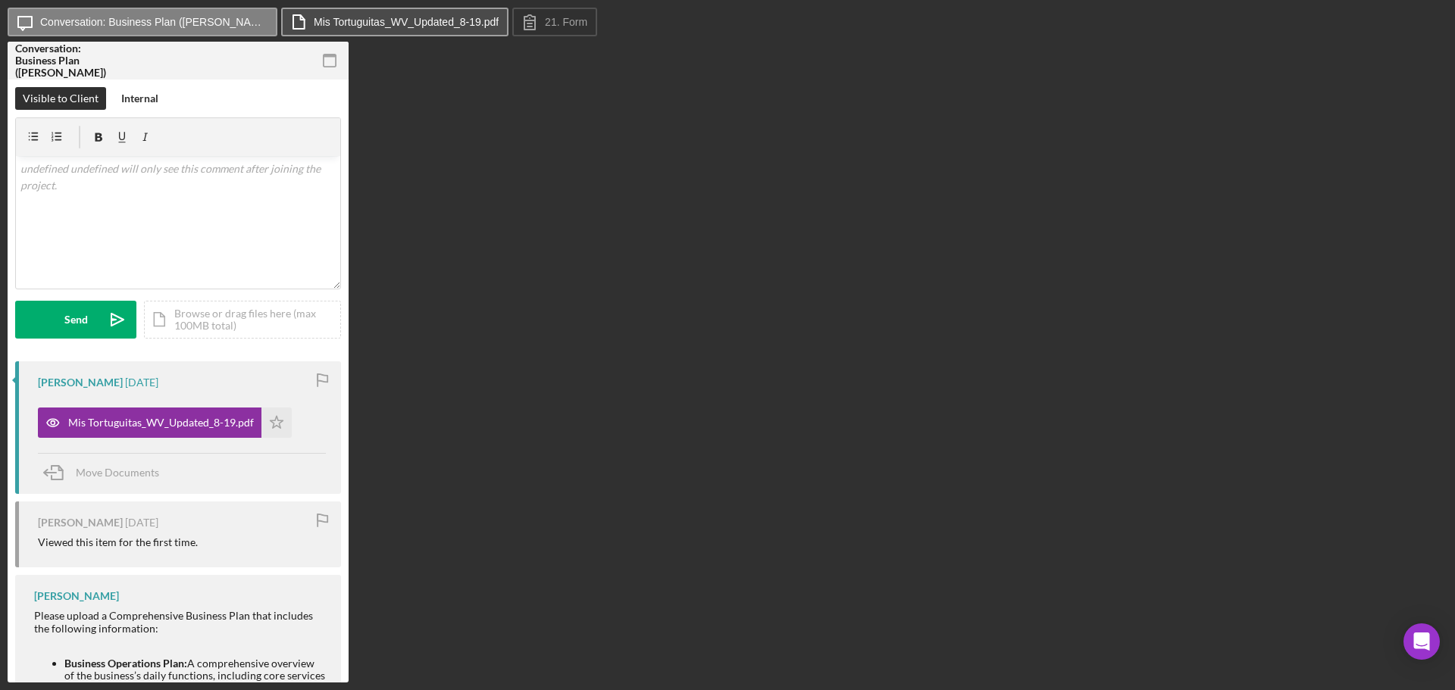
click at [359, 19] on label "Mis Tortuguitas_WV_Updated_8-19.pdf" at bounding box center [406, 22] width 185 height 12
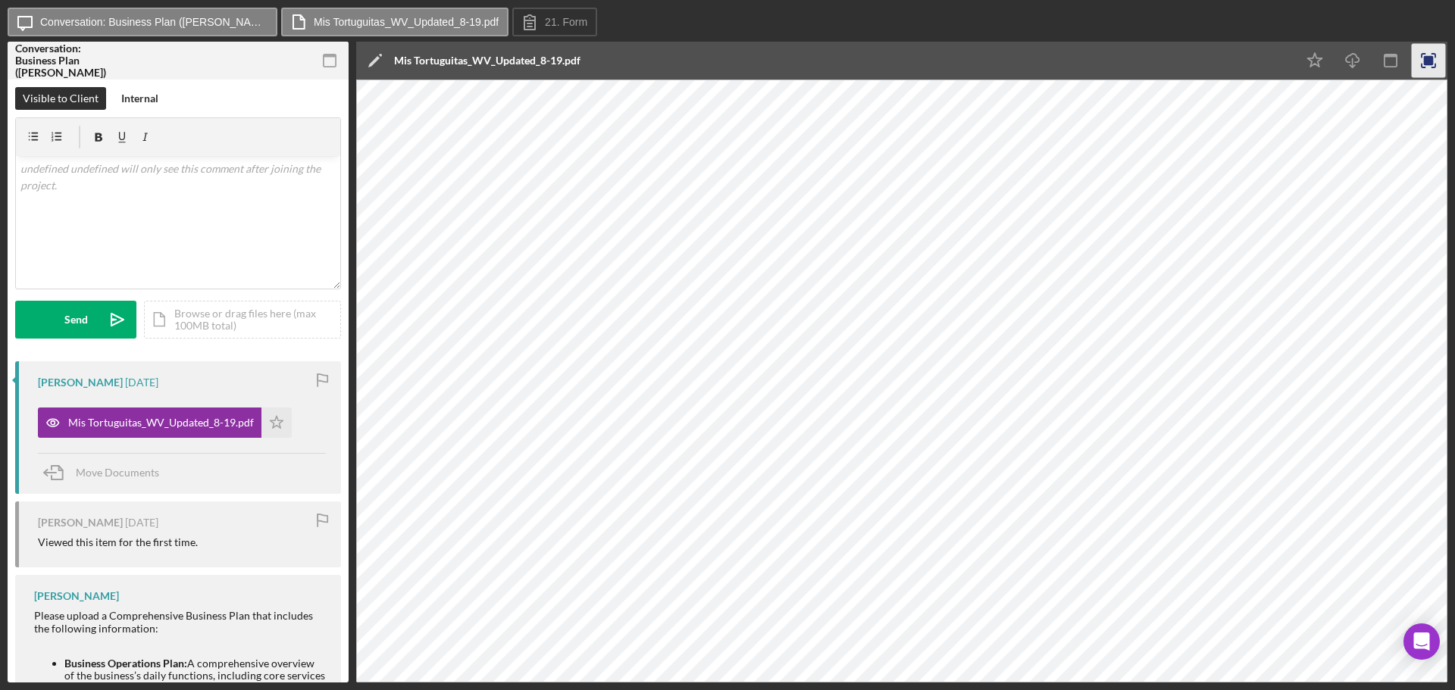
click at [1434, 67] on icon "button" at bounding box center [1429, 61] width 34 height 34
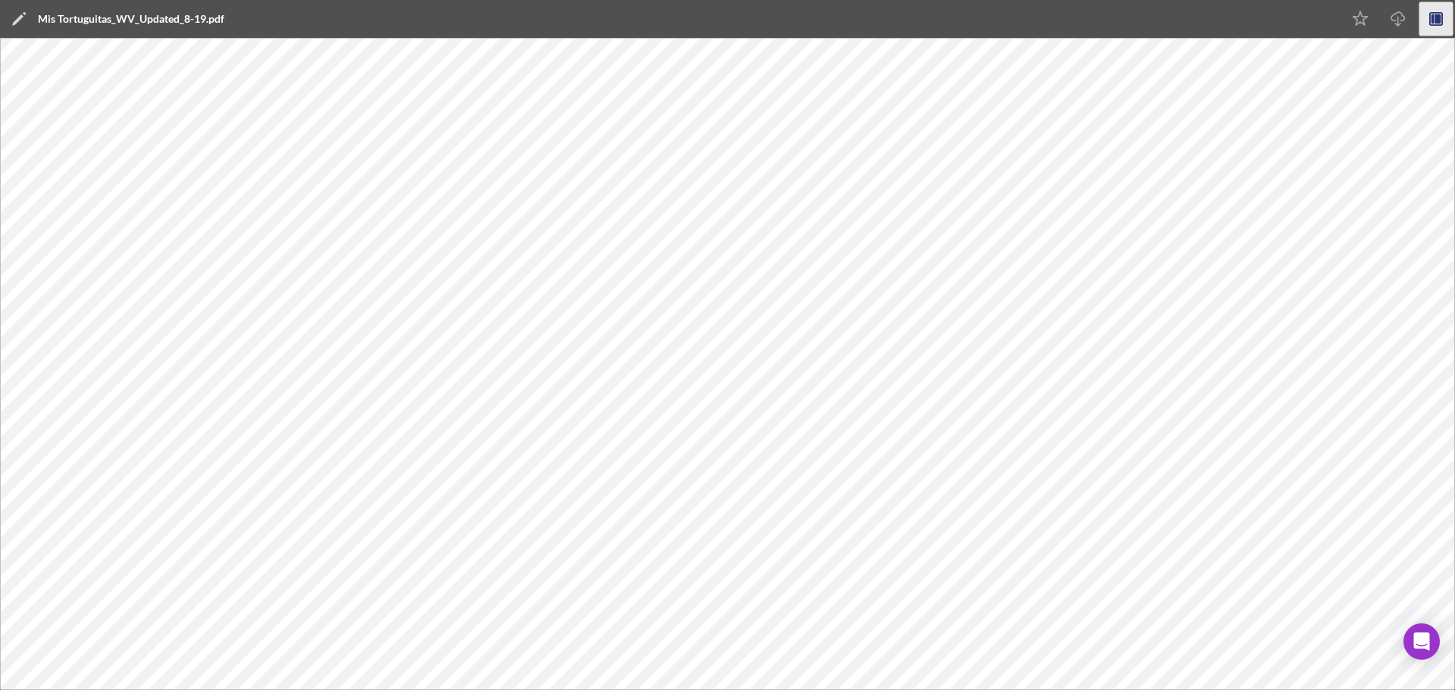
click at [1440, 22] on icon "button" at bounding box center [1437, 19] width 6 height 10
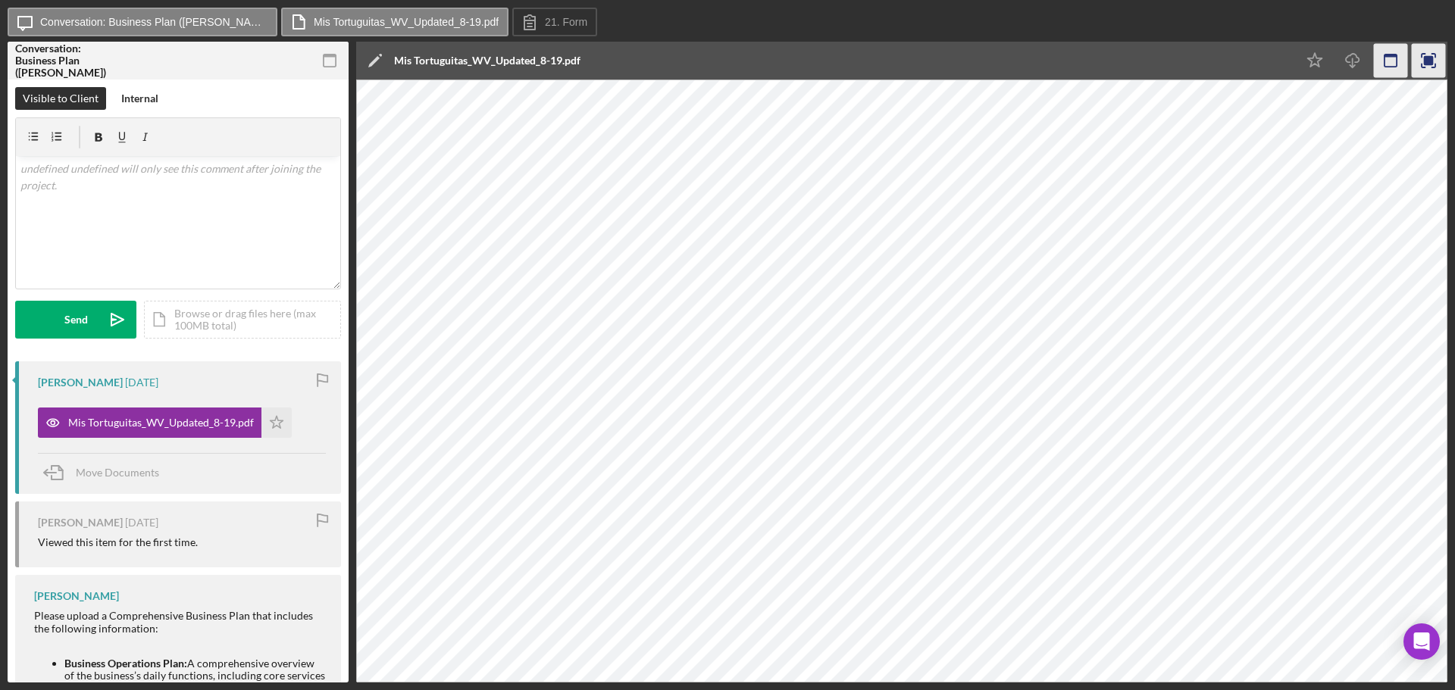
click at [1384, 67] on rect "button" at bounding box center [1390, 61] width 12 height 12
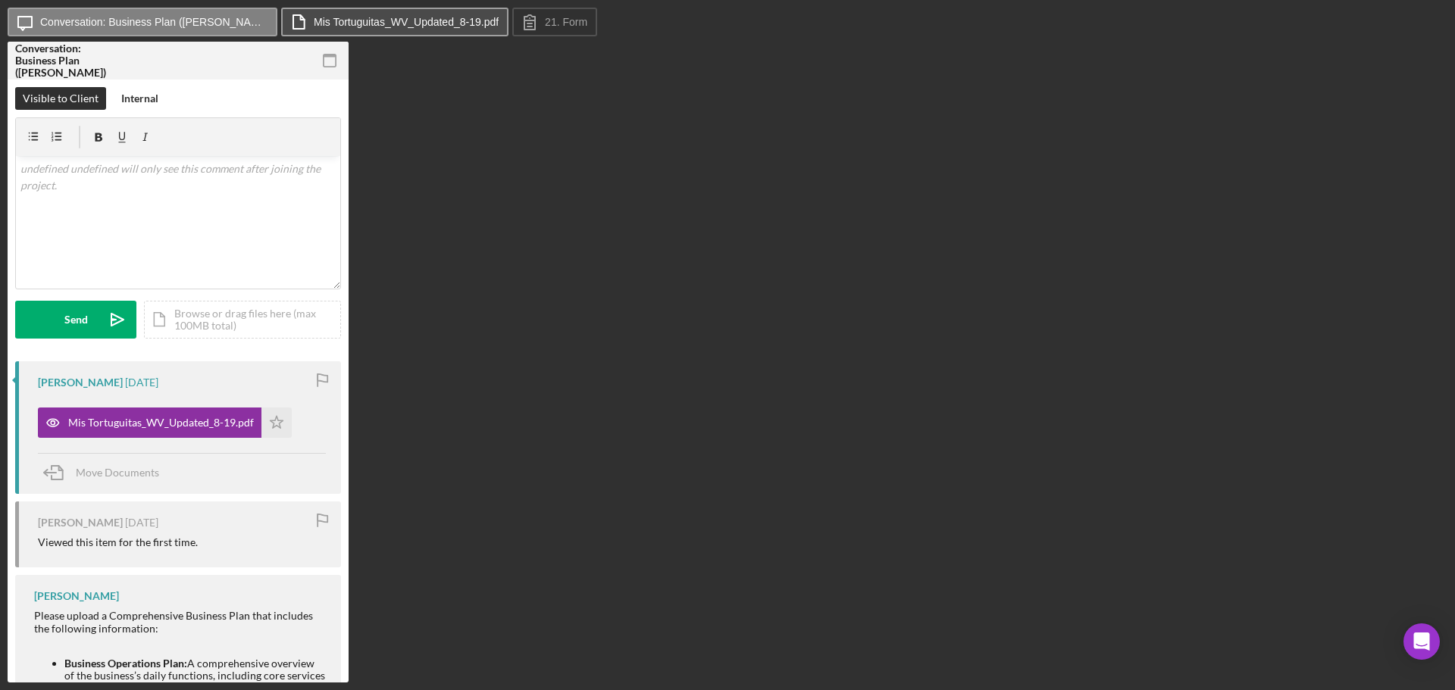
click at [414, 8] on button "Mis Tortuguitas_WV_Updated_8-19.pdf" at bounding box center [394, 22] width 227 height 29
